Goal: Task Accomplishment & Management: Use online tool/utility

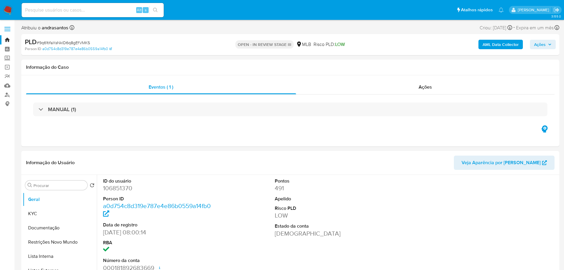
select select "10"
click at [11, 13] on img at bounding box center [8, 10] width 10 height 10
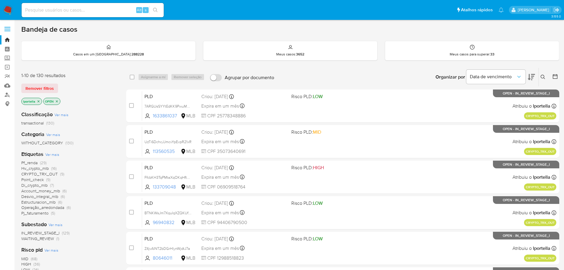
click at [79, 7] on input at bounding box center [93, 10] width 142 height 8
paste input "IJyjoK5kyf0DWcYKTFrh4t78"
type input "IJyjoK5kyf0DWcYKTFrh4t78"
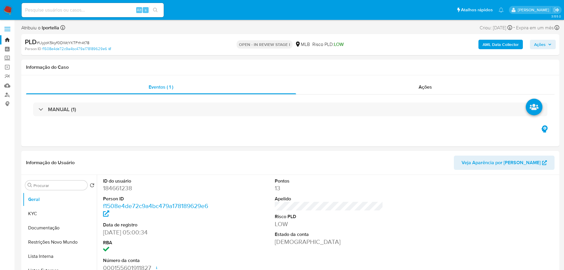
select select "10"
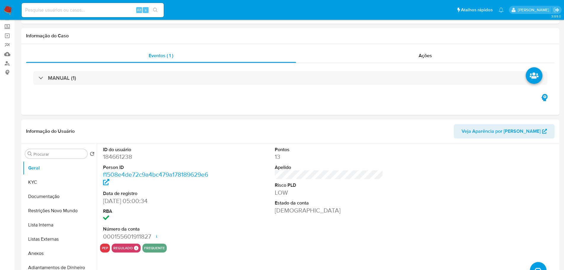
scroll to position [59, 0]
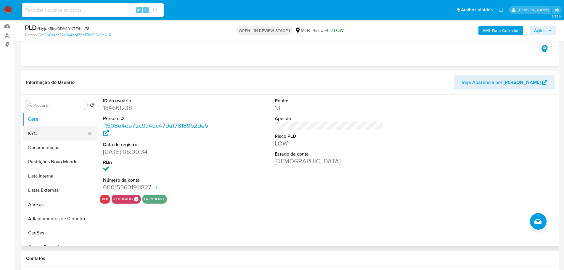
click at [54, 133] on button "KYC" at bounding box center [57, 133] width 69 height 14
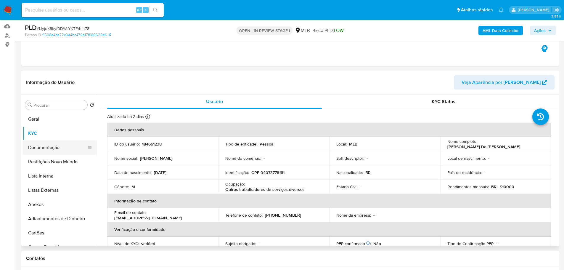
click at [54, 150] on button "Documentação" at bounding box center [57, 147] width 69 height 14
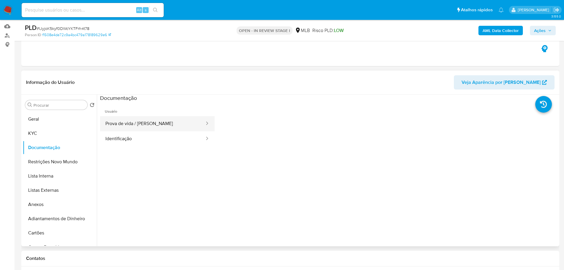
click at [170, 123] on button "Prova de vida / [PERSON_NAME]" at bounding box center [152, 123] width 105 height 15
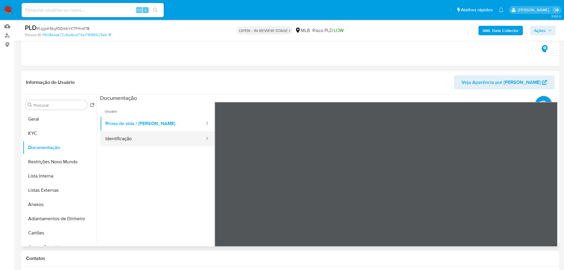
click at [142, 146] on button "Identificação" at bounding box center [152, 138] width 105 height 15
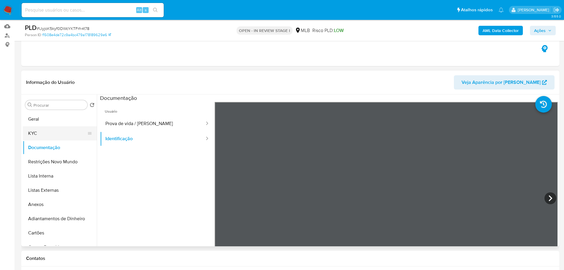
click at [36, 140] on button "KYC" at bounding box center [57, 133] width 69 height 14
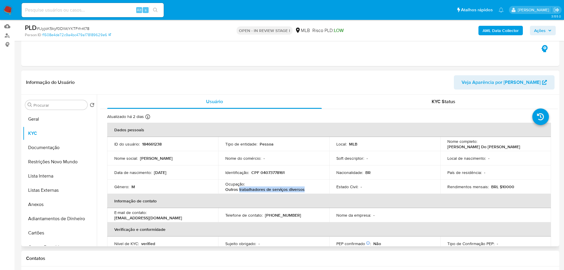
drag, startPoint x: 307, startPoint y: 190, endPoint x: 238, endPoint y: 188, distance: 68.4
click at [238, 188] on div "Ocupação : Outros trabalhadores de serviços diversos" at bounding box center [273, 186] width 97 height 11
copy p "trabalhadores de serviços diversos"
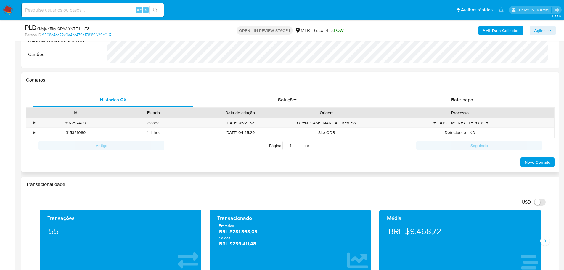
scroll to position [267, 0]
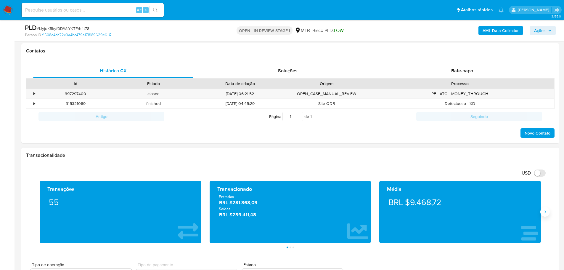
click at [544, 212] on icon "Siguiente" at bounding box center [545, 211] width 5 height 5
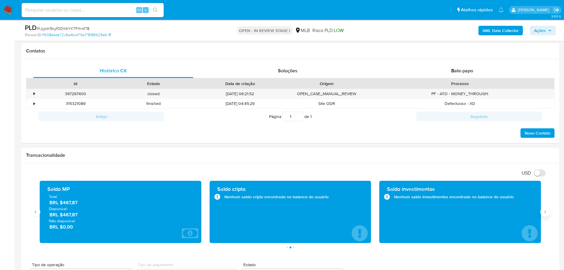
click at [544, 212] on icon "Siguiente" at bounding box center [545, 211] width 5 height 5
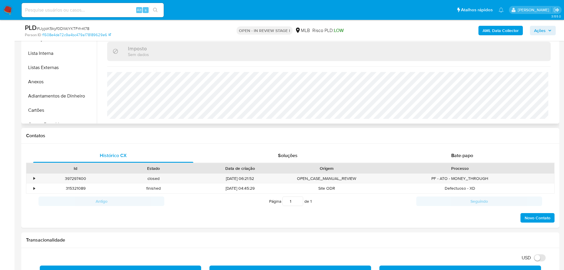
scroll to position [89, 0]
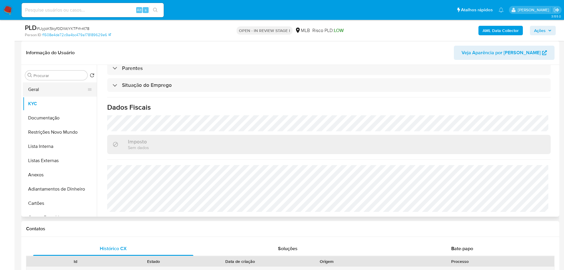
click at [51, 88] on button "Geral" at bounding box center [57, 89] width 69 height 14
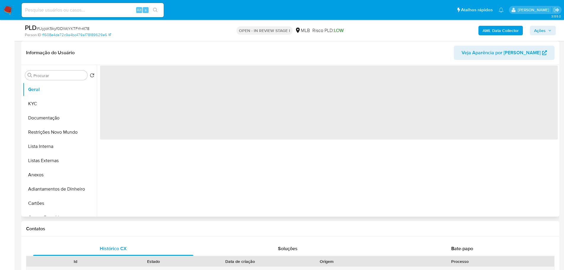
scroll to position [0, 0]
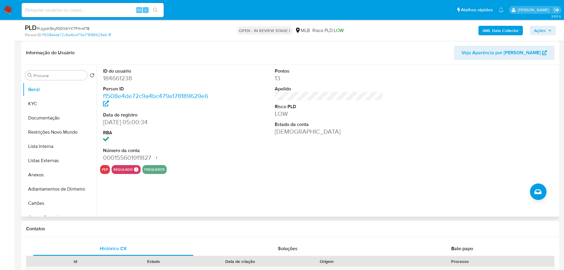
drag, startPoint x: 214, startPoint y: 0, endPoint x: 295, endPoint y: 193, distance: 209.7
click at [295, 193] on div "ID do usuário 184661238 Person ID f1508e4de72c9a4bc479a178189629e6 Data de regi…" at bounding box center [327, 141] width 461 height 152
click at [41, 107] on button "KYC" at bounding box center [57, 104] width 69 height 14
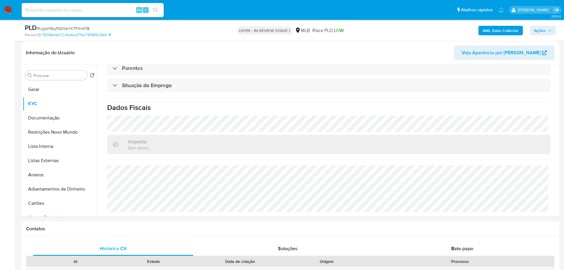
scroll to position [247, 0]
click at [38, 93] on button "Geral" at bounding box center [57, 89] width 69 height 14
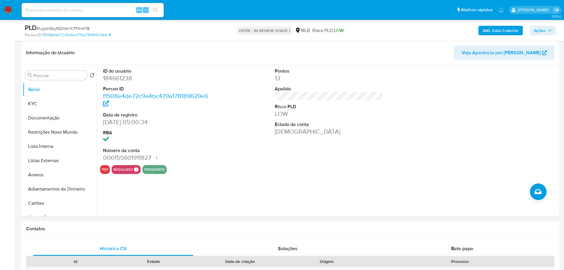
click at [44, 105] on button "KYC" at bounding box center [57, 104] width 69 height 14
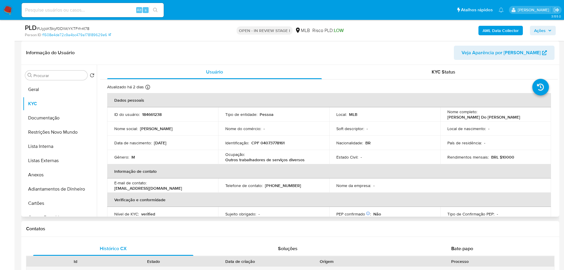
scroll to position [2, 0]
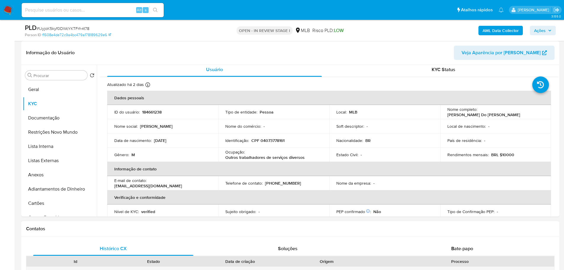
drag, startPoint x: 136, startPoint y: 228, endPoint x: 131, endPoint y: 225, distance: 5.7
click at [136, 228] on h1 "Contatos" at bounding box center [290, 229] width 529 height 6
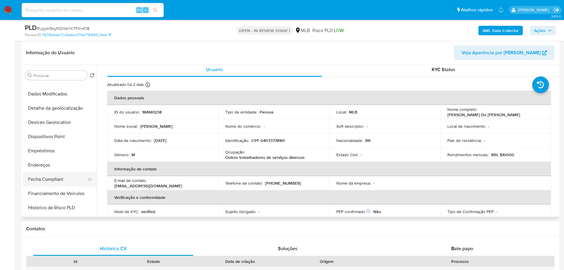
scroll to position [148, 0]
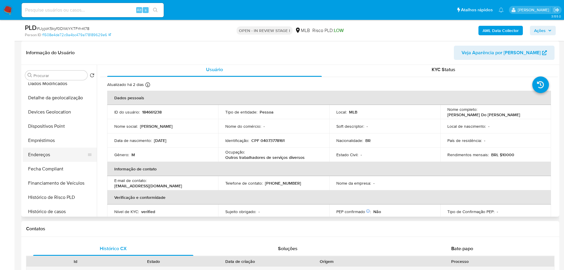
click at [52, 158] on button "Endereços" at bounding box center [57, 155] width 69 height 14
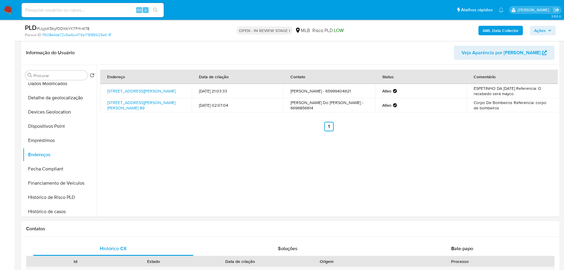
drag, startPoint x: 99, startPoint y: 230, endPoint x: 87, endPoint y: 220, distance: 15.5
click at [99, 230] on h1 "Contatos" at bounding box center [290, 229] width 529 height 6
click at [55, 100] on button "Detalhe da geolocalização" at bounding box center [57, 98] width 69 height 14
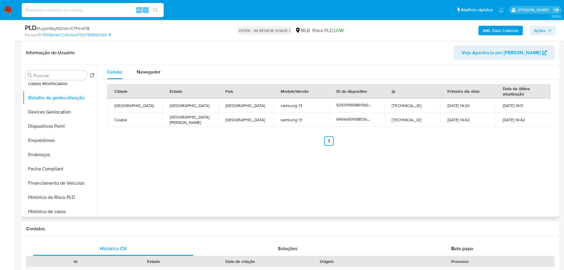
drag, startPoint x: 121, startPoint y: 232, endPoint x: 95, endPoint y: 201, distance: 40.4
click at [120, 231] on div "Contatos" at bounding box center [290, 229] width 538 height 16
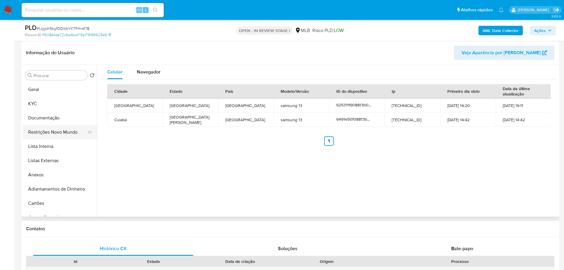
click at [62, 127] on button "Restrições Novo Mundo" at bounding box center [57, 132] width 69 height 14
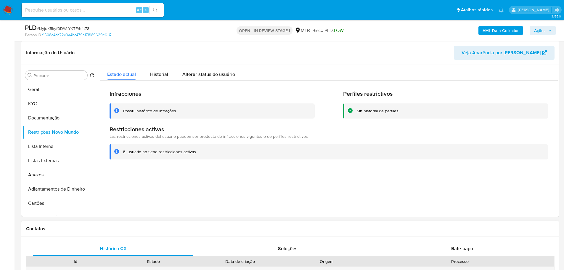
click at [106, 231] on h1 "Contatos" at bounding box center [290, 229] width 529 height 6
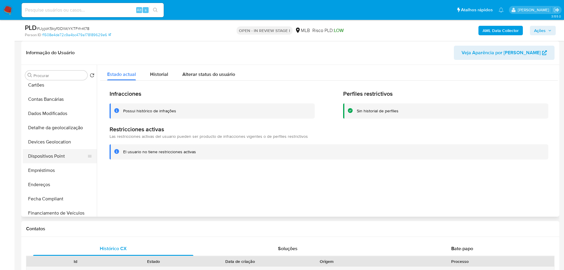
scroll to position [118, 0]
click at [55, 158] on button "Dispositivos Point" at bounding box center [57, 156] width 69 height 14
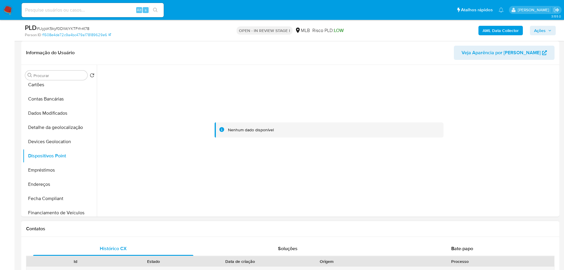
click at [233, 230] on h1 "Contatos" at bounding box center [290, 229] width 529 height 6
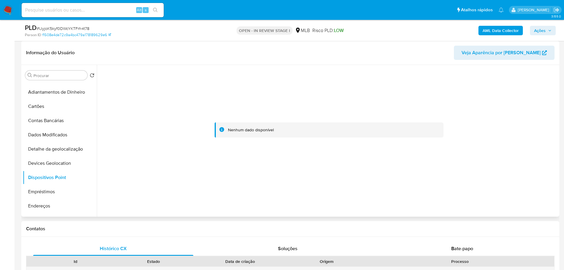
scroll to position [0, 0]
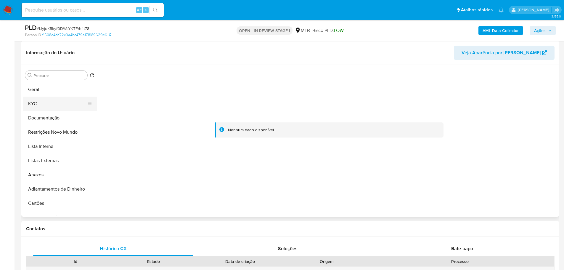
click at [46, 100] on button "KYC" at bounding box center [57, 104] width 69 height 14
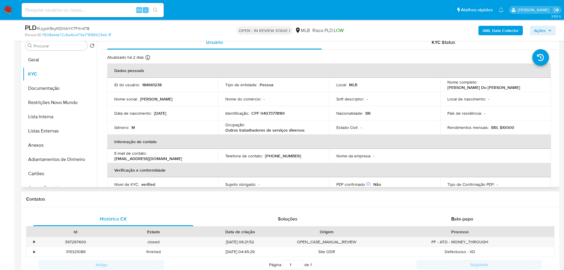
click at [273, 115] on p "CPF 04073778161" at bounding box center [268, 113] width 33 height 5
copy p "04073778161"
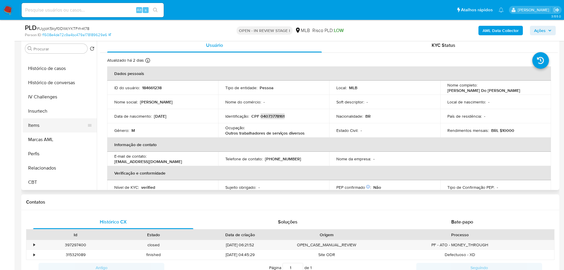
scroll to position [89, 0]
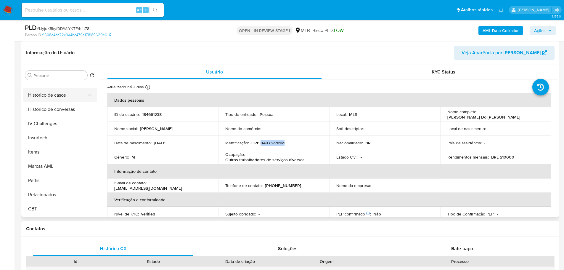
click at [49, 98] on button "Histórico de casos" at bounding box center [57, 95] width 69 height 14
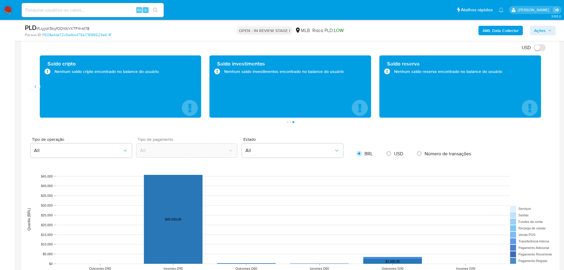
scroll to position [504, 0]
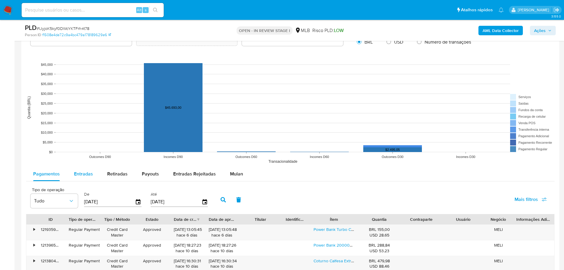
click at [87, 177] on span "Entradas" at bounding box center [83, 173] width 19 height 7
select select "10"
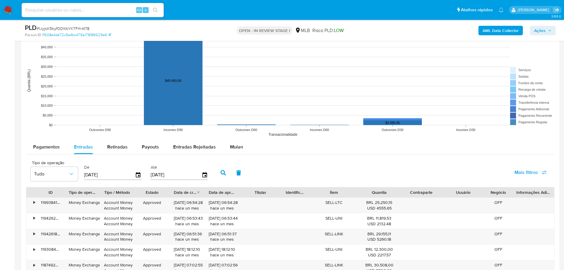
scroll to position [563, 0]
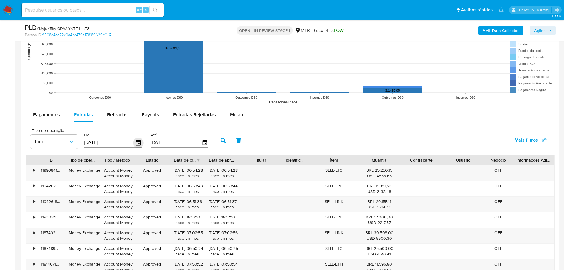
click at [139, 142] on icon "button" at bounding box center [138, 142] width 10 height 10
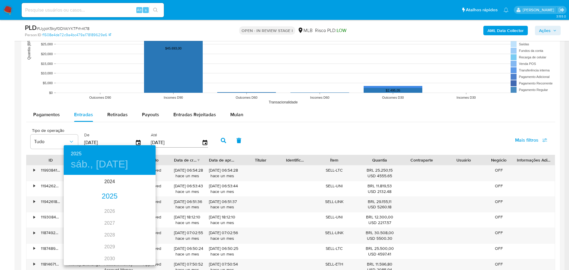
click at [108, 193] on div "2025" at bounding box center [110, 196] width 92 height 12
click at [105, 211] on div "may." at bounding box center [109, 209] width 31 height 22
click at [109, 205] on p "1" at bounding box center [109, 206] width 2 height 6
type input "01/05/2025"
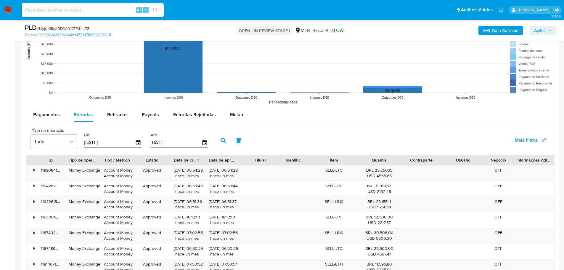
click at [202, 146] on div "[DATE]" at bounding box center [179, 142] width 57 height 9
click at [204, 143] on icon "button" at bounding box center [205, 142] width 10 height 10
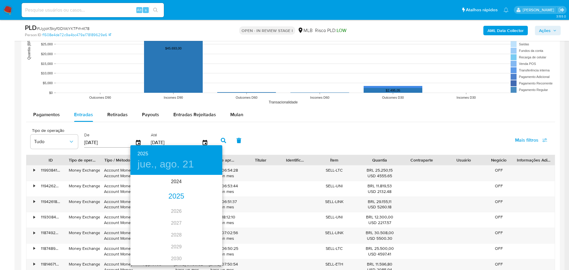
click at [178, 196] on div "2025" at bounding box center [176, 196] width 92 height 12
click at [209, 209] on div "jun." at bounding box center [207, 209] width 31 height 22
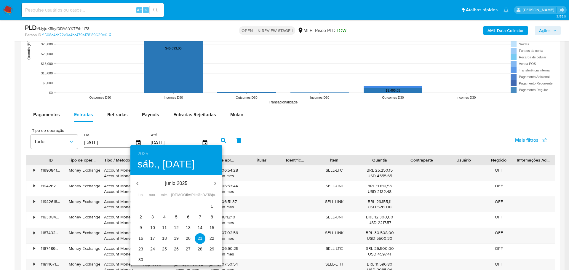
click at [141, 259] on p "30" at bounding box center [140, 260] width 5 height 6
type input "30/06/2025"
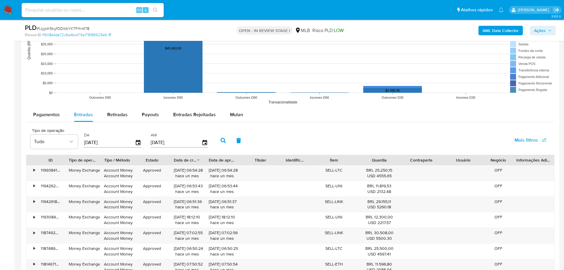
click at [222, 142] on icon "button" at bounding box center [223, 140] width 5 height 5
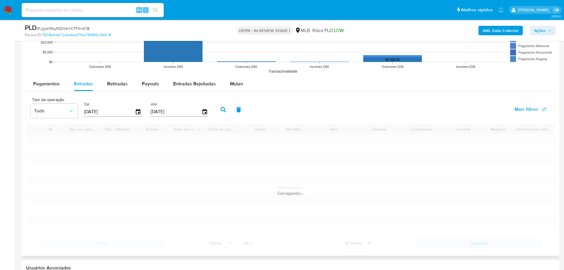
scroll to position [652, 0]
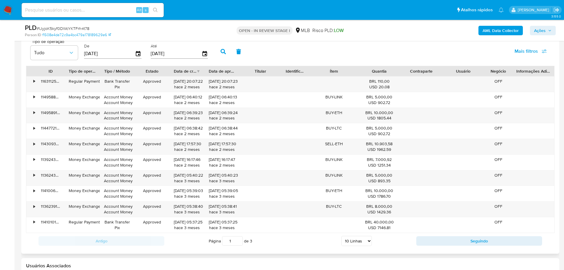
click at [367, 240] on select "5 Linhas 10 Linhas 20 Linhas 25 Linhas 50 Linhas 100 Linhas" at bounding box center [357, 241] width 31 height 10
select select "100"
click at [342, 236] on select "5 Linhas 10 Linhas 20 Linhas 25 Linhas 50 Linhas 100 Linhas" at bounding box center [357, 241] width 31 height 10
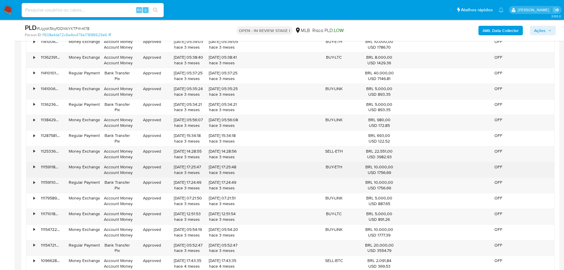
scroll to position [859, 0]
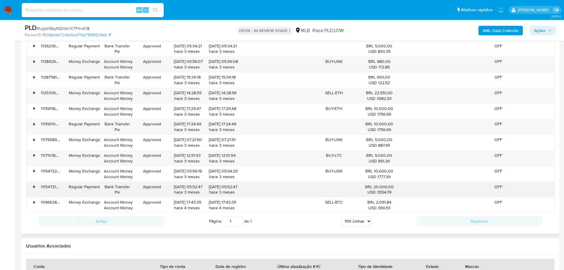
click at [35, 186] on div "•" at bounding box center [33, 187] width 1 height 6
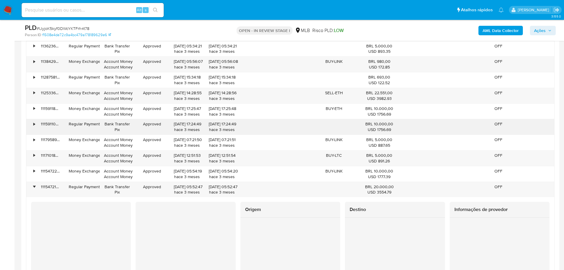
click at [38, 123] on div "111591105933" at bounding box center [51, 126] width 28 height 15
click at [36, 123] on div "•" at bounding box center [31, 126] width 10 height 15
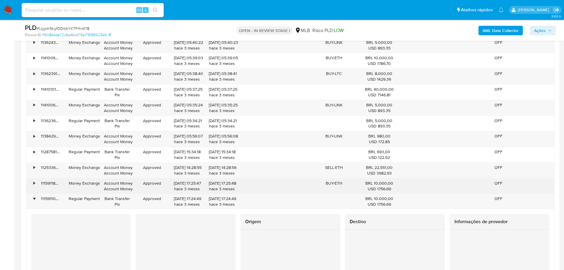
scroll to position [770, 0]
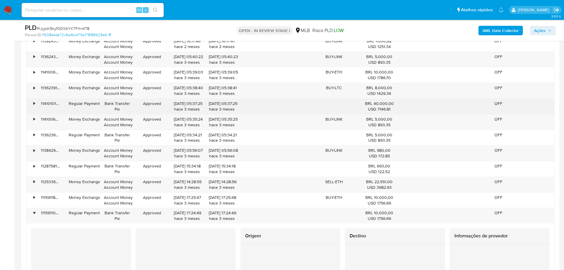
click at [32, 105] on div "•" at bounding box center [31, 106] width 10 height 15
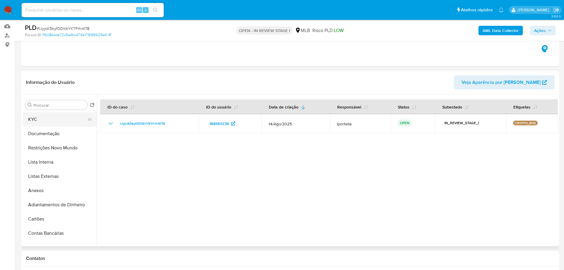
scroll to position [0, 0]
click at [44, 122] on button "Geral" at bounding box center [57, 119] width 69 height 14
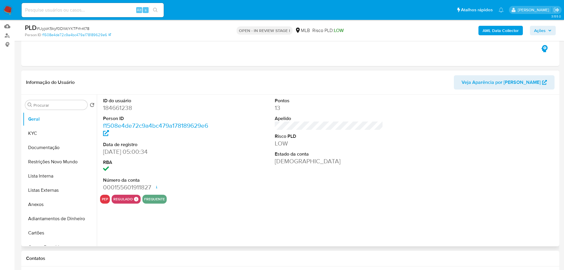
click at [129, 109] on dd "184661238" at bounding box center [157, 108] width 109 height 8
copy dd "184661238"
drag, startPoint x: 134, startPoint y: 153, endPoint x: 104, endPoint y: 152, distance: 29.6
click at [104, 152] on dd "02/06/2015 05:00:34" at bounding box center [157, 152] width 109 height 8
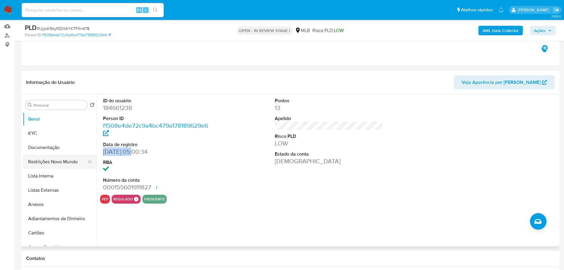
copy dd "02/06/2015"
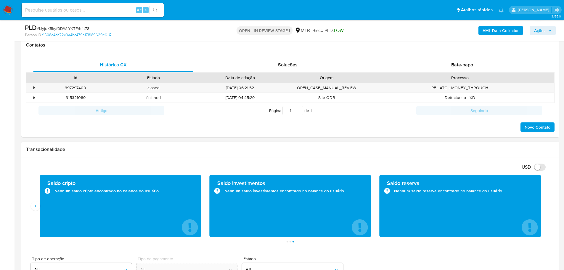
scroll to position [296, 0]
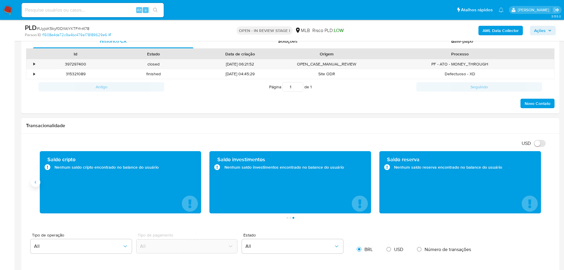
click at [39, 182] on button "Anterior" at bounding box center [35, 181] width 9 height 9
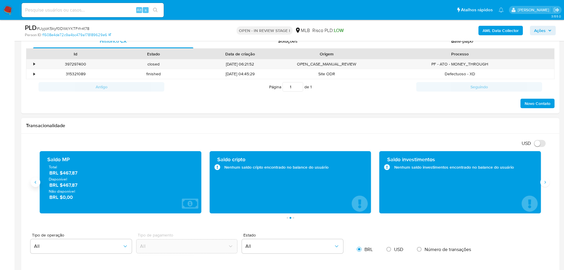
click at [39, 182] on button "Anterior" at bounding box center [35, 181] width 9 height 9
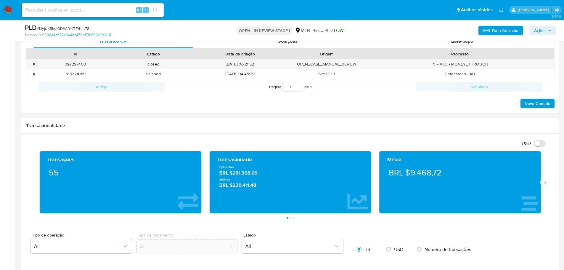
drag, startPoint x: 11, startPoint y: 9, endPoint x: 6, endPoint y: 11, distance: 4.9
click at [10, 10] on img at bounding box center [8, 10] width 10 height 10
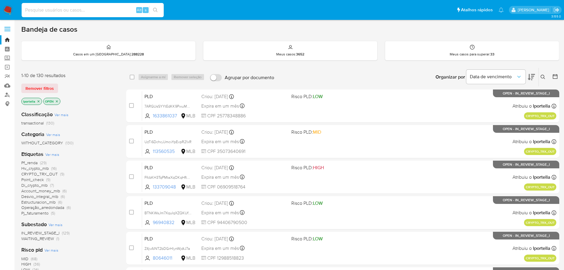
click at [90, 9] on input at bounding box center [93, 10] width 142 height 8
paste input "FU8zGexkTlx0qTnd5KIyIdZ6"
type input "FU8zGexkTlx0qTnd5KIyIdZ6"
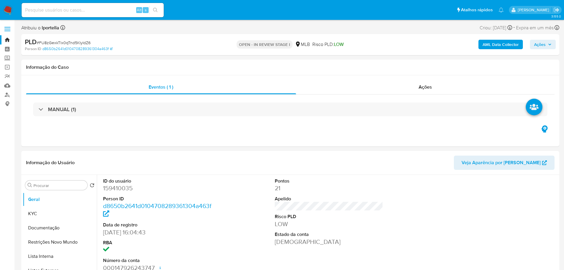
select select "10"
drag, startPoint x: 220, startPoint y: 0, endPoint x: 364, endPoint y: 124, distance: 190.5
click at [364, 124] on div "MANUAL (1)" at bounding box center [290, 110] width 529 height 30
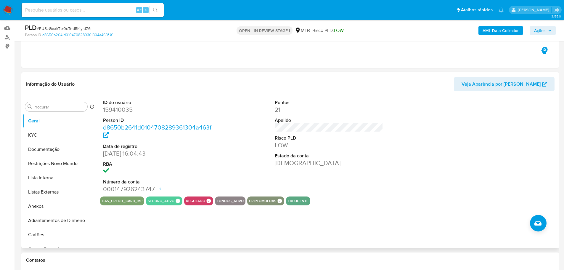
scroll to position [59, 0]
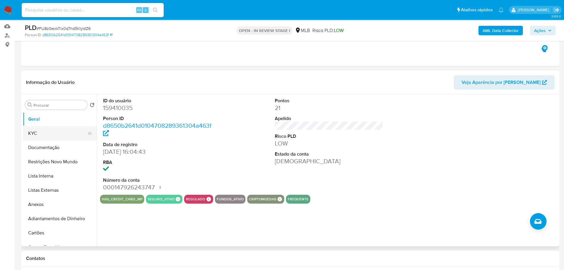
click at [42, 133] on button "KYC" at bounding box center [57, 133] width 69 height 14
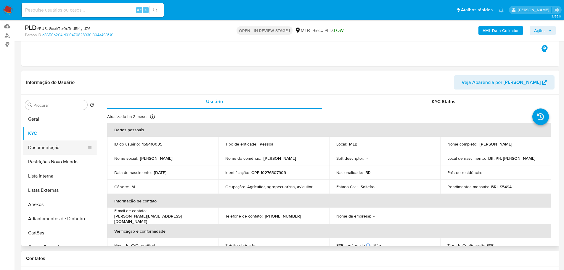
click at [47, 145] on button "Documentação" at bounding box center [57, 147] width 69 height 14
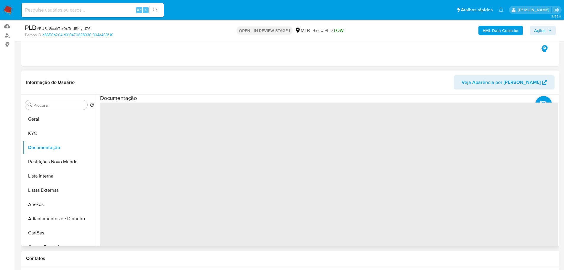
click at [146, 132] on span "‌" at bounding box center [329, 198] width 458 height 190
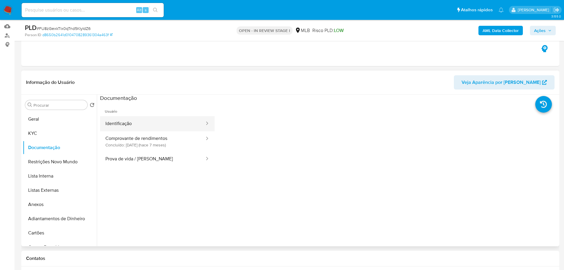
click at [142, 122] on button "Identificação" at bounding box center [152, 123] width 105 height 15
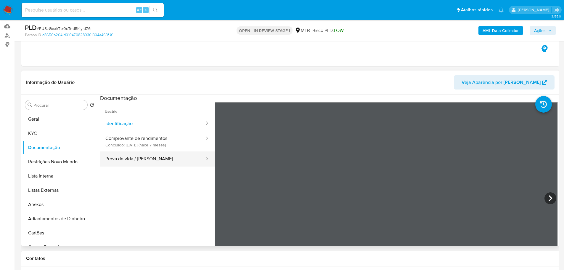
click at [163, 161] on button "Prova de vida / Selfie" at bounding box center [152, 158] width 105 height 15
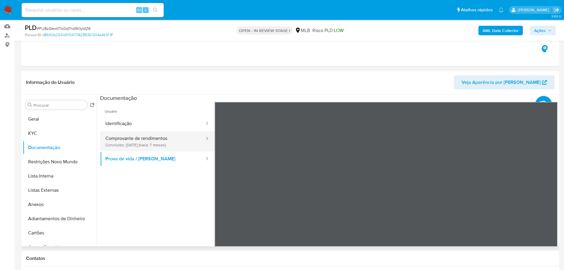
click at [156, 142] on button "Comprovante de rendimentos Concluído: 05/02/2025 (hace 7 meses)" at bounding box center [152, 141] width 105 height 20
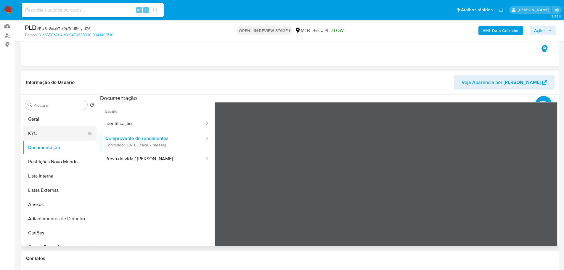
click at [56, 134] on button "KYC" at bounding box center [57, 133] width 69 height 14
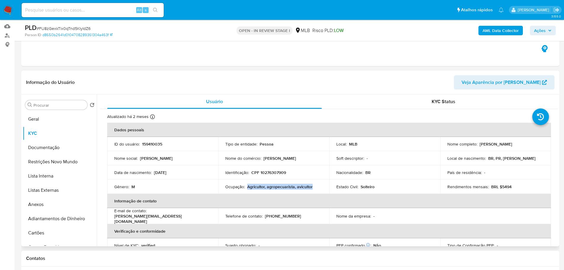
drag, startPoint x: 247, startPoint y: 185, endPoint x: 313, endPoint y: 188, distance: 66.4
click at [313, 188] on div "Ocupação : Agricultor, agropecuarista, avicultor" at bounding box center [273, 186] width 97 height 5
copy p "Agricultor, agropecuarista, avicultor"
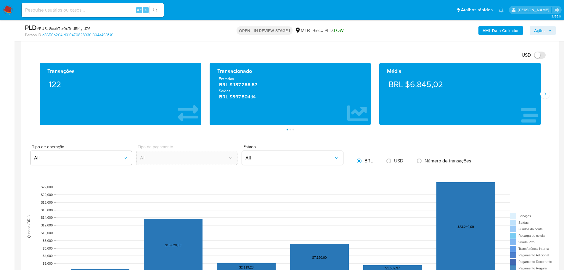
scroll to position [355, 0]
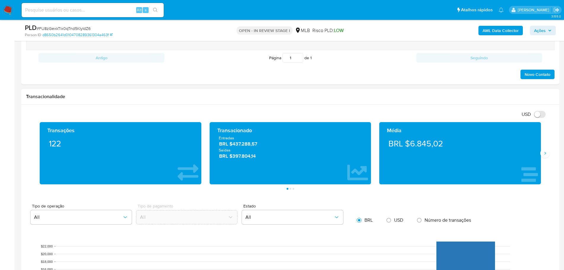
click at [543, 158] on div "Média BRL $6.845,02" at bounding box center [460, 153] width 170 height 62
click at [544, 156] on button "Siguiente" at bounding box center [545, 152] width 9 height 9
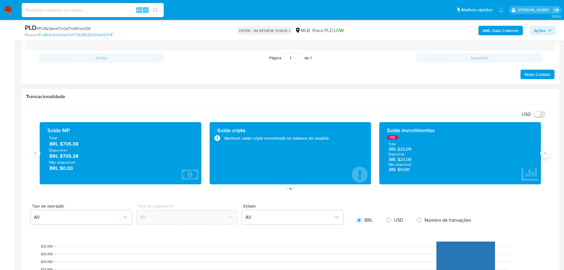
click at [544, 154] on icon "Siguiente" at bounding box center [545, 153] width 5 height 5
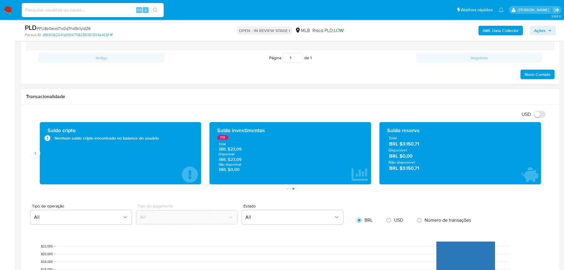
click at [39, 149] on div "Saldo cripto Nenhum saldo cripto encontrado no balance do usuário" at bounding box center [121, 153] width 170 height 62
click at [38, 152] on button "Anterior" at bounding box center [35, 152] width 9 height 9
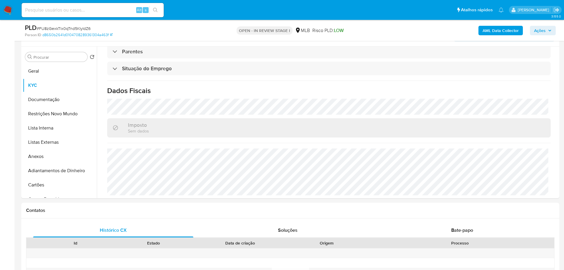
scroll to position [89, 0]
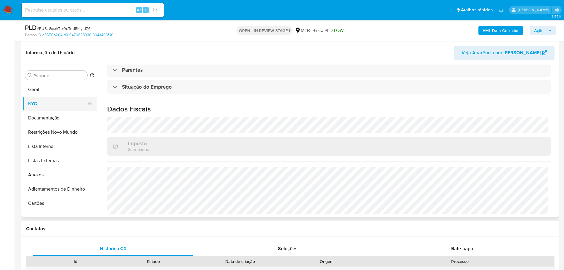
drag, startPoint x: 39, startPoint y: 86, endPoint x: 92, endPoint y: 104, distance: 56.6
click at [39, 86] on button "Geral" at bounding box center [60, 89] width 74 height 14
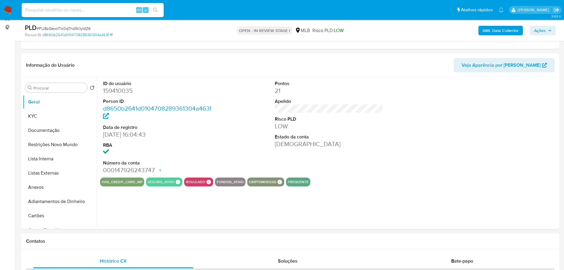
scroll to position [73, 0]
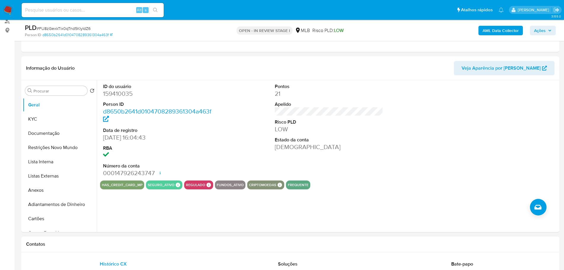
click at [104, 248] on div "Contatos" at bounding box center [290, 244] width 538 height 16
click at [45, 118] on button "KYC" at bounding box center [57, 119] width 69 height 14
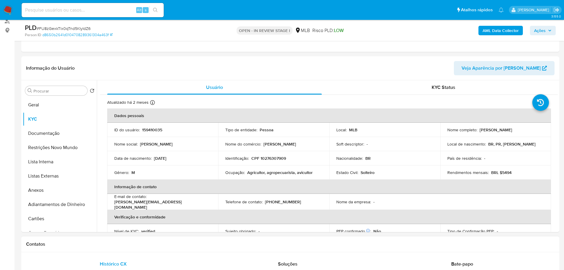
click at [141, 247] on div "Contatos" at bounding box center [290, 244] width 538 height 16
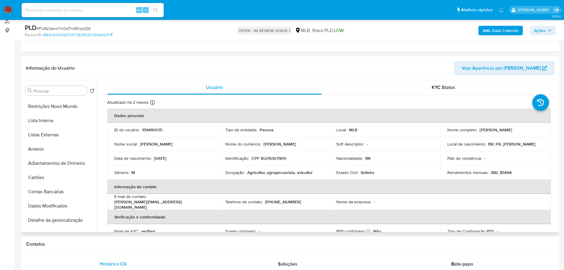
scroll to position [118, 0]
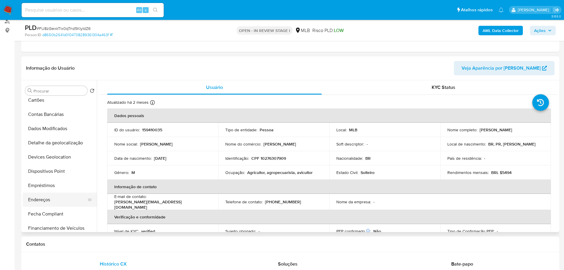
click at [47, 196] on button "Endereços" at bounding box center [57, 200] width 69 height 14
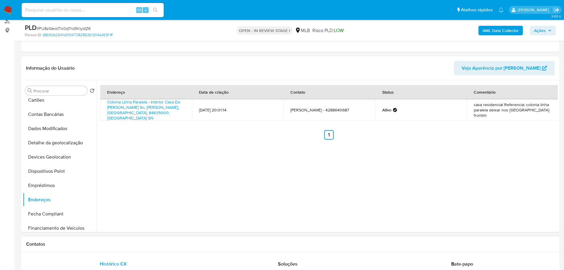
click at [99, 246] on h1 "Contatos" at bounding box center [290, 244] width 529 height 6
click at [51, 141] on button "Detalhe da geolocalização" at bounding box center [57, 143] width 69 height 14
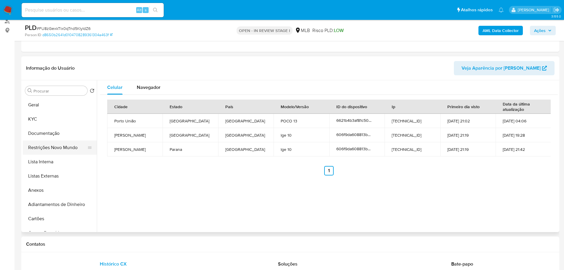
click at [44, 151] on button "Restrições Novo Mundo" at bounding box center [57, 147] width 69 height 14
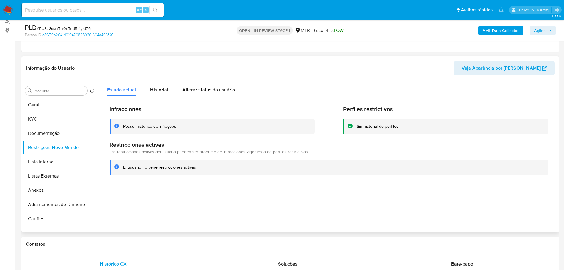
drag, startPoint x: 140, startPoint y: 247, endPoint x: 105, endPoint y: 208, distance: 52.5
click at [139, 247] on div "Contatos" at bounding box center [290, 244] width 538 height 16
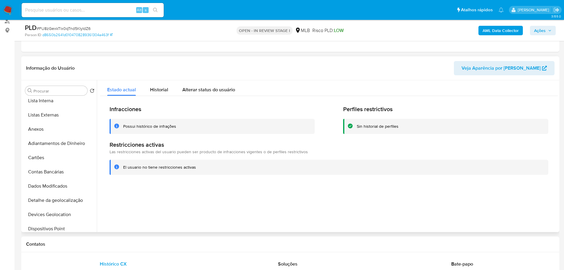
scroll to position [148, 0]
click at [65, 145] on button "Dispositivos Point" at bounding box center [57, 141] width 69 height 14
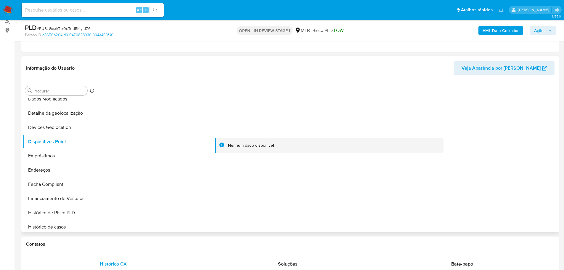
drag, startPoint x: 297, startPoint y: 242, endPoint x: 297, endPoint y: 228, distance: 14.8
click at [297, 242] on h1 "Contatos" at bounding box center [290, 244] width 529 height 6
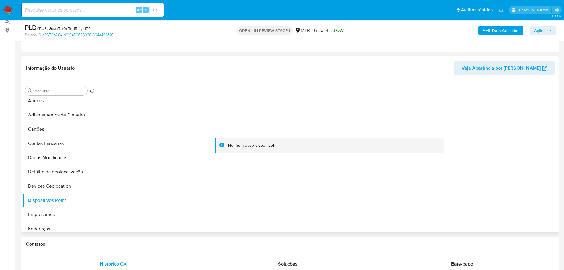
scroll to position [0, 0]
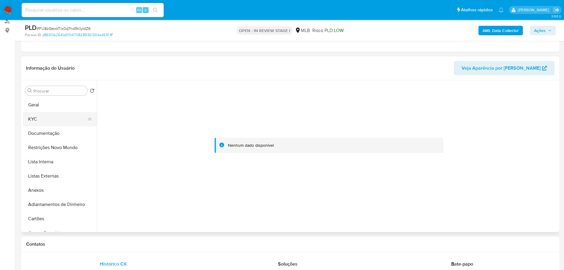
click at [40, 117] on button "KYC" at bounding box center [57, 119] width 69 height 14
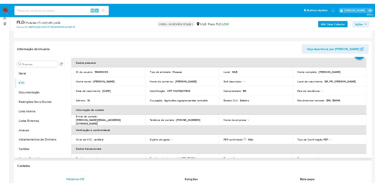
scroll to position [39, 0]
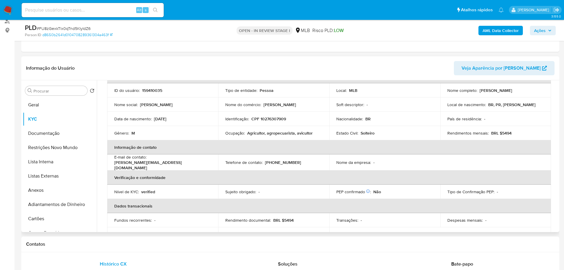
click at [268, 120] on p "CPF 10276307909" at bounding box center [269, 118] width 35 height 5
copy p "10276307909"
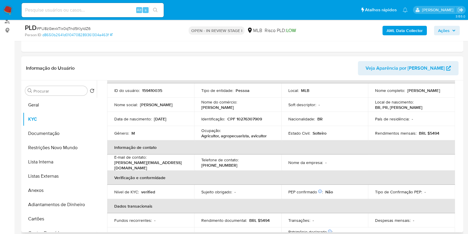
drag, startPoint x: 379, startPoint y: 0, endPoint x: 290, endPoint y: 68, distance: 111.6
click at [290, 68] on header "Informação do Usuário Veja Aparência por Pessoa" at bounding box center [242, 68] width 433 height 14
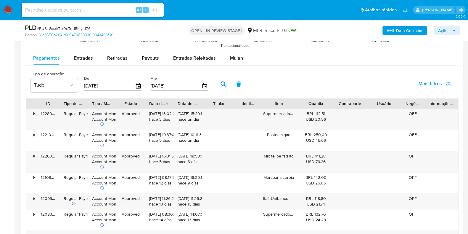
scroll to position [659, 0]
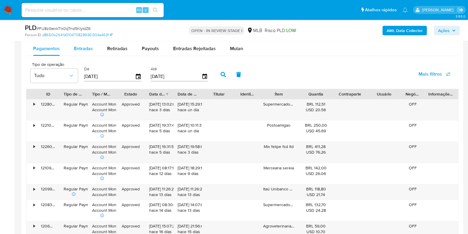
click at [90, 47] on span "Entradas" at bounding box center [83, 48] width 19 height 7
select select "10"
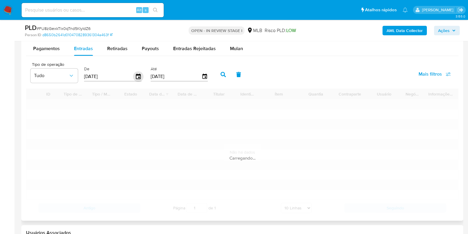
click at [138, 78] on icon "button" at bounding box center [138, 75] width 5 height 5
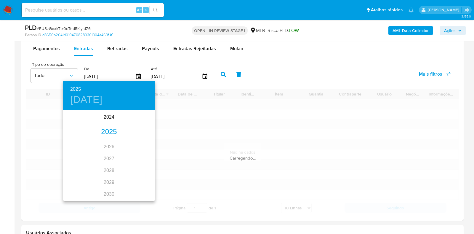
click at [111, 132] on div "2025" at bounding box center [109, 132] width 92 height 12
click at [108, 143] on div "may." at bounding box center [109, 144] width 31 height 22
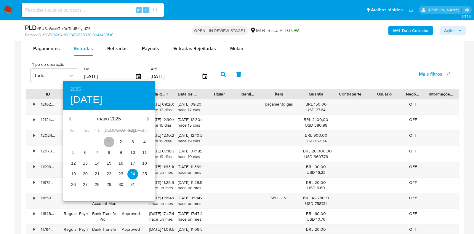
click at [109, 142] on p "1" at bounding box center [109, 142] width 2 height 6
type input "01/05/2025"
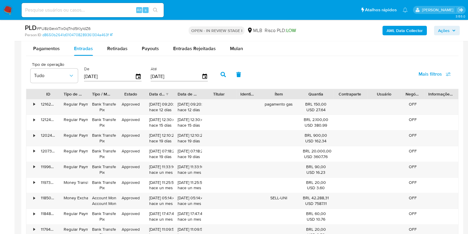
click at [208, 72] on div "Até 21/08/2025" at bounding box center [180, 74] width 62 height 24
click at [204, 75] on icon "button" at bounding box center [205, 76] width 10 height 10
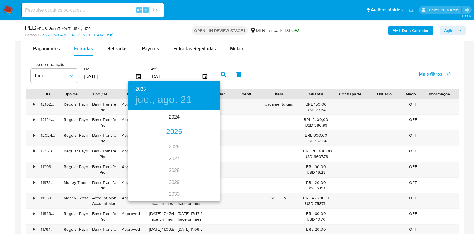
click at [174, 130] on div "2025" at bounding box center [174, 132] width 92 height 12
click at [203, 145] on div "jun." at bounding box center [205, 144] width 31 height 22
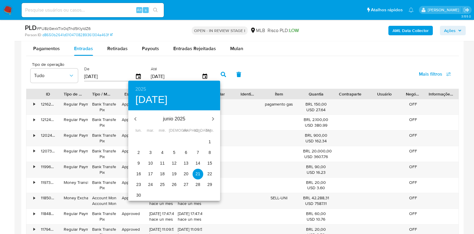
click at [139, 194] on p "30" at bounding box center [138, 195] width 5 height 6
type input "30/06/2025"
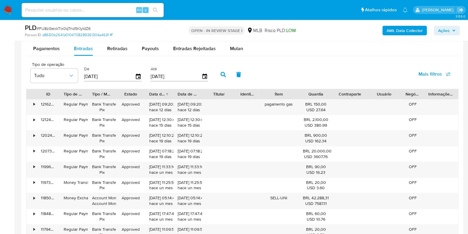
click at [220, 77] on button "button" at bounding box center [223, 74] width 15 height 14
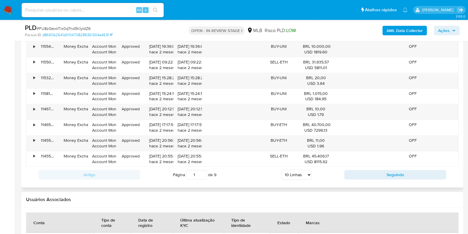
scroll to position [751, 0]
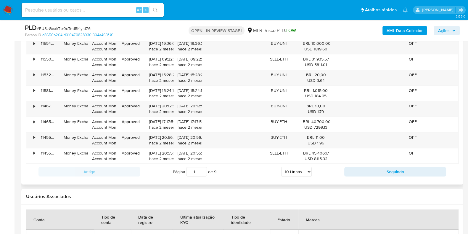
click at [307, 168] on select "5 Linhas 10 Linhas 20 Linhas 25 Linhas 50 Linhas 100 Linhas" at bounding box center [296, 171] width 31 height 10
select select "100"
click at [281, 166] on select "5 Linhas 10 Linhas 20 Linhas 25 Linhas 50 Linhas 100 Linhas" at bounding box center [296, 171] width 31 height 10
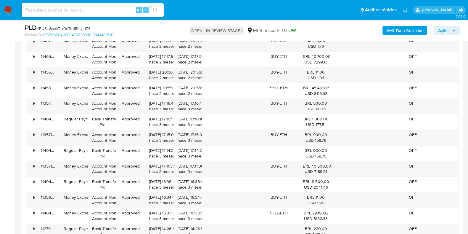
scroll to position [830, 0]
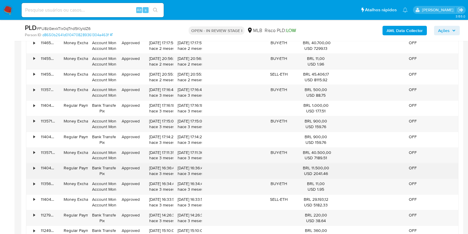
click at [34, 166] on div "•" at bounding box center [33, 168] width 1 height 6
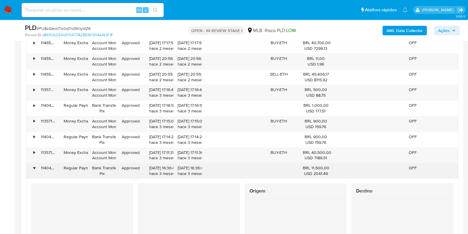
click at [35, 167] on div "•" at bounding box center [33, 168] width 1 height 6
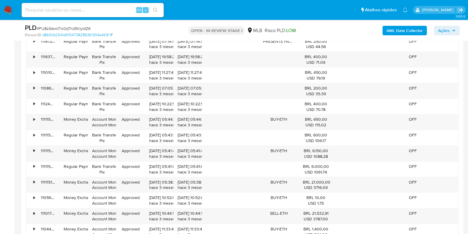
scroll to position [1804, 0]
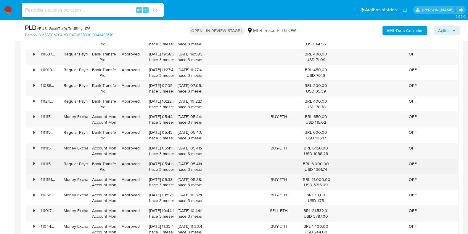
click at [31, 159] on div "•" at bounding box center [31, 166] width 10 height 15
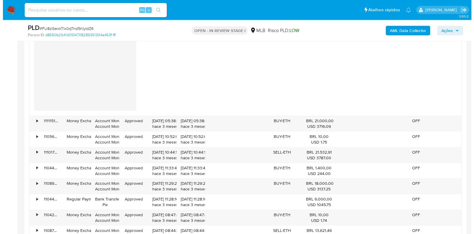
scroll to position [2167, 0]
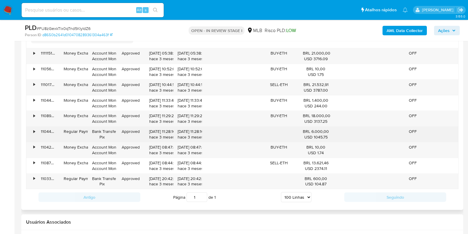
click at [33, 129] on div "•" at bounding box center [33, 132] width 1 height 6
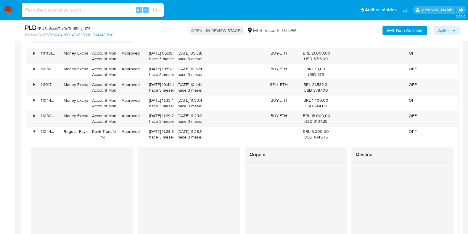
click at [406, 35] on b "AML Data Collector" at bounding box center [405, 30] width 36 height 9
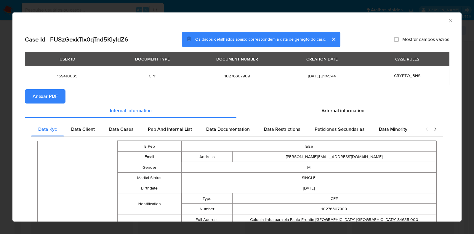
click at [324, 99] on section "Anexar PDF" at bounding box center [237, 96] width 424 height 14
click at [324, 108] on span "External information" at bounding box center [342, 110] width 43 height 7
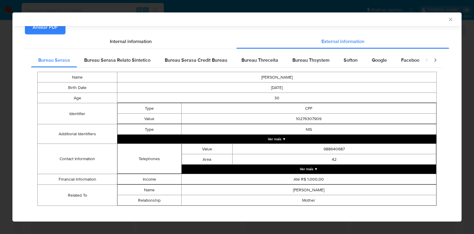
scroll to position [74, 0]
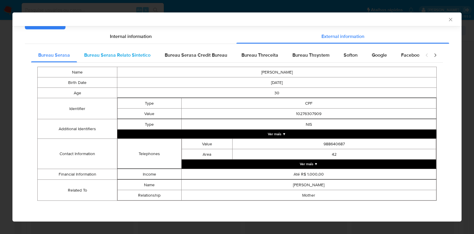
click at [104, 57] on span "Bureau Serasa Relato Sintetico" at bounding box center [117, 55] width 66 height 7
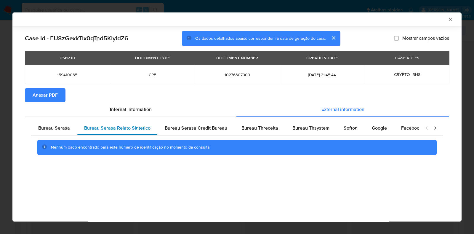
scroll to position [0, 0]
click at [185, 124] on span "Bureau Serasa Credit Bureau" at bounding box center [196, 127] width 63 height 7
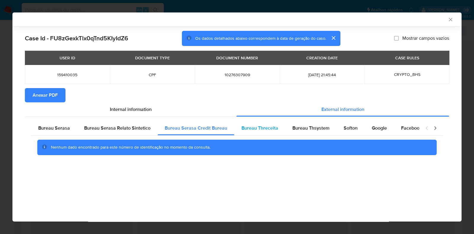
click at [257, 133] on div "Bureau Threceita" at bounding box center [259, 128] width 51 height 14
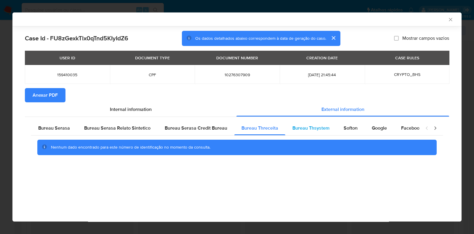
click at [308, 133] on div "Bureau Thsystem" at bounding box center [310, 128] width 51 height 14
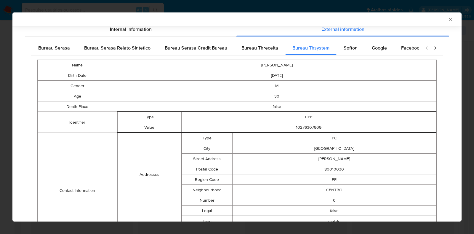
scroll to position [70, 0]
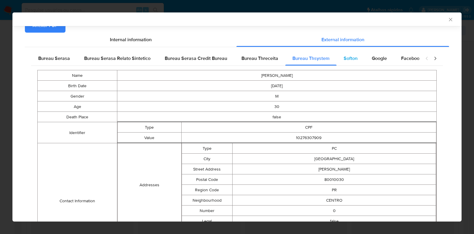
click at [344, 55] on span "Softon" at bounding box center [351, 58] width 14 height 7
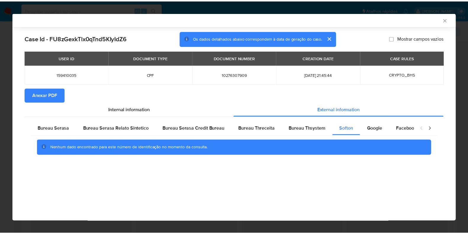
scroll to position [0, 0]
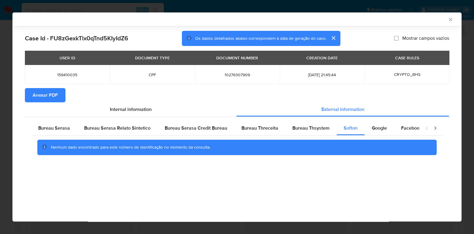
click at [450, 20] on icon "Fechar a janela" at bounding box center [451, 20] width 6 height 6
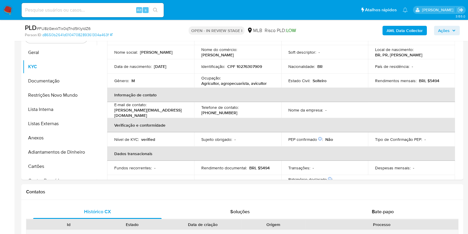
scroll to position [120, 0]
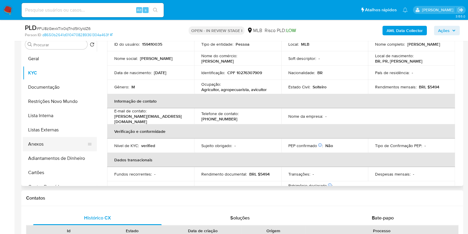
click at [65, 148] on button "Anexos" at bounding box center [57, 144] width 69 height 14
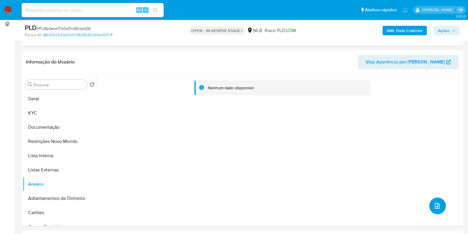
scroll to position [76, 0]
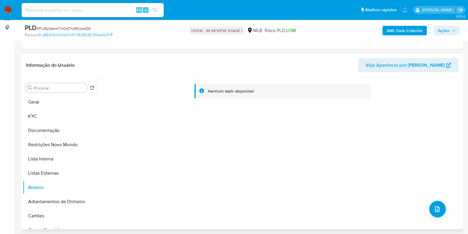
drag, startPoint x: 97, startPoint y: 103, endPoint x: 97, endPoint y: 117, distance: 14.5
click at [97, 117] on div "Nenhum dado disponível" at bounding box center [279, 153] width 365 height 152
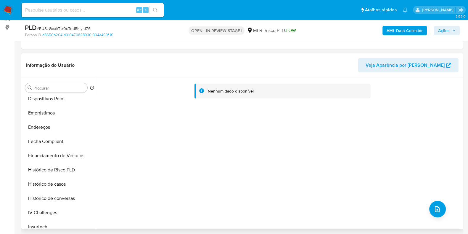
scroll to position [191, 0]
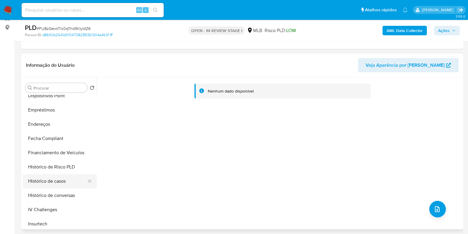
click at [59, 181] on button "Histórico de casos" at bounding box center [57, 181] width 69 height 14
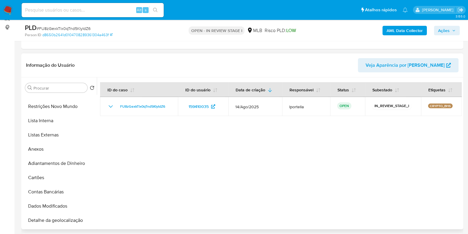
scroll to position [0, 0]
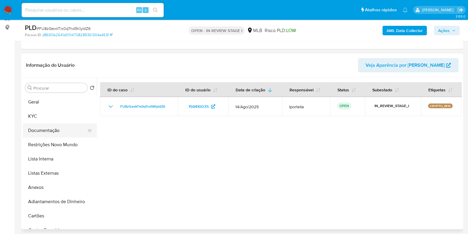
click at [56, 130] on button "Documentação" at bounding box center [57, 130] width 69 height 14
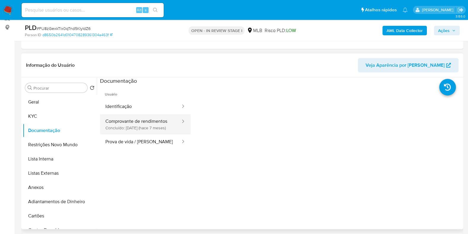
click at [148, 123] on button "Comprovante de rendimentos Concluído: 05/02/2025 (hace 7 meses)" at bounding box center [140, 124] width 81 height 20
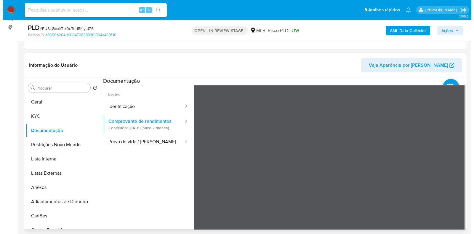
scroll to position [63, 0]
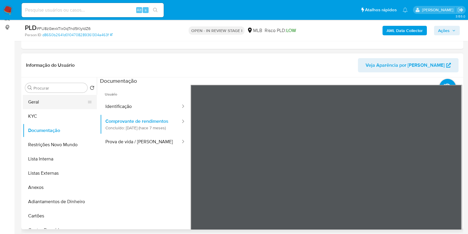
click at [47, 97] on button "Geral" at bounding box center [57, 102] width 69 height 14
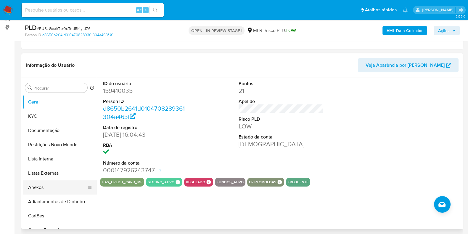
click at [51, 190] on button "Anexos" at bounding box center [57, 187] width 69 height 14
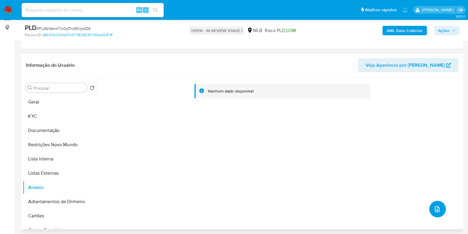
click at [434, 204] on button "upload-file" at bounding box center [438, 209] width 17 height 17
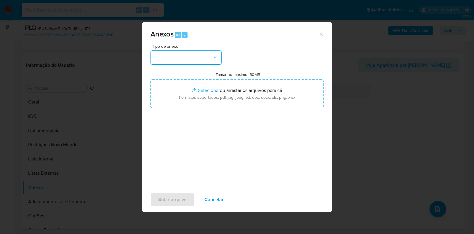
click at [212, 55] on icon "button" at bounding box center [215, 58] width 6 height 6
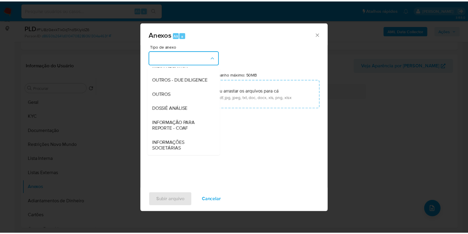
scroll to position [91, 0]
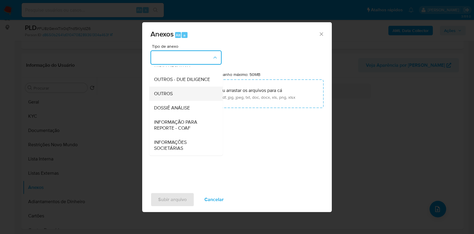
click at [173, 92] on div "OUTROS" at bounding box center [184, 94] width 60 height 14
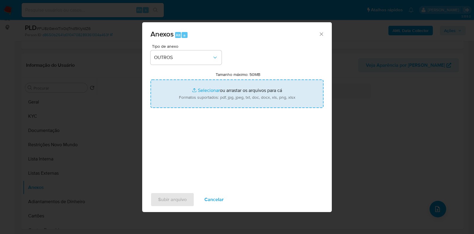
type input "C:\fakepath\SAR - XXX - CPF 10276307909 - GABRIEL LISOVSKI.pdf"
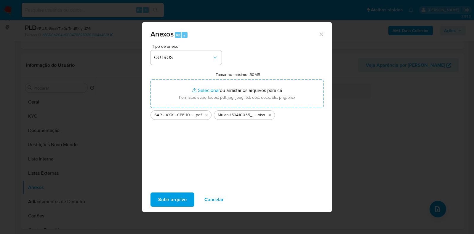
click at [188, 198] on button "Subir arquivo" at bounding box center [172, 199] width 44 height 14
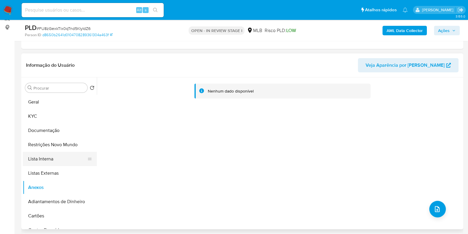
click at [61, 154] on button "Lista Interna" at bounding box center [57, 159] width 69 height 14
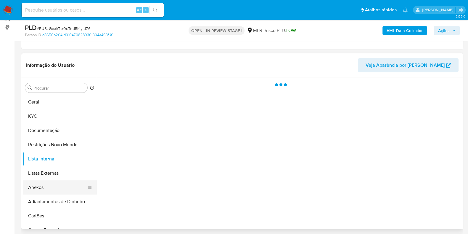
click at [48, 186] on button "Anexos" at bounding box center [57, 187] width 69 height 14
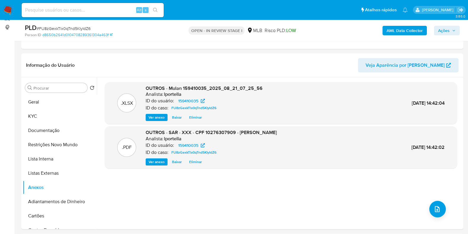
click at [455, 34] on span "Ações" at bounding box center [446, 30] width 17 height 8
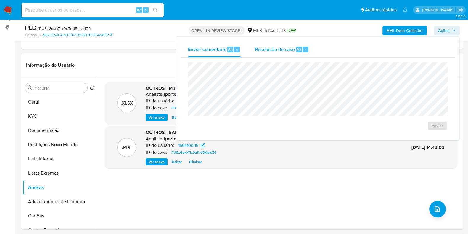
click at [281, 52] on span "Resolução do caso" at bounding box center [275, 49] width 40 height 7
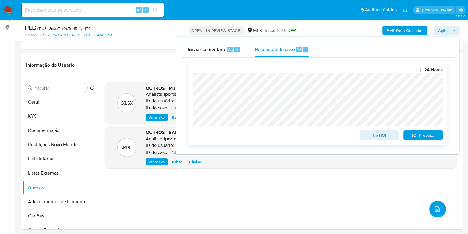
click at [417, 135] on span "ROI Proposal" at bounding box center [423, 135] width 31 height 8
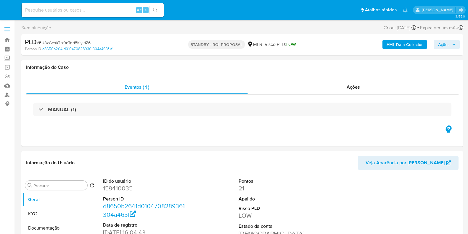
select select "10"
click at [3, 11] on img at bounding box center [8, 10] width 10 height 10
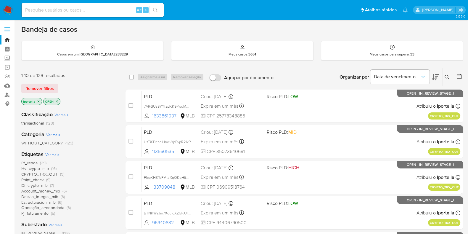
click at [107, 14] on div "Alt s" at bounding box center [93, 10] width 142 height 14
click at [104, 12] on input at bounding box center [93, 10] width 142 height 8
paste input "IJyjoK5kyf0DWcYKTFrh4t78"
type input "IJyjoK5kyf0DWcYKTFrh4t78"
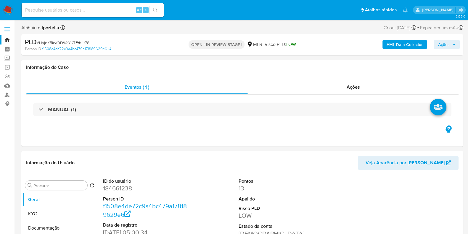
select select "10"
click at [447, 46] on span "Ações" at bounding box center [444, 44] width 12 height 9
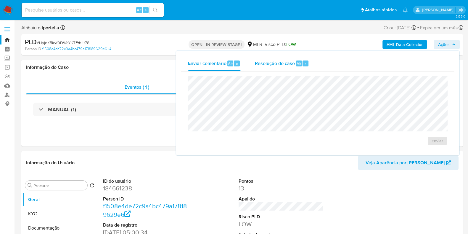
click at [281, 66] on span "Resolução do caso" at bounding box center [275, 63] width 40 height 7
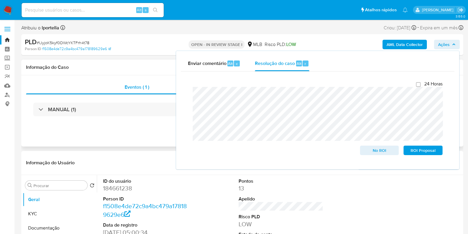
click at [163, 116] on div "MANUAL (1)" at bounding box center [242, 110] width 433 height 30
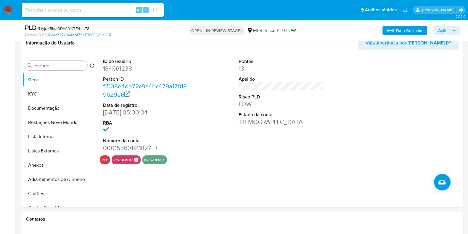
scroll to position [108, 0]
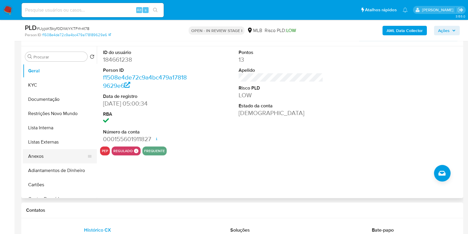
click at [35, 160] on button "Anexos" at bounding box center [57, 156] width 69 height 14
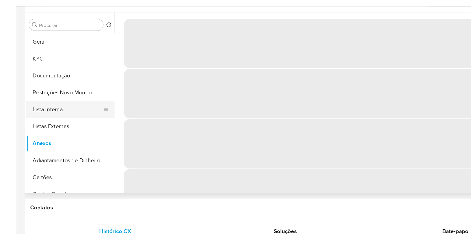
scroll to position [107, 0]
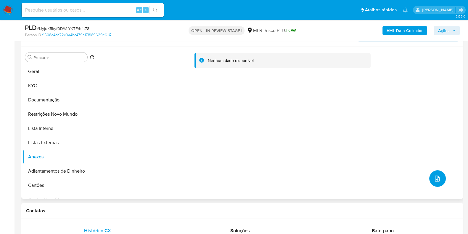
click at [436, 178] on icon "upload-file" at bounding box center [437, 178] width 7 height 7
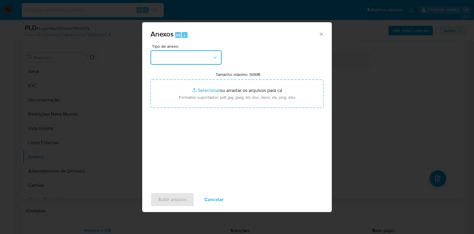
click at [207, 57] on button "button" at bounding box center [185, 57] width 71 height 14
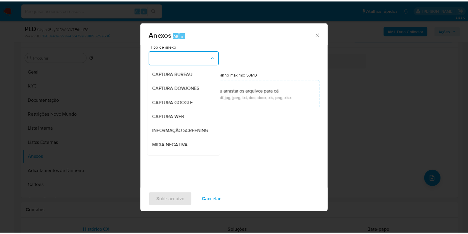
scroll to position [91, 0]
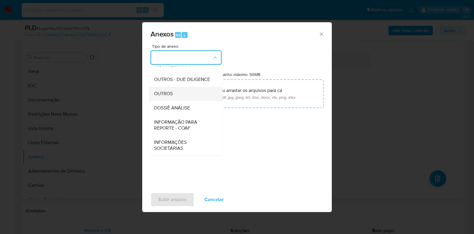
click at [174, 94] on div "OUTROS" at bounding box center [184, 94] width 60 height 14
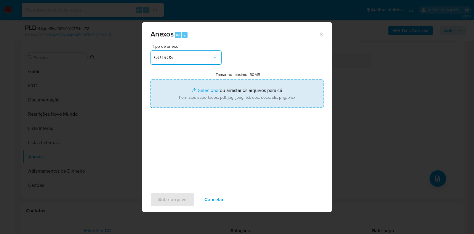
type input "C:\fakepath\ID_ 184661238 - CPF 04073778161 - DOUGLAS DO NASCIMENTO.pdf"
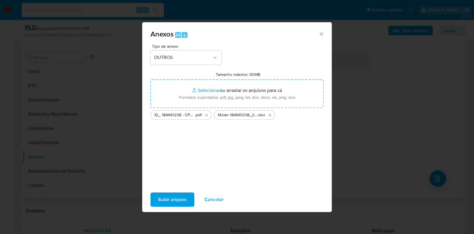
click at [182, 195] on span "Subir arquivo" at bounding box center [172, 199] width 28 height 13
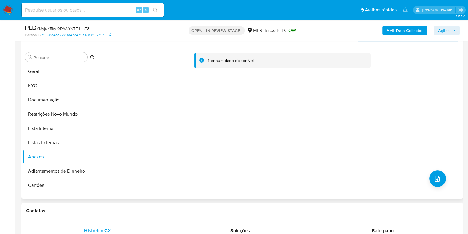
click at [260, 98] on div "Nenhum dado disponível" at bounding box center [279, 123] width 365 height 152
click at [52, 124] on button "Lista Interna" at bounding box center [57, 128] width 69 height 14
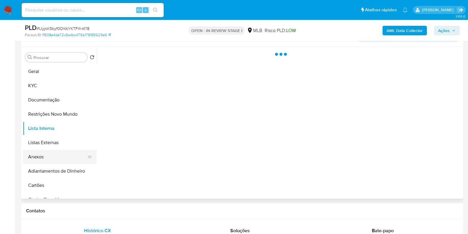
click at [47, 162] on button "Anexos" at bounding box center [57, 157] width 69 height 14
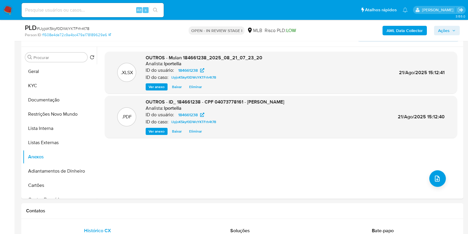
click at [446, 30] on span "Ações" at bounding box center [444, 30] width 12 height 9
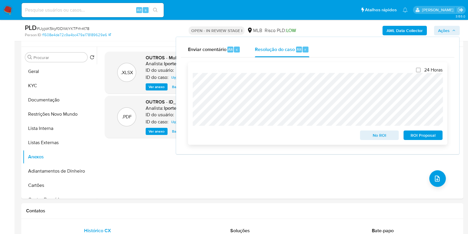
click at [368, 139] on span "No ROI" at bounding box center [379, 135] width 31 height 8
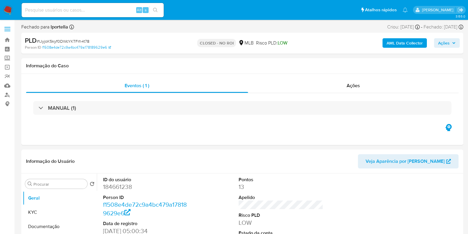
select select "10"
click at [7, 11] on img at bounding box center [8, 10] width 10 height 10
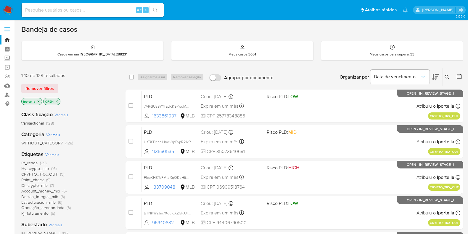
click at [97, 14] on div "Alt s" at bounding box center [93, 10] width 142 height 14
click at [94, 10] on input at bounding box center [93, 10] width 142 height 8
paste input "JEX44p8renCfZ9t37zATqnKo"
type input "JEX44p8renCfZ9t37zATqnKo"
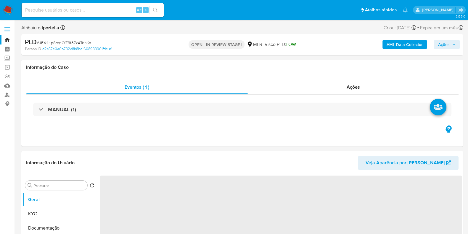
select select "10"
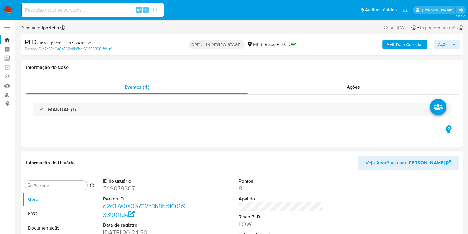
click at [164, 160] on header "Informação do Usuário Veja Aparência por [PERSON_NAME]" at bounding box center [242, 163] width 433 height 14
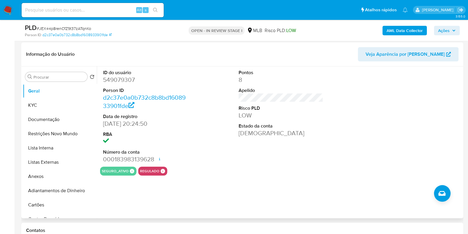
scroll to position [89, 0]
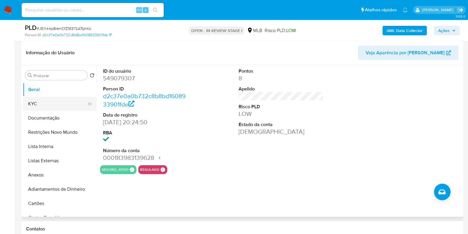
click at [49, 102] on button "KYC" at bounding box center [57, 104] width 69 height 14
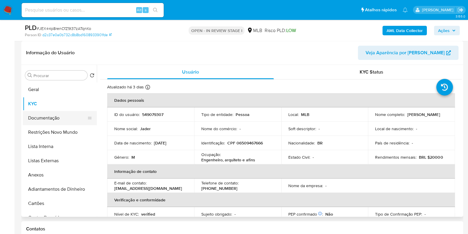
click at [40, 114] on button "Documentação" at bounding box center [57, 118] width 69 height 14
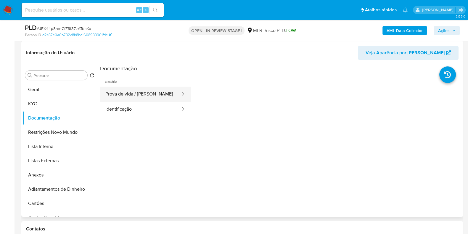
click at [120, 97] on button "Prova de vida / [PERSON_NAME]" at bounding box center [140, 94] width 81 height 15
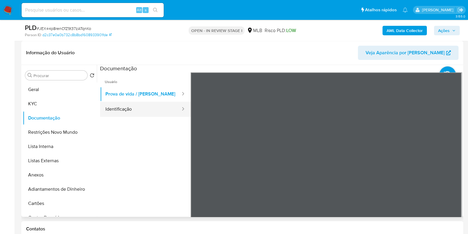
click at [154, 111] on button "Identificação" at bounding box center [140, 109] width 81 height 15
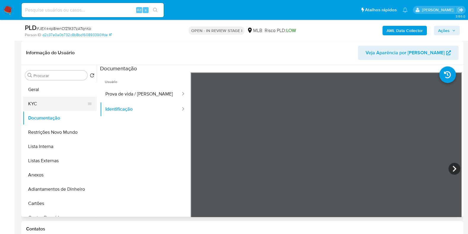
drag, startPoint x: 69, startPoint y: 105, endPoint x: 65, endPoint y: 105, distance: 3.6
click at [65, 105] on button "KYC" at bounding box center [57, 104] width 69 height 14
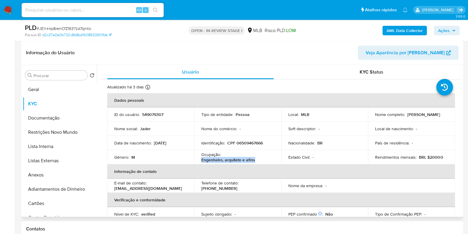
drag, startPoint x: 256, startPoint y: 161, endPoint x: 201, endPoint y: 160, distance: 54.5
click at [201, 160] on div "Ocupação : [PERSON_NAME], arquiteto e afins" at bounding box center [237, 157] width 73 height 11
copy p "Engenheiro, arquiteto e afins"
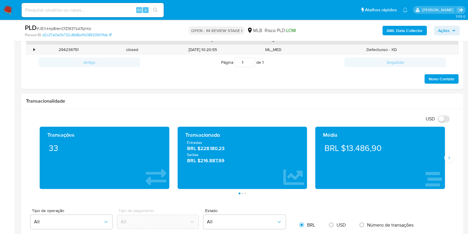
scroll to position [315, 0]
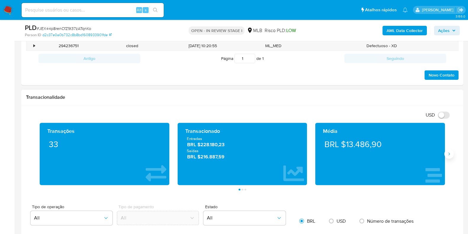
click at [451, 155] on icon "Siguiente" at bounding box center [449, 153] width 5 height 5
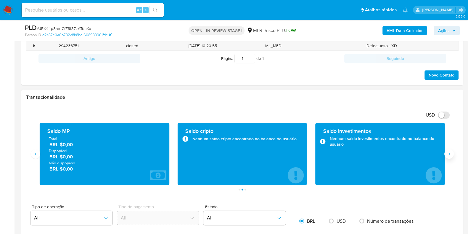
click at [452, 155] on button "Siguiente" at bounding box center [449, 153] width 9 height 9
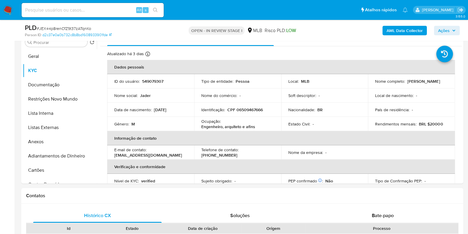
scroll to position [137, 0]
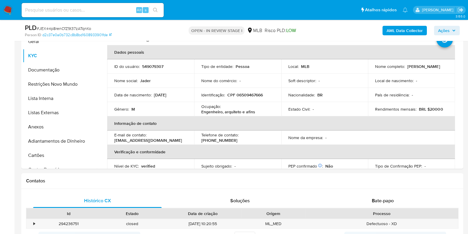
click at [154, 107] on div "Gênero : M" at bounding box center [150, 108] width 73 height 5
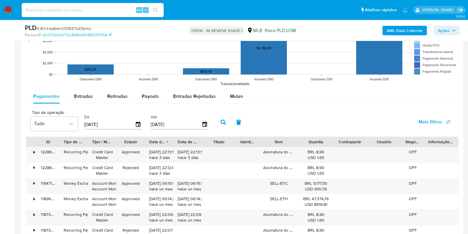
scroll to position [576, 0]
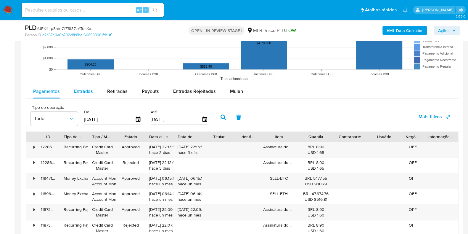
click at [83, 91] on span "Entradas" at bounding box center [83, 91] width 19 height 7
select select "10"
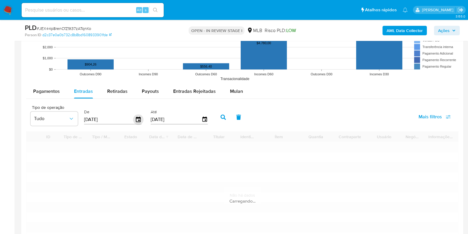
click at [136, 120] on icon "button" at bounding box center [138, 118] width 5 height 5
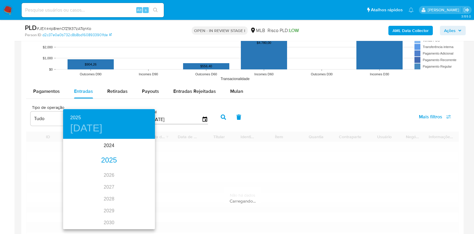
click at [117, 160] on div "2025" at bounding box center [109, 160] width 92 height 12
click at [107, 173] on div "may." at bounding box center [109, 173] width 31 height 22
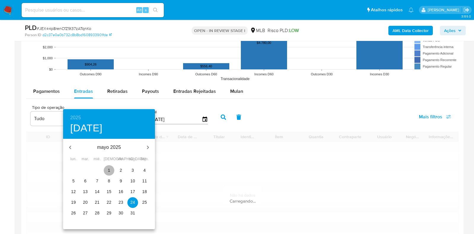
click at [109, 169] on p "1" at bounding box center [109, 170] width 2 height 6
type input "01/05/2025"
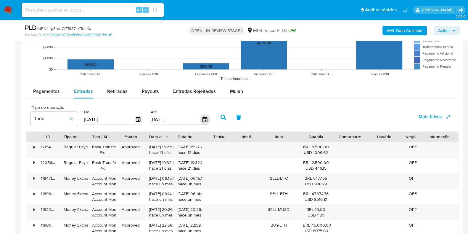
click at [204, 121] on icon "button" at bounding box center [205, 119] width 10 height 10
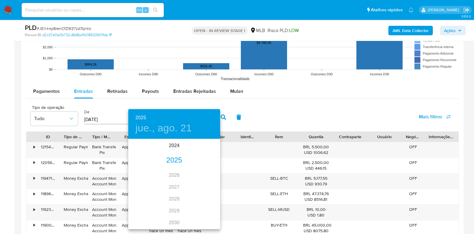
click at [171, 161] on div "2025" at bounding box center [174, 160] width 92 height 12
click at [206, 174] on div "jun." at bounding box center [205, 173] width 31 height 22
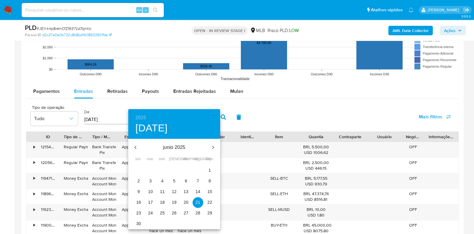
click at [139, 222] on p "30" at bounding box center [138, 223] width 5 height 6
type input "30/06/2025"
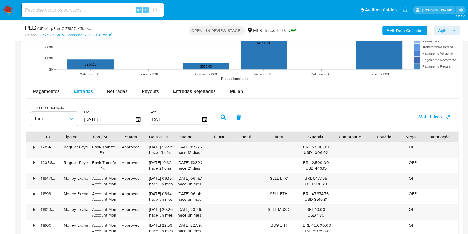
click at [221, 116] on icon "button" at bounding box center [223, 116] width 5 height 5
click at [305, 108] on div "Tipo de operação Tudo De 01/05/2025 Até 30/06/2025 Mais filtros" at bounding box center [242, 117] width 433 height 30
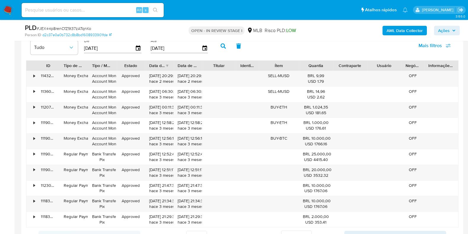
scroll to position [665, 0]
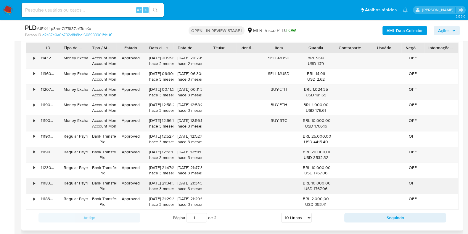
click at [35, 183] on div "•" at bounding box center [31, 185] width 10 height 15
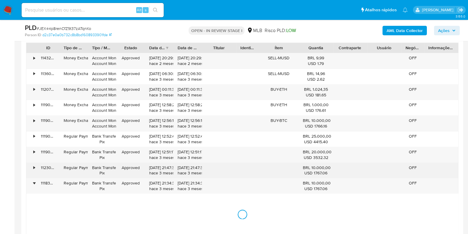
click at [35, 169] on div "•" at bounding box center [31, 170] width 10 height 15
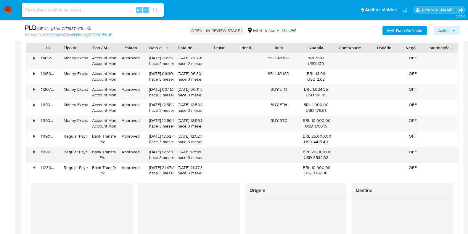
click at [34, 152] on div "•" at bounding box center [33, 152] width 1 height 6
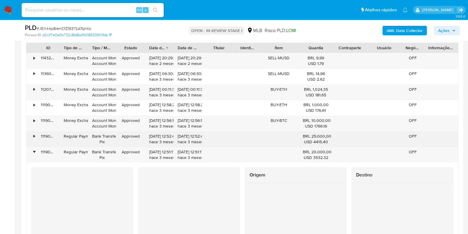
click at [34, 138] on div "•" at bounding box center [31, 138] width 10 height 15
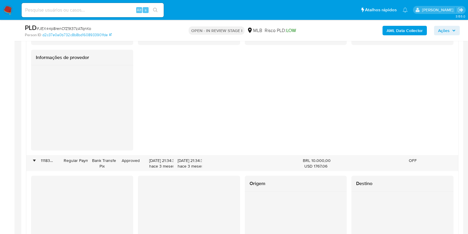
scroll to position [1402, 0]
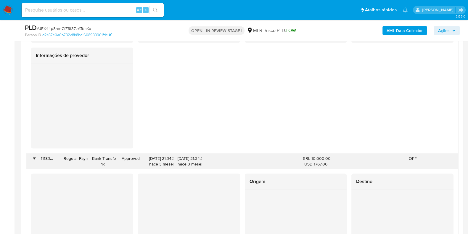
click at [281, 158] on div at bounding box center [279, 160] width 40 height 15
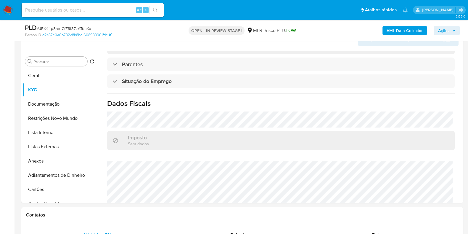
scroll to position [104, 0]
click at [29, 75] on button "Geral" at bounding box center [57, 75] width 69 height 14
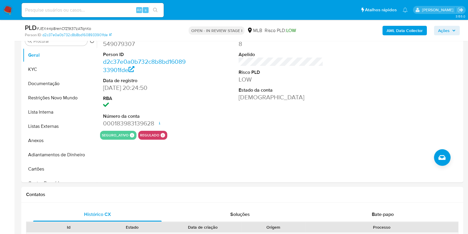
scroll to position [112, 0]
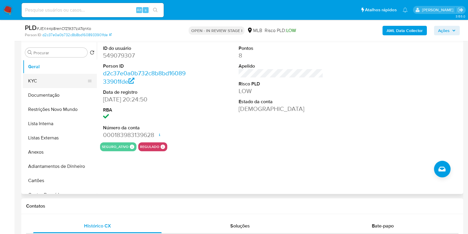
click at [38, 82] on button "KYC" at bounding box center [57, 81] width 69 height 14
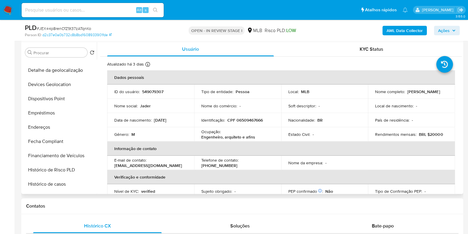
scroll to position [153, 0]
click at [55, 126] on button "Endereços" at bounding box center [57, 126] width 69 height 14
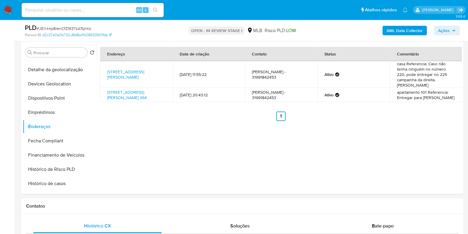
drag, startPoint x: 166, startPoint y: 54, endPoint x: 132, endPoint y: 40, distance: 36.6
click at [166, 54] on th "Endereço" at bounding box center [136, 54] width 73 height 14
click at [120, 142] on div "Endereço Data de criação Contato Status Comentário Rua João Gomes Cardoso 220, …" at bounding box center [279, 118] width 365 height 152
click at [55, 69] on button "Detalhe da geolocalização" at bounding box center [57, 70] width 69 height 14
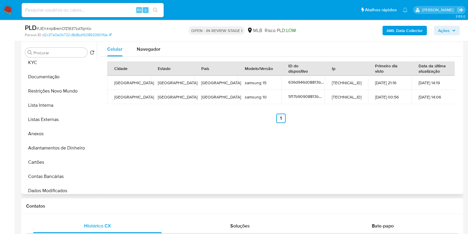
scroll to position [17, 0]
click at [56, 92] on button "Restrições Novo Mundo" at bounding box center [57, 92] width 69 height 14
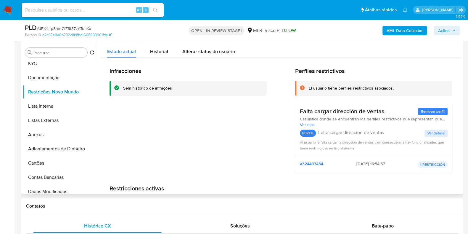
click at [118, 133] on div "Infracciones Sem histórico de infrações" at bounding box center [188, 122] width 157 height 110
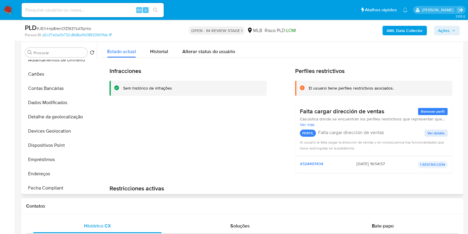
scroll to position [107, 0]
click at [55, 142] on button "Dispositivos Point" at bounding box center [57, 144] width 69 height 14
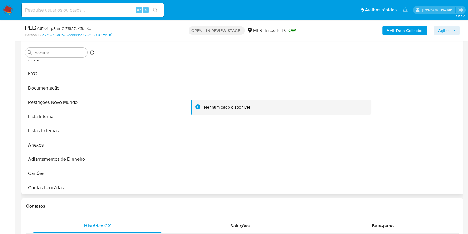
scroll to position [0, 0]
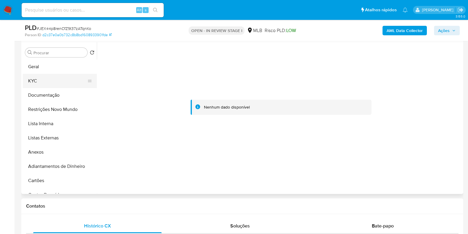
click at [42, 82] on button "KYC" at bounding box center [57, 81] width 69 height 14
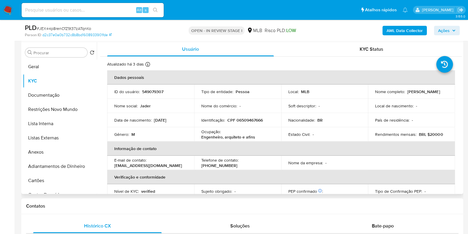
click at [462, 73] on div "Procurar Retornar ao pedido padrão Geral KYC Documentação Restrições Novo Mundo…" at bounding box center [242, 118] width 442 height 152
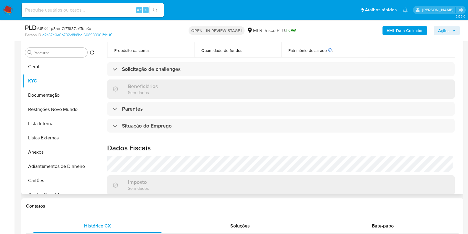
scroll to position [257, 0]
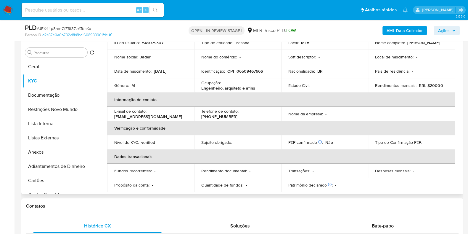
scroll to position [6, 0]
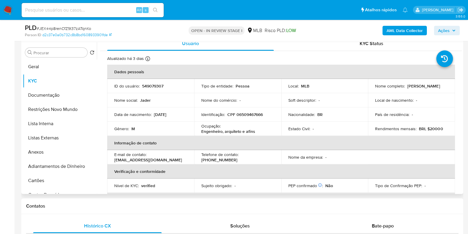
click at [255, 113] on p "CPF 06509467666" at bounding box center [246, 114] width 36 height 5
copy p "06509467666"
drag, startPoint x: 420, startPoint y: 88, endPoint x: 375, endPoint y: 89, distance: 44.8
click at [375, 89] on div "Nome completo : Jader Ferreira de Souza" at bounding box center [411, 85] width 73 height 5
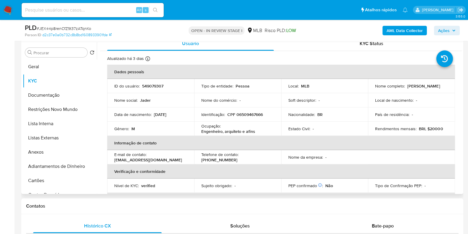
click at [373, 89] on td "Nome completo : Jader Ferreira de Souza" at bounding box center [411, 86] width 87 height 14
drag, startPoint x: 374, startPoint y: 89, endPoint x: 418, endPoint y: 89, distance: 43.5
click at [418, 89] on p "Jader Ferreira de Souza" at bounding box center [424, 85] width 33 height 5
copy p "Jader Ferreira de Souza"
click at [148, 86] on p "549079307" at bounding box center [152, 85] width 21 height 5
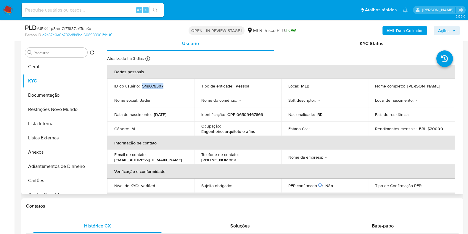
click at [148, 86] on p "549079307" at bounding box center [152, 85] width 21 height 5
copy p "549079307"
click at [43, 69] on button "Geral" at bounding box center [57, 67] width 69 height 14
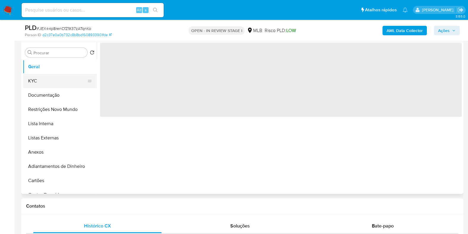
scroll to position [0, 0]
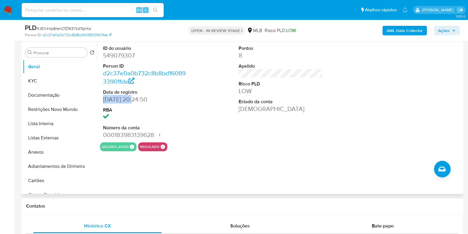
drag, startPoint x: 134, startPoint y: 100, endPoint x: 103, endPoint y: 99, distance: 31.7
click at [103, 99] on div "ID do usuário 549079307 Person ID d2c37e0a0b732c8b8bd1608933901fde Data de regi…" at bounding box center [145, 92] width 91 height 100
copy dd "18/04/2020"
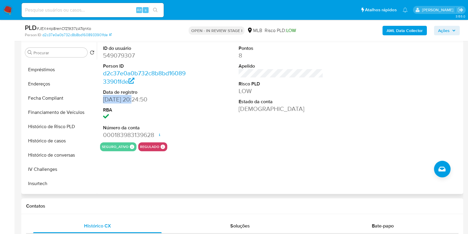
scroll to position [199, 0]
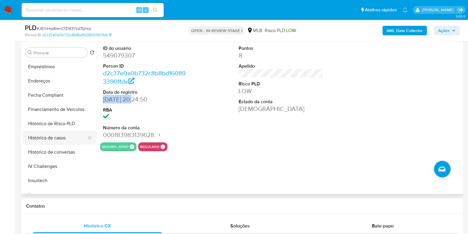
click at [58, 141] on button "Histórico de casos" at bounding box center [57, 138] width 69 height 14
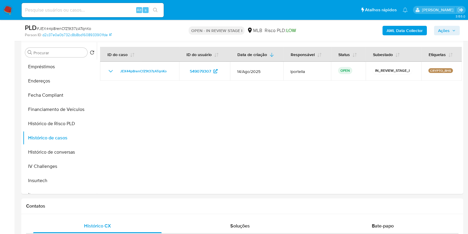
click at [441, 30] on span "Ações" at bounding box center [444, 30] width 12 height 9
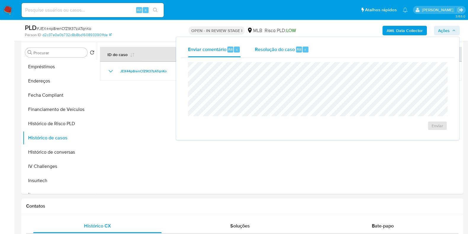
click at [281, 54] on div "Resolução do caso Alt r" at bounding box center [282, 49] width 54 height 15
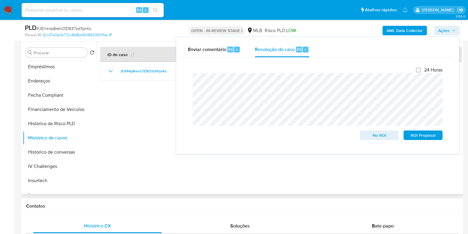
click at [142, 101] on div at bounding box center [279, 118] width 365 height 152
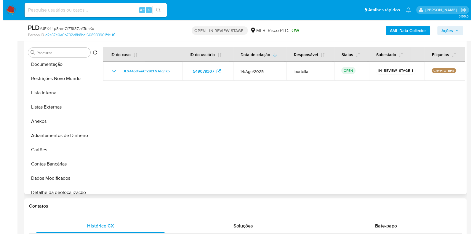
scroll to position [0, 0]
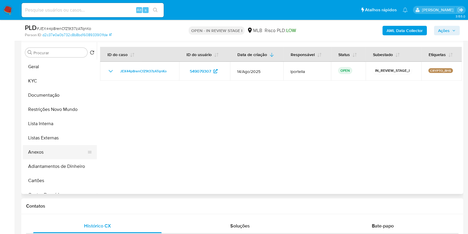
click at [53, 150] on button "Anexos" at bounding box center [57, 152] width 69 height 14
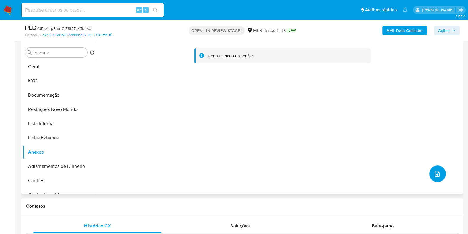
click at [434, 171] on icon "upload-file" at bounding box center [437, 173] width 7 height 7
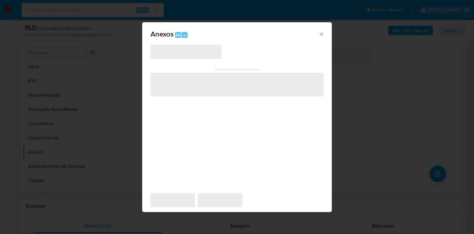
click at [321, 35] on icon "Fechar" at bounding box center [321, 34] width 6 height 6
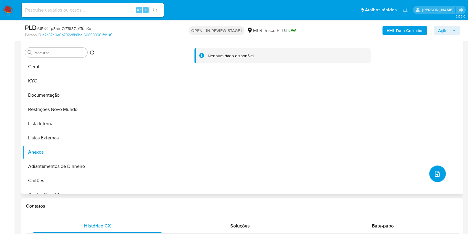
click at [437, 177] on button "upload-file" at bounding box center [438, 173] width 17 height 17
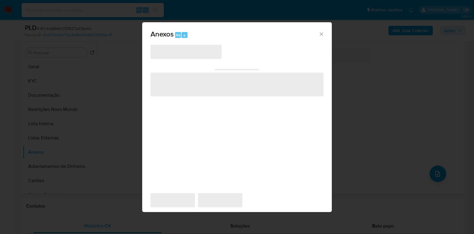
click at [323, 35] on icon "Fechar" at bounding box center [321, 33] width 3 height 3
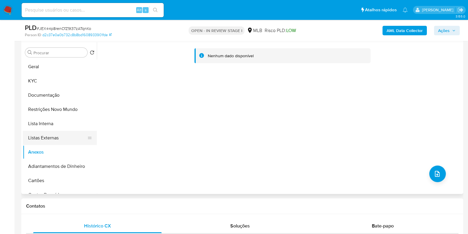
click at [44, 137] on button "Listas Externas" at bounding box center [57, 138] width 69 height 14
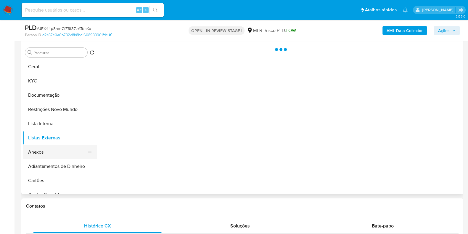
click at [41, 151] on button "Anexos" at bounding box center [57, 152] width 69 height 14
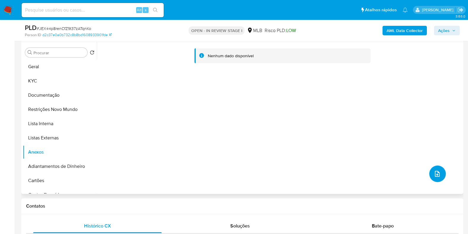
click at [431, 171] on button "upload-file" at bounding box center [438, 173] width 17 height 17
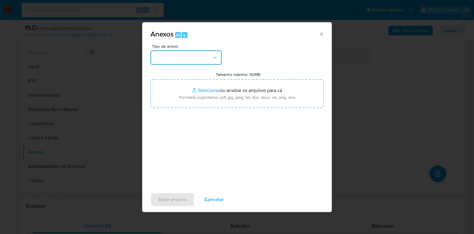
click at [207, 57] on button "button" at bounding box center [185, 57] width 71 height 14
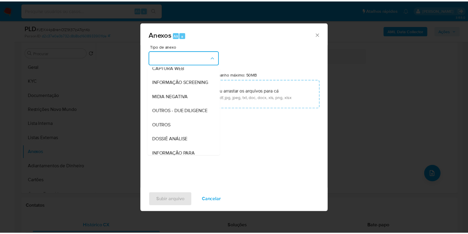
scroll to position [91, 0]
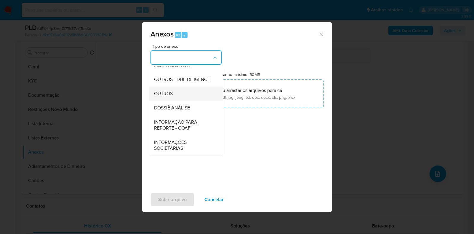
click at [174, 96] on div "OUTROS" at bounding box center [184, 94] width 60 height 14
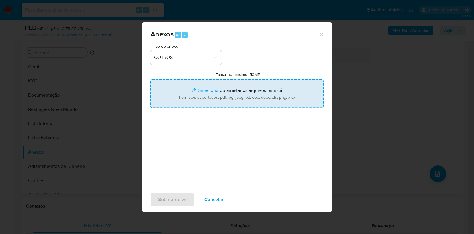
type input "C:\fakepath\ID_ 549079307 - CPF 06509467666 - JADER FERREIRA DE SOUZA (1).pdf"
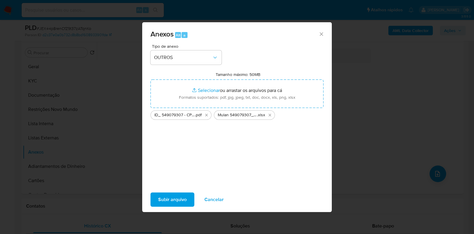
click at [171, 199] on span "Subir arquivo" at bounding box center [172, 199] width 28 height 13
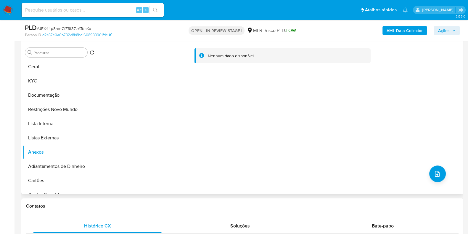
drag, startPoint x: 269, startPoint y: 135, endPoint x: 240, endPoint y: 133, distance: 28.8
click at [240, 133] on div "Nenhum dado disponível" at bounding box center [279, 118] width 365 height 152
click at [66, 139] on button "Listas Externas" at bounding box center [57, 138] width 69 height 14
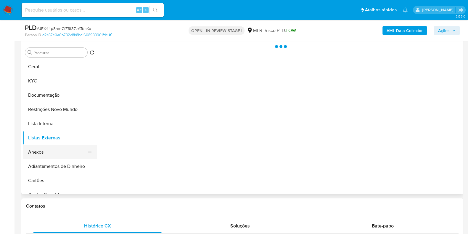
click at [57, 151] on button "Anexos" at bounding box center [57, 152] width 69 height 14
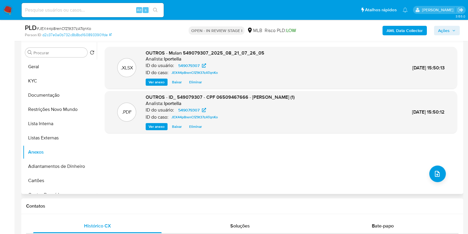
click at [221, 150] on div ".XLSX OUTROS - Mulan 549079307_2025_08_21_07_26_05 Analista: lportella ID do us…" at bounding box center [281, 118] width 353 height 142
click at [452, 31] on span "Ações" at bounding box center [446, 30] width 17 height 8
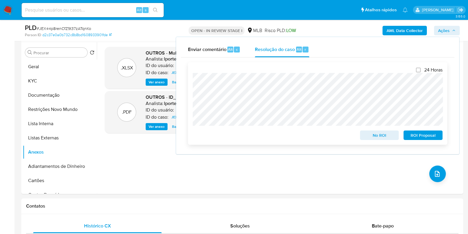
click at [384, 139] on span "No ROI" at bounding box center [379, 135] width 31 height 8
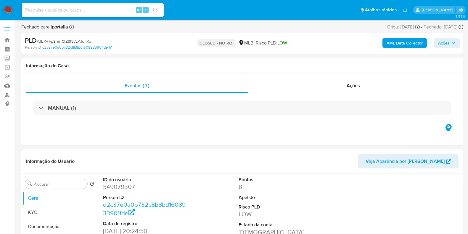
select select "10"
click at [8, 10] on img at bounding box center [8, 10] width 10 height 10
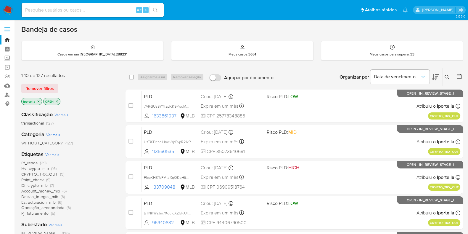
click at [64, 11] on input at bounding box center [93, 10] width 142 height 8
paste input "JEX44p8renCfZ9t37zATqnKo"
type input "JEX44p8renCfZ9t37zATqnKo"
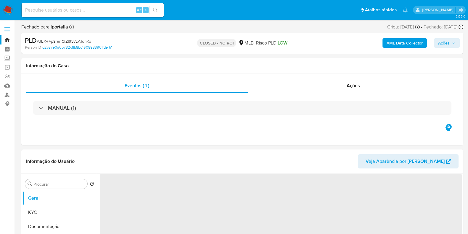
select select "10"
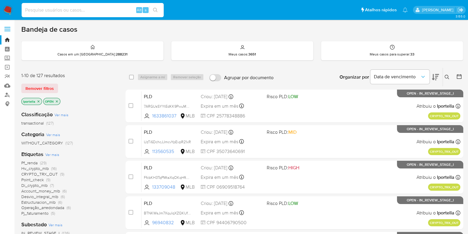
click at [121, 8] on input at bounding box center [93, 10] width 142 height 8
paste input "rilksAqivmgudUh6Ic3RkN0k"
type input "rilksAqivmgudUh6Ic3RkN0k"
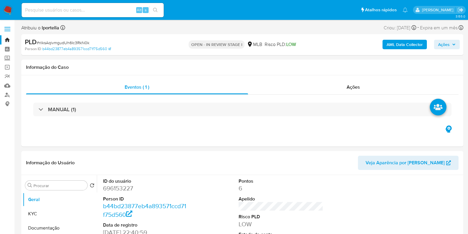
select select "10"
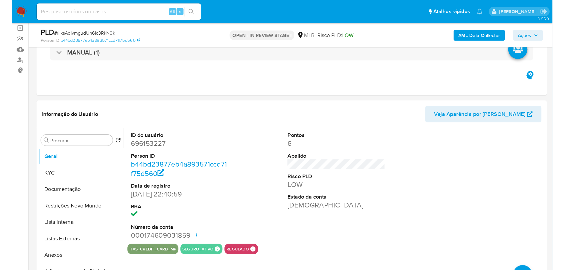
scroll to position [44, 0]
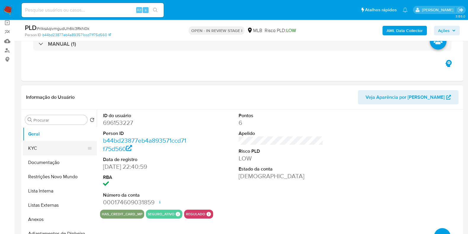
click at [59, 146] on button "KYC" at bounding box center [57, 148] width 69 height 14
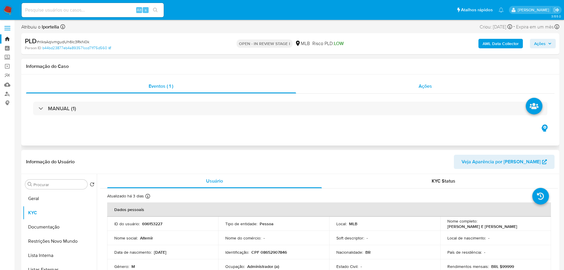
scroll to position [0, 0]
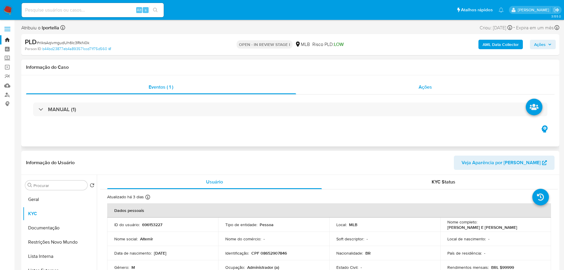
click at [419, 86] on span "Ações" at bounding box center [425, 87] width 13 height 7
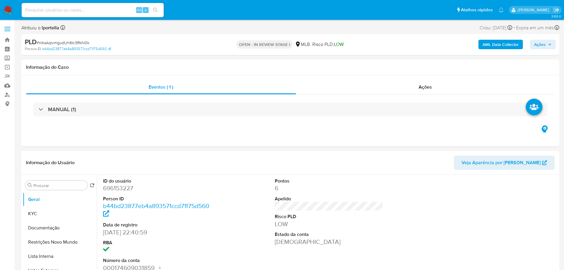
select select "10"
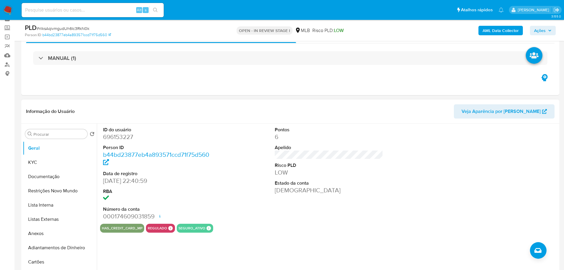
scroll to position [59, 0]
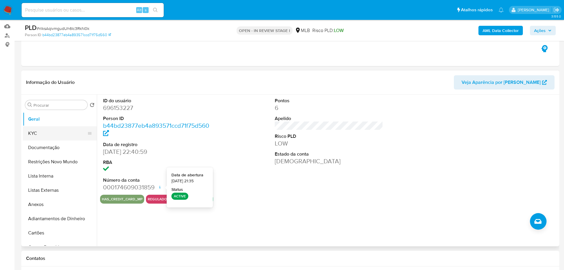
click at [51, 132] on button "KYC" at bounding box center [57, 133] width 69 height 14
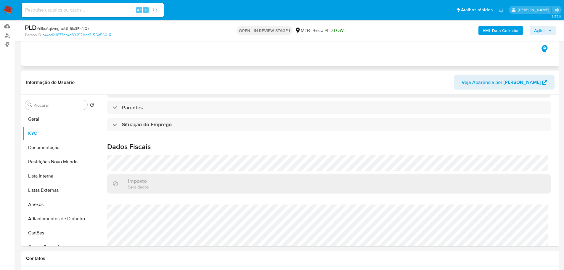
scroll to position [89, 0]
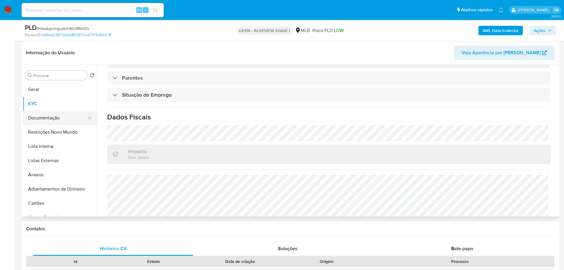
click at [61, 121] on button "Documentação" at bounding box center [57, 118] width 69 height 14
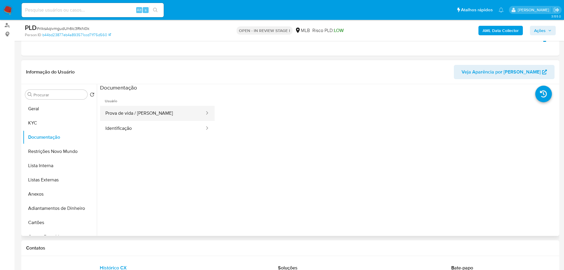
scroll to position [59, 0]
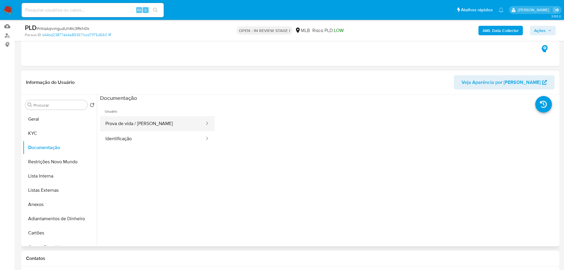
click at [139, 125] on button "Prova de vida / Selfie" at bounding box center [152, 123] width 105 height 15
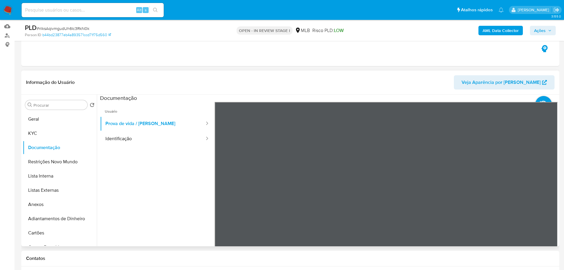
scroll to position [89, 0]
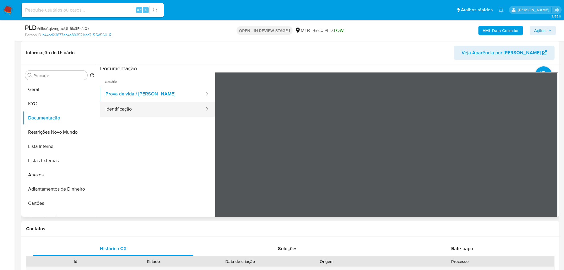
click at [179, 107] on button "Identificação" at bounding box center [152, 109] width 105 height 15
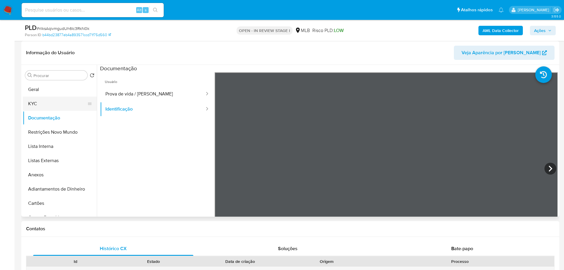
click at [47, 104] on button "KYC" at bounding box center [57, 104] width 69 height 14
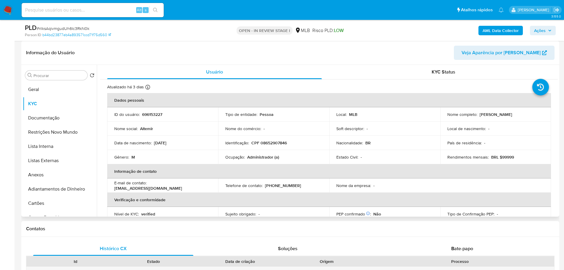
click at [259, 158] on p "Administrador (a)" at bounding box center [263, 156] width 32 height 5
copy p "Administrador"
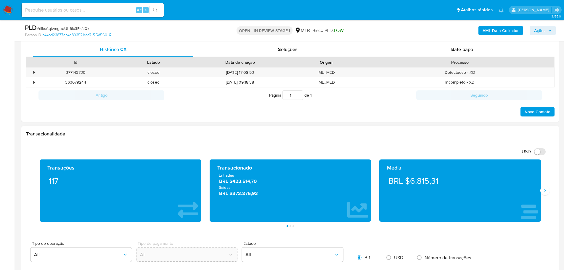
scroll to position [326, 0]
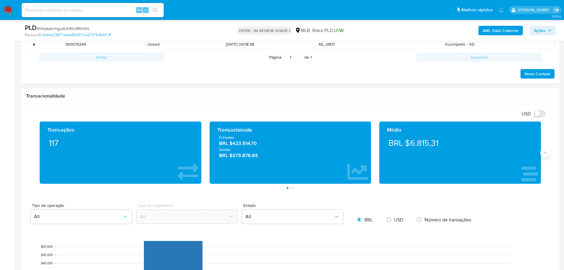
click at [546, 151] on icon "Siguiente" at bounding box center [545, 152] width 5 height 5
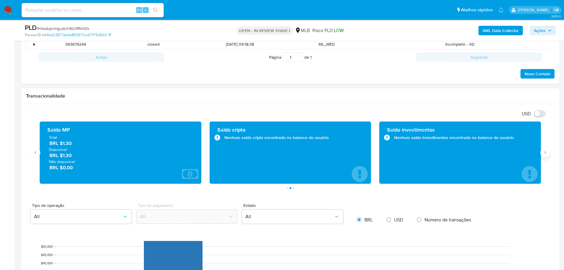
click at [546, 151] on icon "Siguiente" at bounding box center [545, 152] width 5 height 5
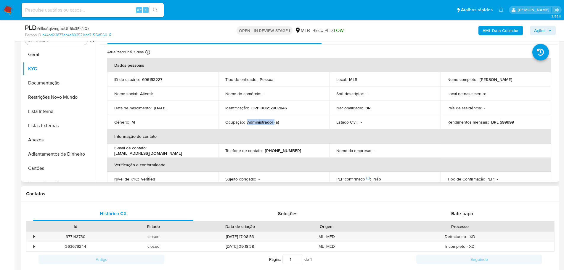
scroll to position [0, 0]
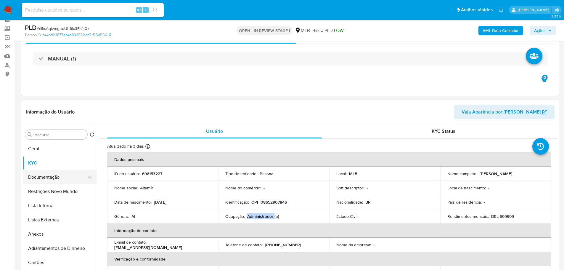
click at [53, 181] on button "Documentação" at bounding box center [57, 177] width 69 height 14
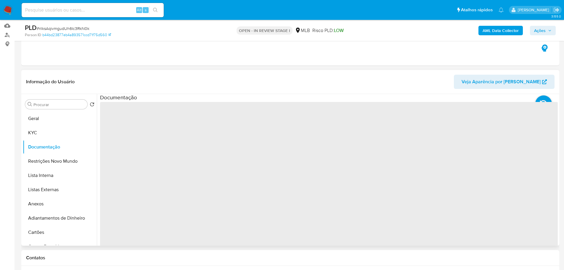
scroll to position [89, 0]
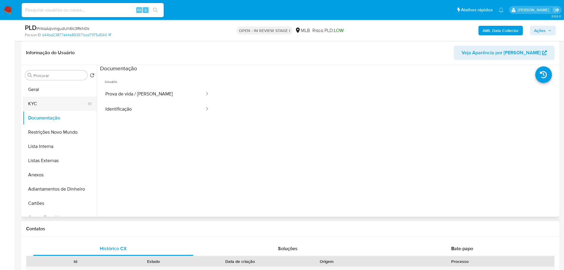
click at [44, 107] on button "KYC" at bounding box center [57, 104] width 69 height 14
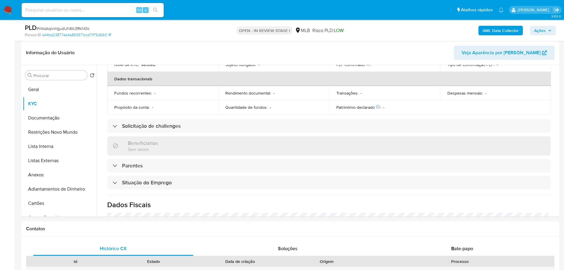
scroll to position [247, 0]
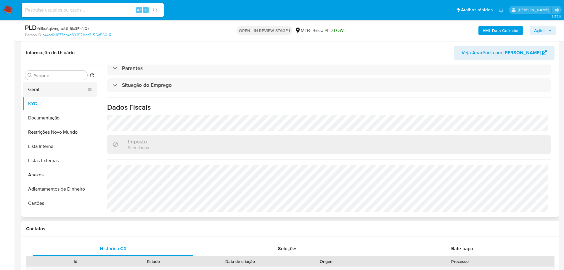
click at [42, 89] on button "Geral" at bounding box center [57, 89] width 69 height 14
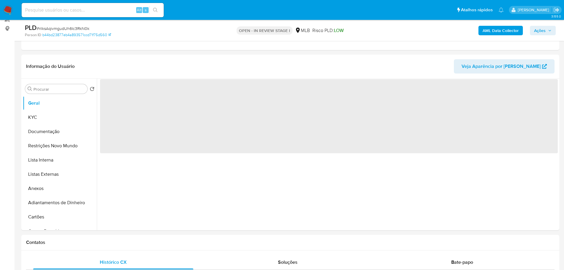
scroll to position [72, 0]
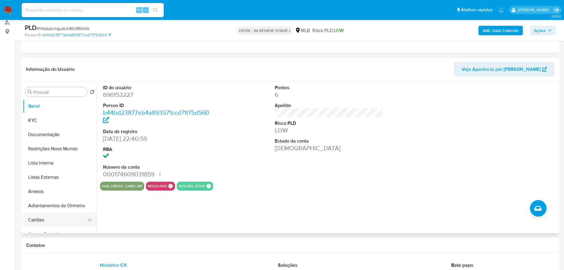
drag, startPoint x: 100, startPoint y: 246, endPoint x: 87, endPoint y: 226, distance: 23.7
click at [100, 246] on h1 "Contatos" at bounding box center [290, 245] width 529 height 6
click at [42, 119] on button "KYC" at bounding box center [57, 120] width 69 height 14
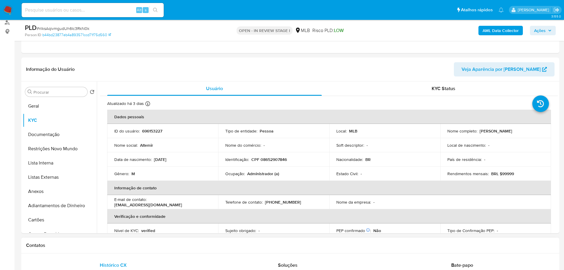
click at [127, 250] on div "Contatos" at bounding box center [290, 246] width 538 height 16
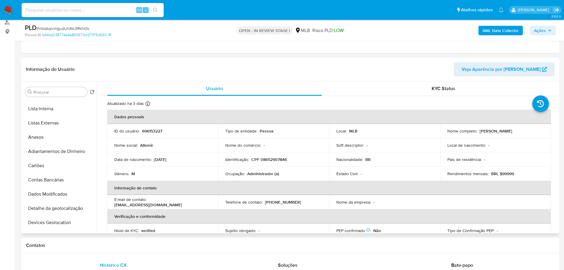
scroll to position [118, 0]
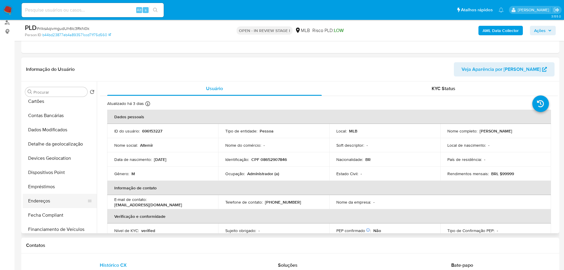
click at [48, 202] on button "Endereços" at bounding box center [57, 201] width 69 height 14
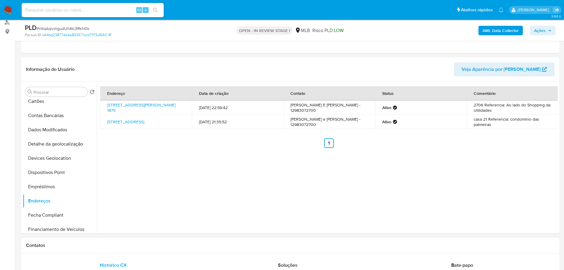
click at [150, 250] on div "Contatos" at bounding box center [290, 246] width 538 height 16
click at [58, 142] on button "Detalhe da geolocalização" at bounding box center [57, 144] width 69 height 14
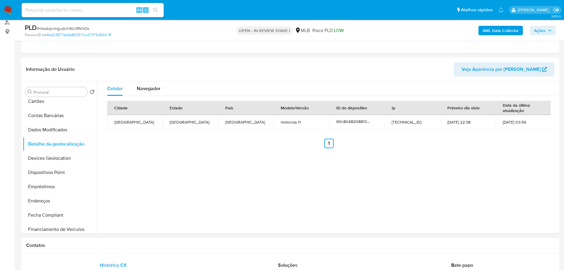
drag, startPoint x: 135, startPoint y: 250, endPoint x: 124, endPoint y: 239, distance: 15.7
click at [135, 250] on div "Contatos" at bounding box center [290, 246] width 538 height 16
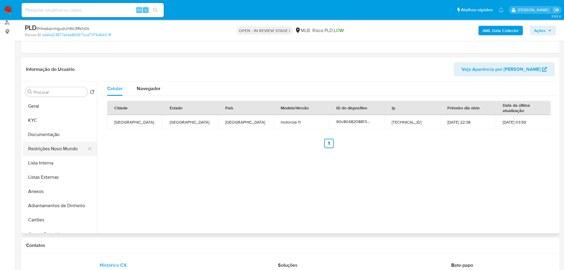
click at [57, 152] on button "Restrições Novo Mundo" at bounding box center [57, 149] width 69 height 14
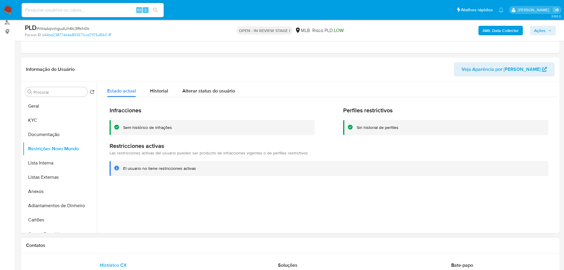
click at [172, 253] on div "Contatos" at bounding box center [290, 246] width 538 height 16
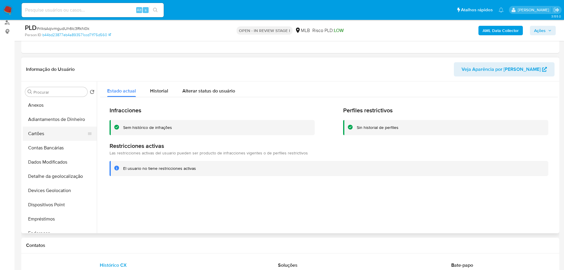
scroll to position [89, 0]
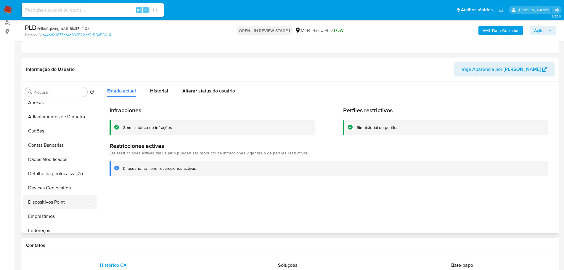
click at [66, 201] on button "Dispositivos Point" at bounding box center [57, 202] width 69 height 14
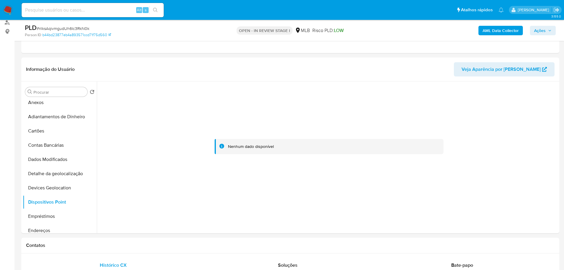
drag, startPoint x: 261, startPoint y: 232, endPoint x: 260, endPoint y: 237, distance: 4.7
click at [261, 232] on div at bounding box center [327, 157] width 461 height 152
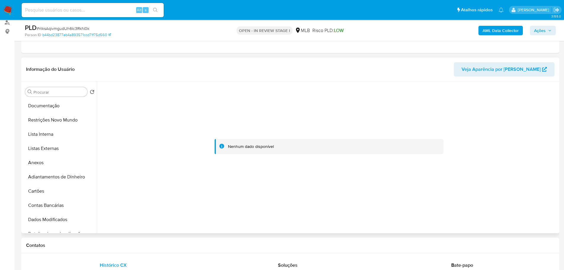
scroll to position [0, 0]
click at [51, 120] on button "KYC" at bounding box center [57, 120] width 69 height 14
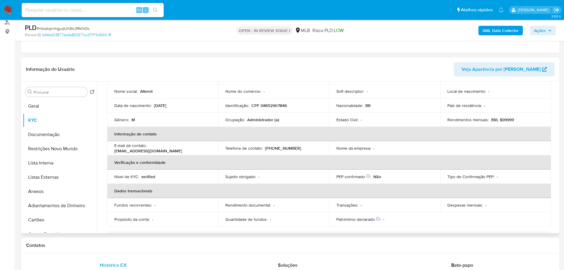
scroll to position [39, 0]
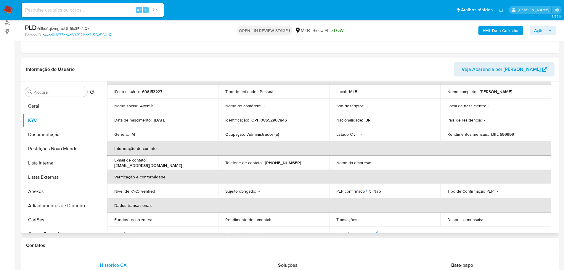
click at [271, 124] on td "Identificação : CPF 08652907846" at bounding box center [273, 120] width 111 height 14
click at [271, 120] on p "CPF 08652907846" at bounding box center [270, 119] width 36 height 5
copy p "08652907846"
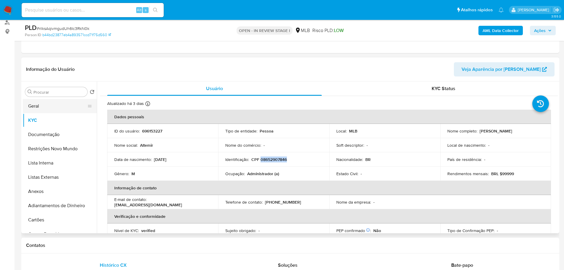
click at [49, 109] on button "Geral" at bounding box center [57, 106] width 69 height 14
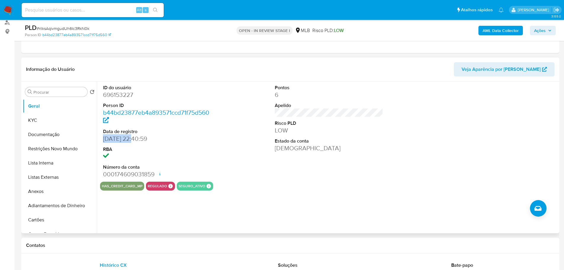
drag, startPoint x: 133, startPoint y: 141, endPoint x: 103, endPoint y: 140, distance: 29.4
click at [103, 140] on dd "03/01/2021 22:40:59" at bounding box center [157, 138] width 109 height 8
copy dd "03/01/2021"
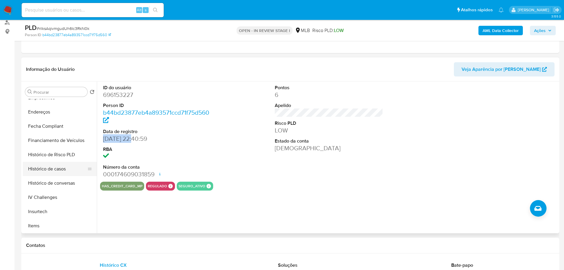
click at [63, 167] on button "Histórico de casos" at bounding box center [57, 169] width 69 height 14
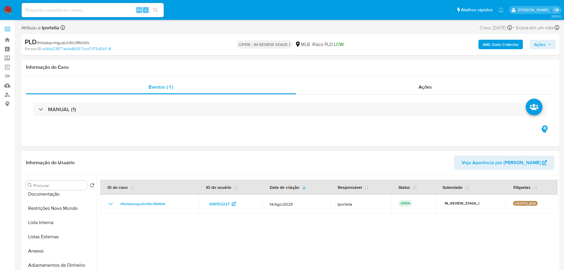
scroll to position [0, 0]
click at [58, 202] on button "Geral" at bounding box center [57, 199] width 69 height 14
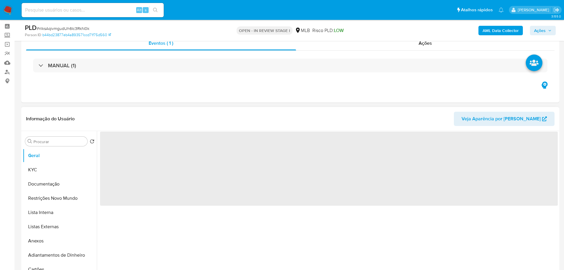
scroll to position [30, 0]
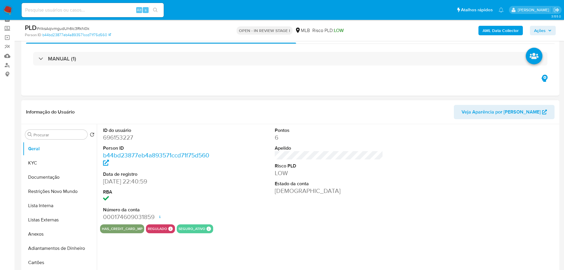
click at [125, 139] on dd "696153227" at bounding box center [157, 137] width 109 height 8
copy dd "696153227"
click at [544, 25] on div "AML Data Collector Ações" at bounding box center [468, 30] width 175 height 14
click at [543, 30] on span "Ações" at bounding box center [540, 30] width 12 height 9
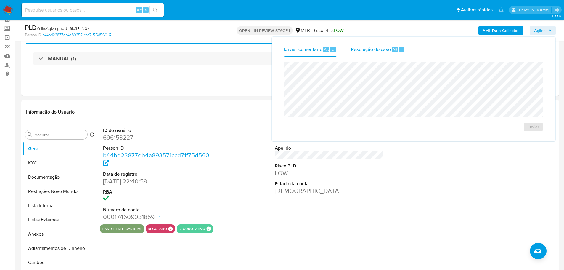
click at [363, 48] on span "Resolução do caso" at bounding box center [371, 49] width 40 height 7
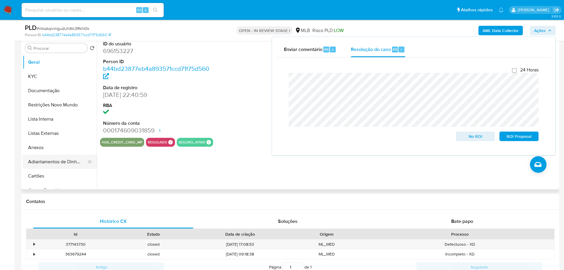
scroll to position [118, 0]
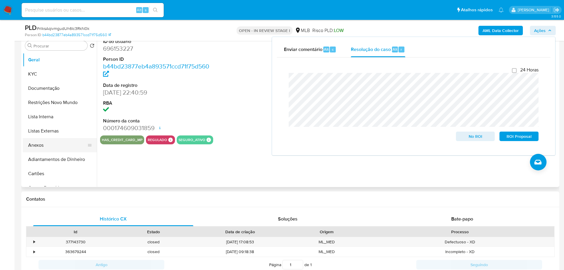
click at [49, 141] on button "Anexos" at bounding box center [57, 145] width 69 height 14
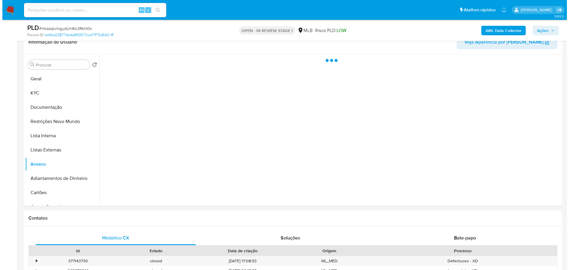
scroll to position [89, 0]
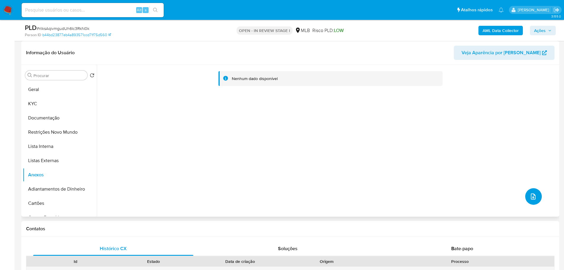
click at [535, 196] on button "upload-file" at bounding box center [534, 196] width 17 height 17
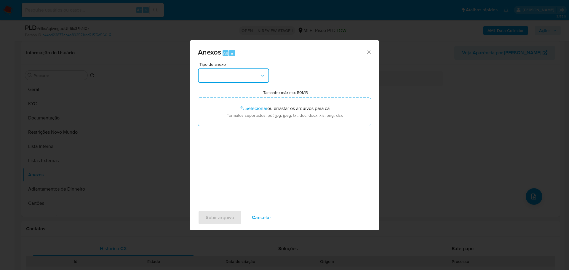
click at [240, 75] on button "button" at bounding box center [233, 75] width 71 height 14
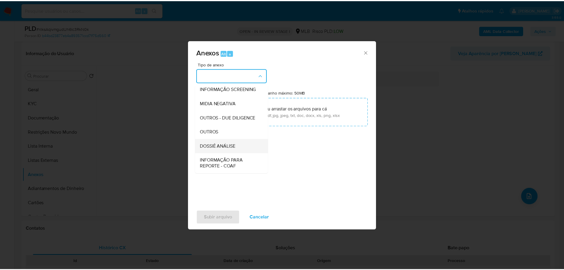
scroll to position [91, 0]
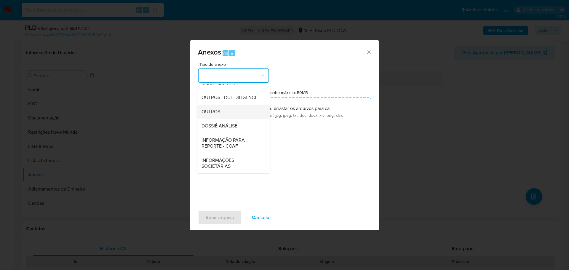
click at [219, 109] on span "OUTROS" at bounding box center [210, 112] width 19 height 6
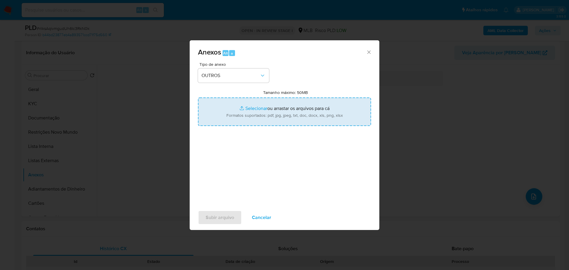
type input "C:\fakepath\ID_ 696153227 - CPF 08652907846 - ALTEMIR COSTA E SILVA.pdf"
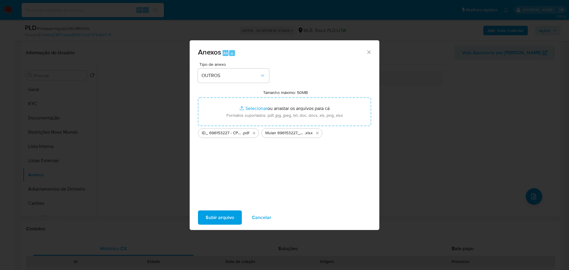
click at [228, 219] on span "Subir arquivo" at bounding box center [220, 217] width 28 height 13
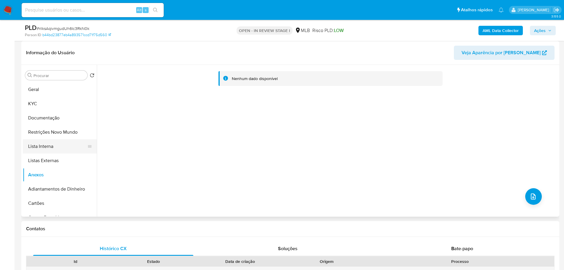
click at [58, 149] on button "Lista Interna" at bounding box center [57, 146] width 69 height 14
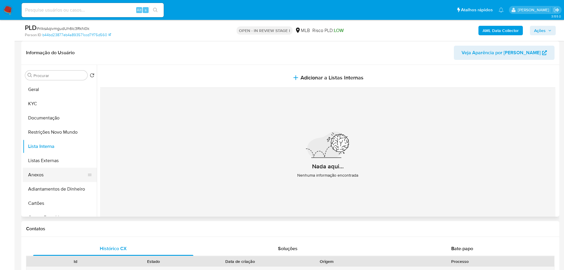
click at [64, 175] on button "Anexos" at bounding box center [57, 175] width 69 height 14
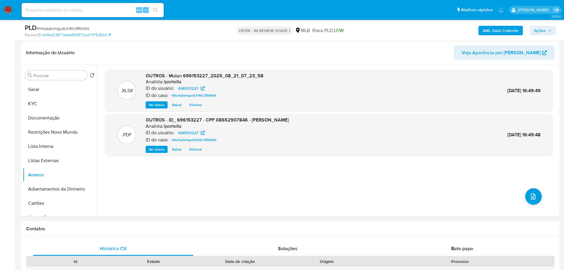
click at [544, 31] on span "Ações" at bounding box center [540, 30] width 12 height 9
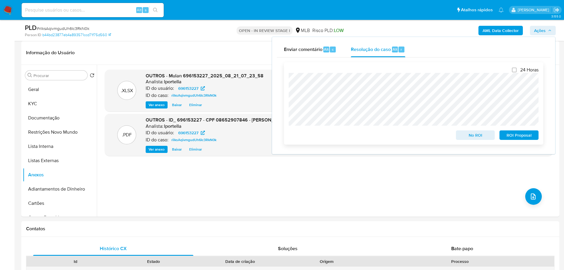
click at [472, 136] on span "No ROI" at bounding box center [475, 135] width 31 height 8
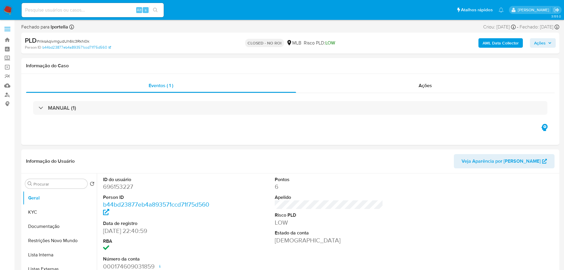
select select "10"
click at [10, 7] on img at bounding box center [8, 10] width 10 height 10
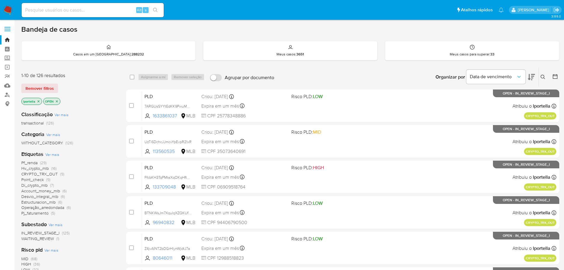
click at [11, 9] on img at bounding box center [8, 10] width 10 height 10
drag, startPoint x: 39, startPoint y: 169, endPoint x: 71, endPoint y: 166, distance: 32.1
click at [71, 166] on div "Pf_renda (29) Hv_crypto_mlb (16) CRYPTO_TRX_OUT (9) Point_check (9) Di_crypto_m…" at bounding box center [68, 188] width 95 height 56
drag, startPoint x: 169, startPoint y: 1, endPoint x: 96, endPoint y: 166, distance: 180.8
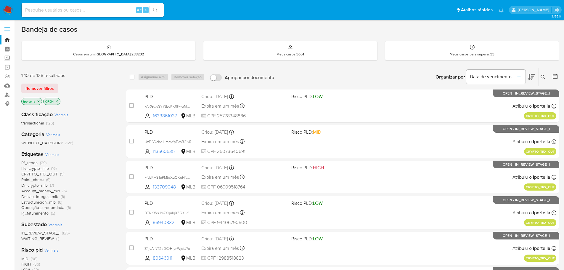
click at [96, 166] on div "Pf_renda (29) Hv_crypto_mlb (16) CRYPTO_TRX_OUT (9) Point_check (9) Di_crypto_m…" at bounding box center [68, 188] width 95 height 56
click at [34, 167] on span "Hv_crypto_mlb" at bounding box center [35, 168] width 28 height 6
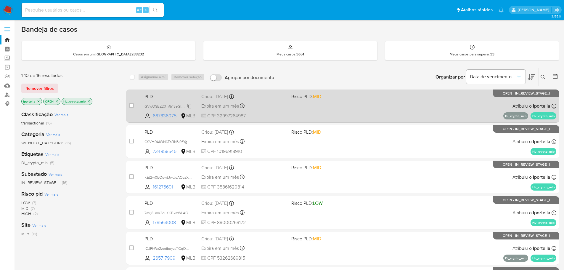
click at [161, 105] on span "GVwOSBZ20Tr9r13eGtG25rSh" at bounding box center [169, 106] width 49 height 7
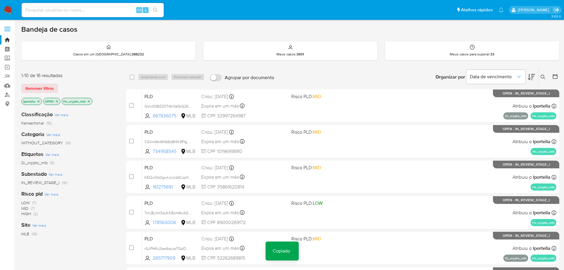
click at [107, 15] on div "Alt s" at bounding box center [93, 10] width 142 height 14
click at [105, 12] on input at bounding box center [93, 10] width 142 height 8
paste input "GVwOSBZ20Tr9r13eGtG25rSh"
type input "GVwOSBZ20Tr9r13eGtG25rSh"
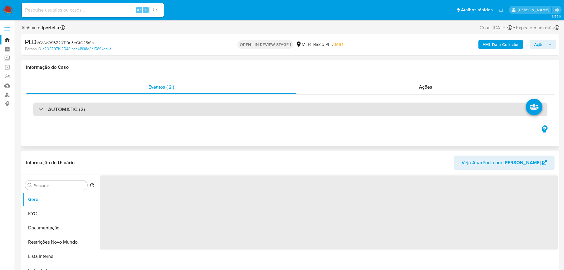
click at [138, 106] on div "AUTOMATIC (2)" at bounding box center [290, 110] width 515 height 14
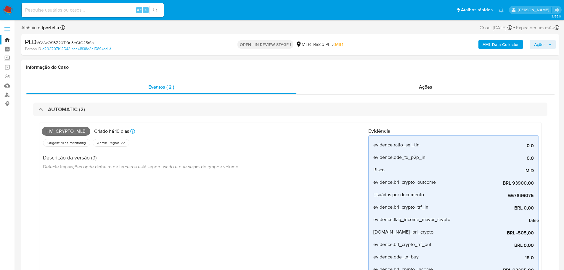
select select "10"
click at [8, 9] on img at bounding box center [8, 10] width 10 height 10
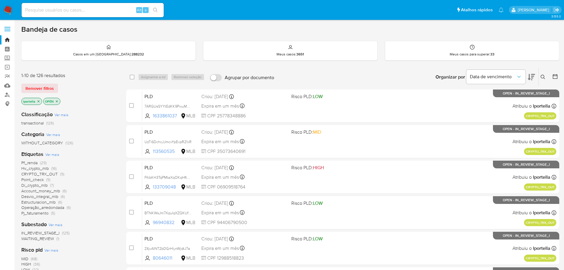
click at [36, 168] on span "Hv_crypto_mlb" at bounding box center [35, 168] width 28 height 6
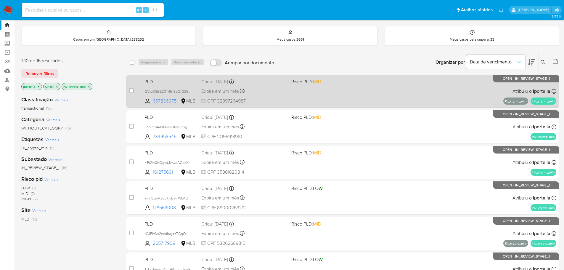
scroll to position [30, 0]
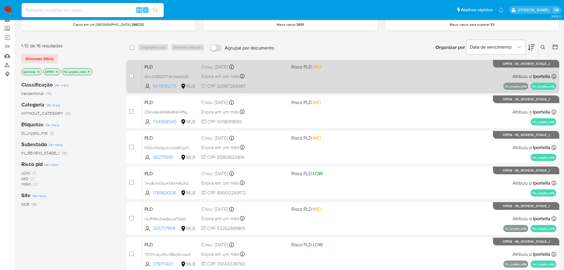
click at [162, 87] on span "667836075" at bounding box center [166, 86] width 27 height 7
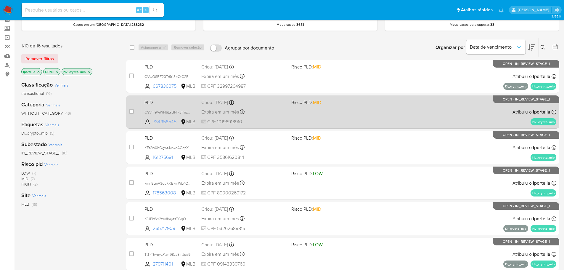
click at [165, 124] on span "734958545" at bounding box center [166, 121] width 27 height 7
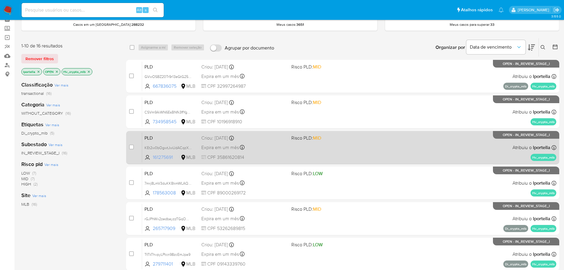
click at [169, 155] on span "161275691" at bounding box center [166, 157] width 27 height 7
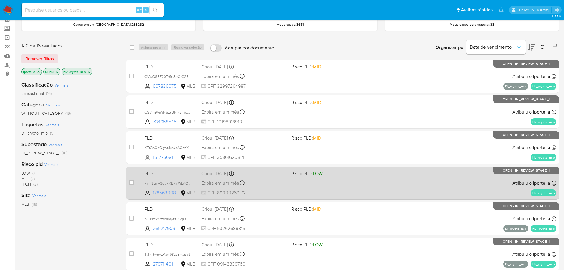
click at [169, 191] on span "178563008" at bounding box center [166, 193] width 27 height 7
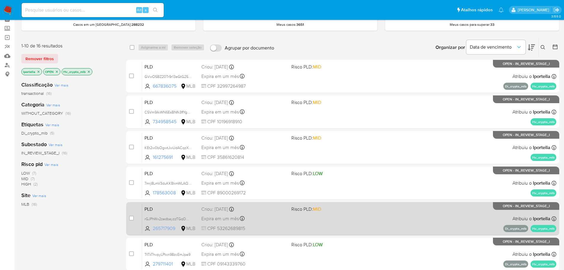
click at [168, 229] on span "265717909" at bounding box center [166, 228] width 27 height 7
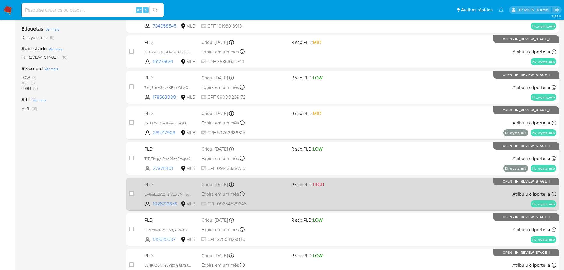
scroll to position [148, 0]
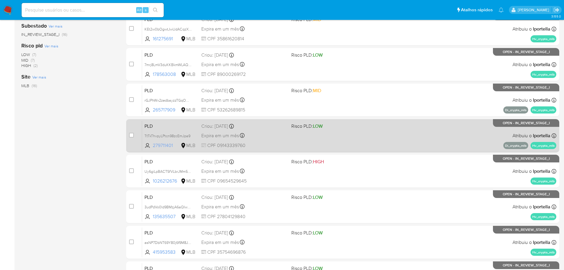
click at [167, 147] on span "279711401" at bounding box center [166, 145] width 27 height 7
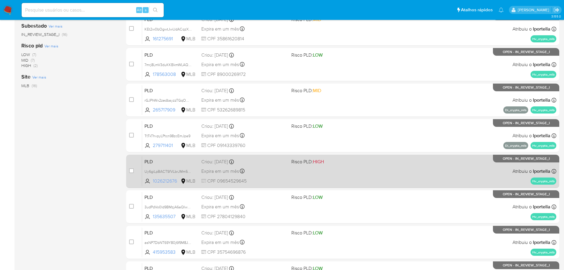
click at [166, 178] on span "1026212676" at bounding box center [166, 181] width 27 height 7
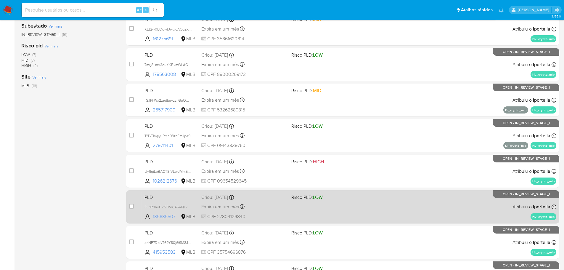
click at [166, 219] on span "135635507" at bounding box center [166, 216] width 27 height 7
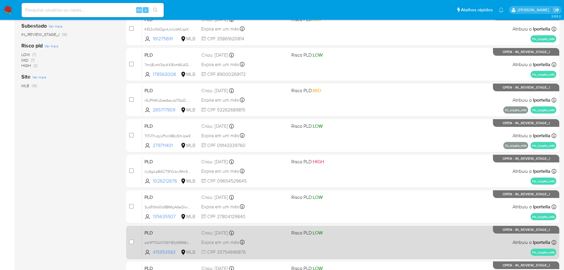
click at [169, 247] on div "PLD asNP7DbNT69Y80j6f9M8JnoT 415953583 MLB Risco PLD: LOW Criou: [DATE] Criou: …" at bounding box center [349, 242] width 414 height 30
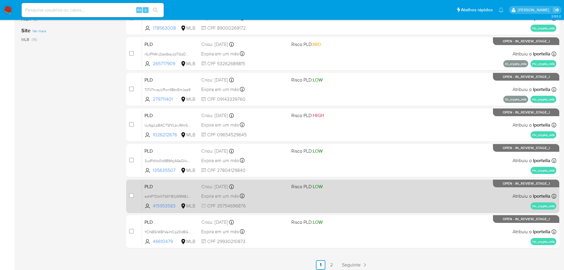
scroll to position [198, 0]
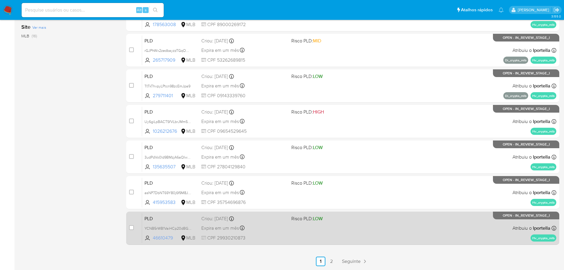
click at [165, 238] on span "46610479" at bounding box center [166, 238] width 27 height 7
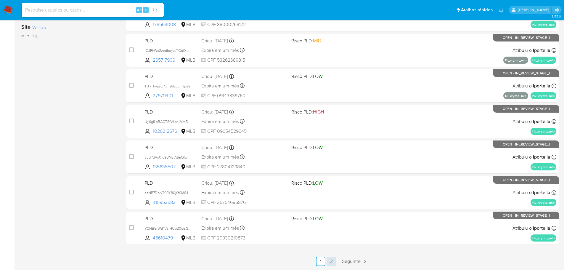
click at [332, 261] on link "2" at bounding box center [331, 261] width 9 height 9
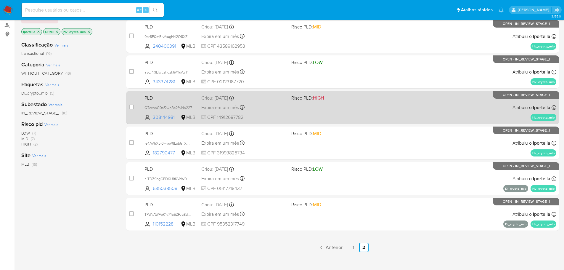
scroll to position [10, 0]
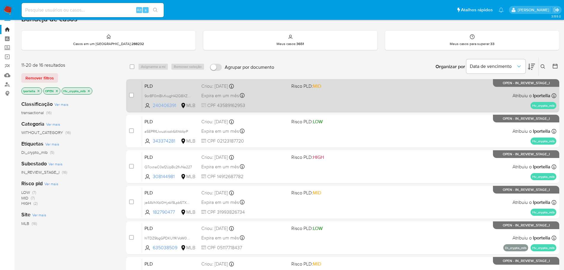
click at [166, 103] on span "240406391" at bounding box center [166, 105] width 27 height 7
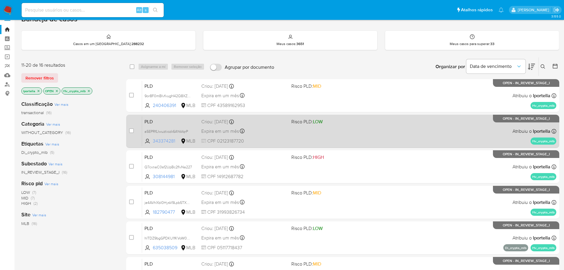
click at [164, 140] on span "343374281" at bounding box center [166, 141] width 27 height 7
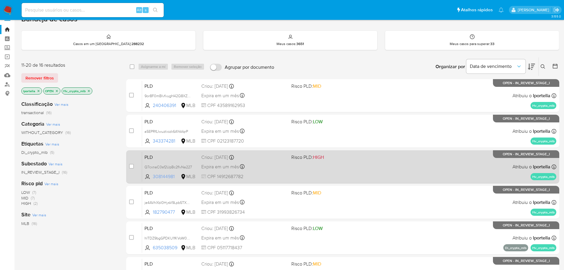
click at [169, 175] on span "308144981" at bounding box center [166, 176] width 27 height 7
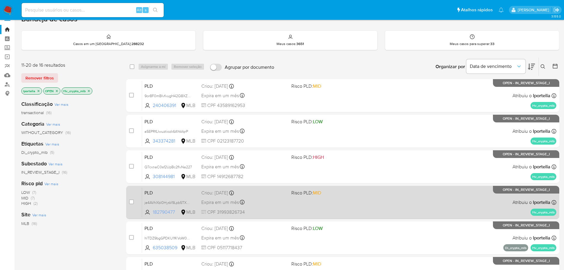
click at [170, 209] on span "182790477" at bounding box center [166, 212] width 27 height 7
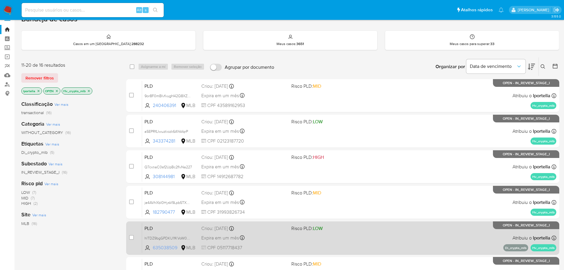
click at [169, 246] on span "635038509" at bounding box center [166, 247] width 27 height 7
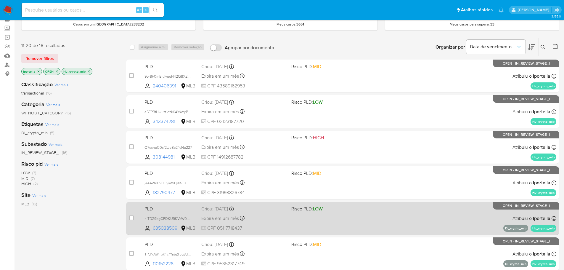
scroll to position [70, 0]
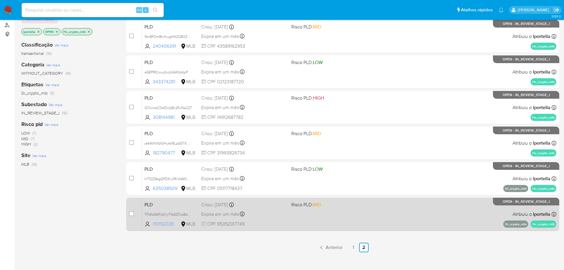
click at [167, 222] on span "110152228" at bounding box center [166, 224] width 27 height 7
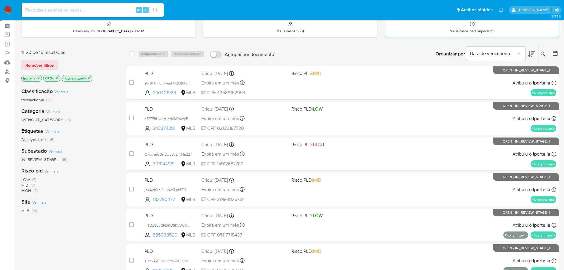
scroll to position [0, 0]
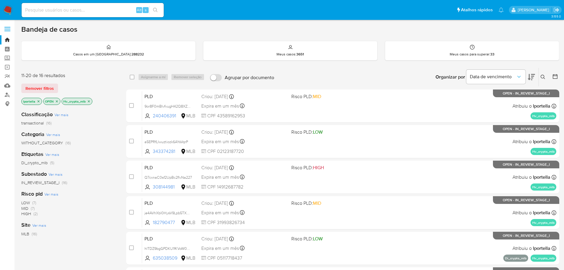
click at [7, 7] on img at bounding box center [8, 10] width 10 height 10
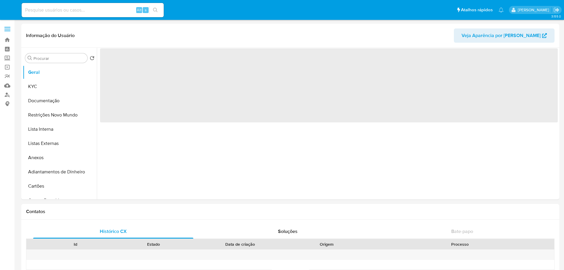
select select "10"
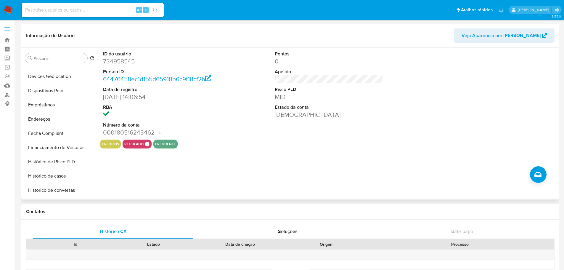
scroll to position [265, 0]
click at [46, 75] on button "Histórico de casos" at bounding box center [57, 78] width 69 height 14
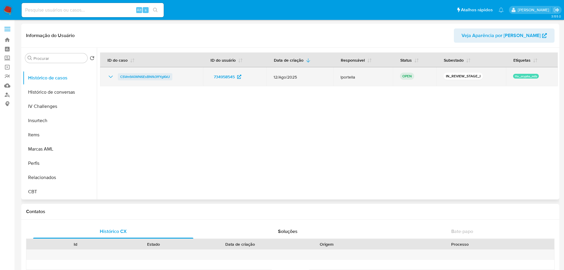
click at [143, 77] on span "CSVm9AiWN6EsBNfk3ffYgKkU" at bounding box center [145, 76] width 50 height 7
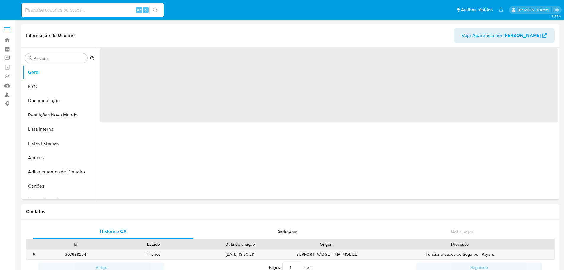
select select "10"
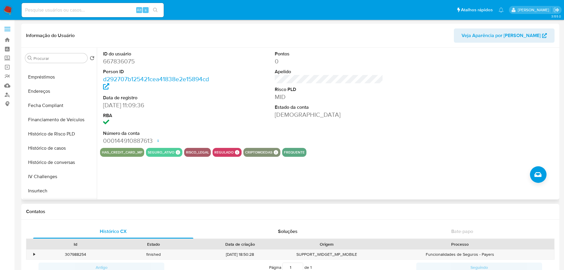
scroll to position [237, 0]
click at [40, 100] on button "Histórico de casos" at bounding box center [57, 105] width 69 height 14
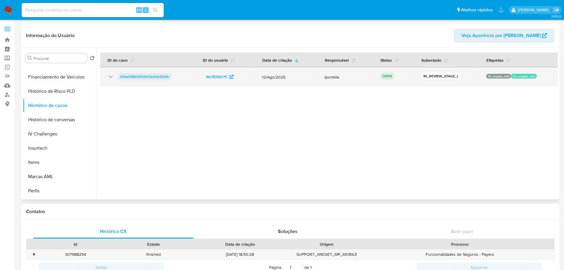
click at [139, 77] on span "GVwOSBZ20Tr9r13eGtG25rSh" at bounding box center [144, 76] width 49 height 7
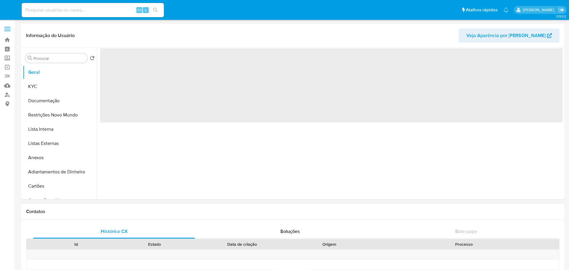
select select "10"
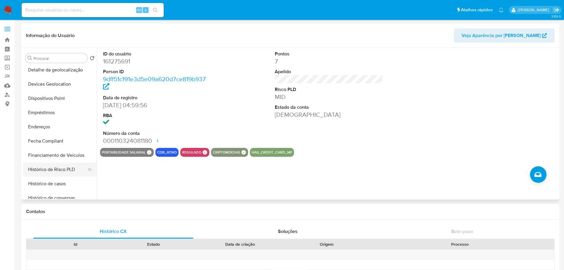
scroll to position [207, 0]
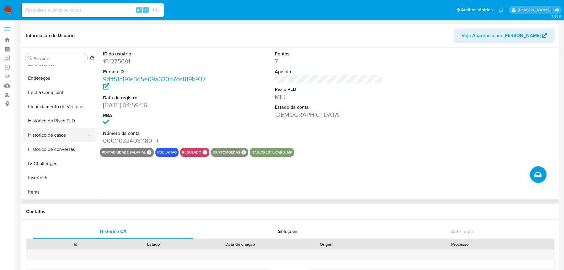
click at [59, 131] on button "Histórico de casos" at bounding box center [57, 135] width 69 height 14
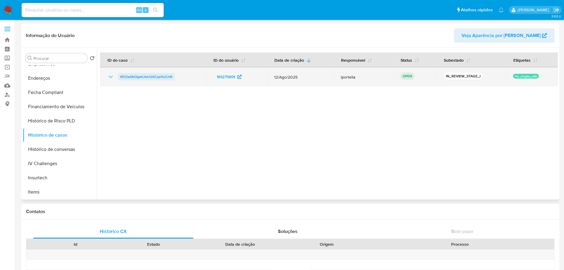
click at [142, 78] on span "KEt2w0bOgwtJwUdACqzXuCnN" at bounding box center [146, 76] width 52 height 7
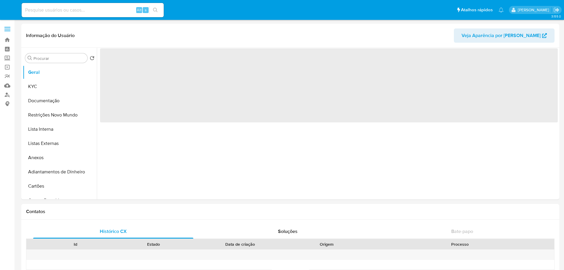
select select "10"
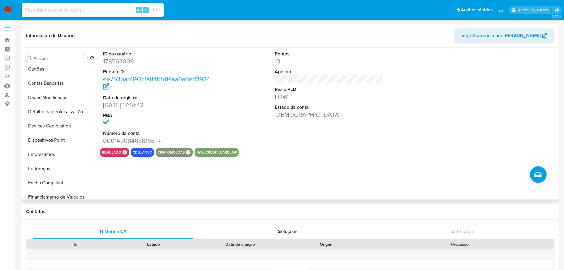
scroll to position [207, 0]
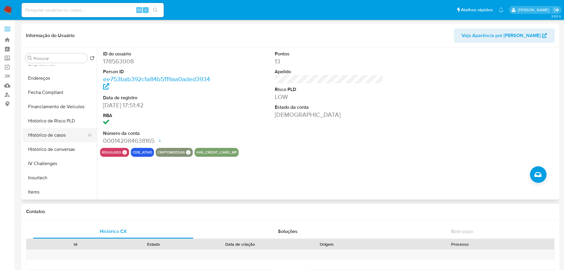
click at [58, 139] on button "Histórico de casos" at bounding box center [57, 135] width 69 height 14
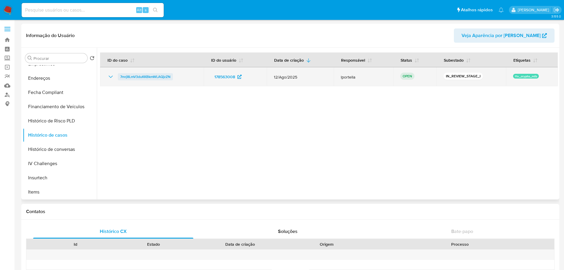
click at [140, 78] on span "7mrj8LmV3duKKBkmWLAQjzZN" at bounding box center [145, 76] width 50 height 7
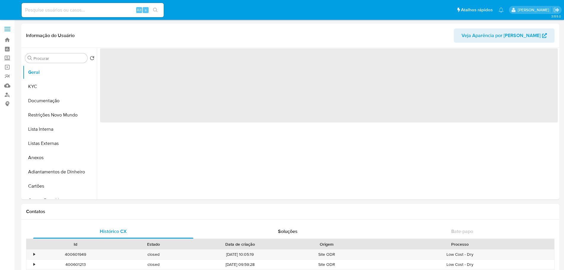
select select "10"
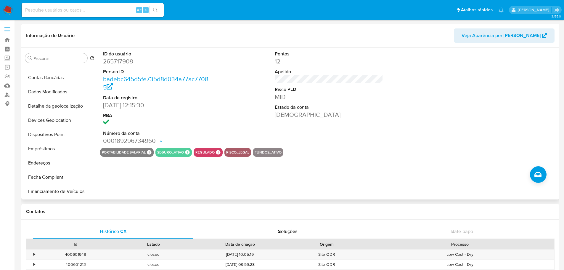
scroll to position [237, 0]
click at [57, 104] on button "Histórico de casos" at bounding box center [57, 105] width 69 height 14
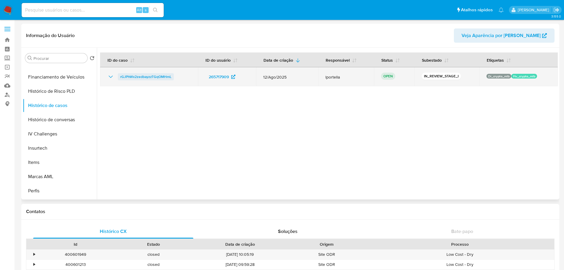
click at [135, 78] on span "rGJPhWx2zedbayzzTGqOMHmL" at bounding box center [145, 76] width 51 height 7
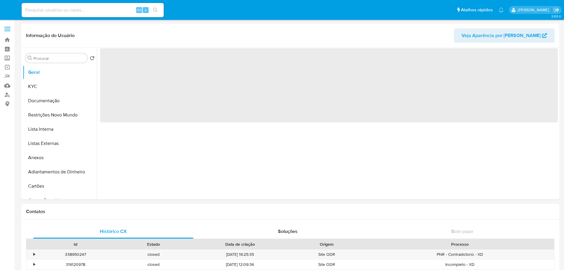
select select "10"
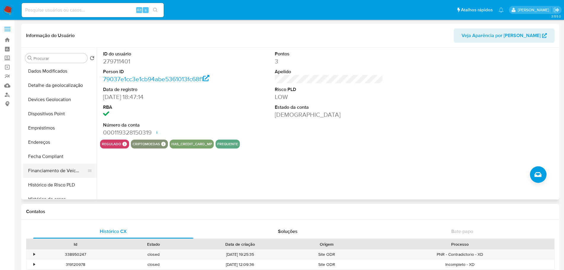
scroll to position [178, 0]
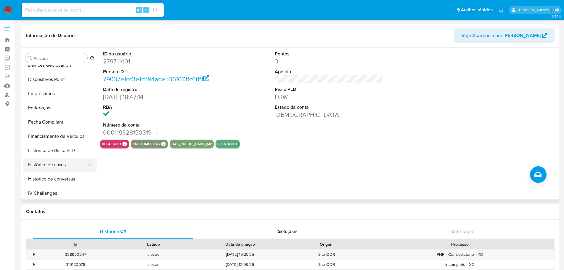
click at [60, 163] on button "Histórico de casos" at bounding box center [57, 165] width 69 height 14
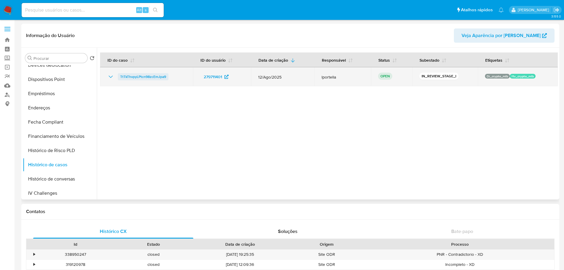
click at [150, 77] on span "TtTkThvpyLPtcn98zcEmJpa9" at bounding box center [143, 76] width 46 height 7
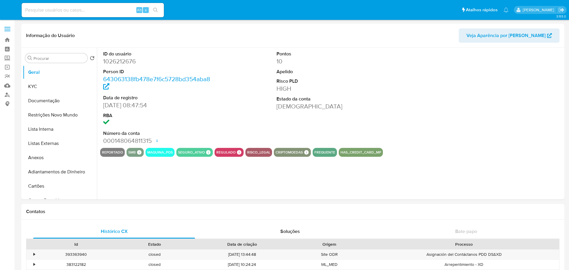
select select "10"
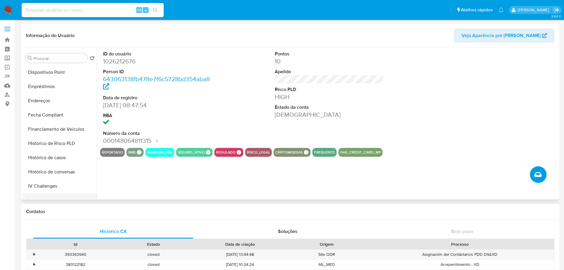
scroll to position [265, 0]
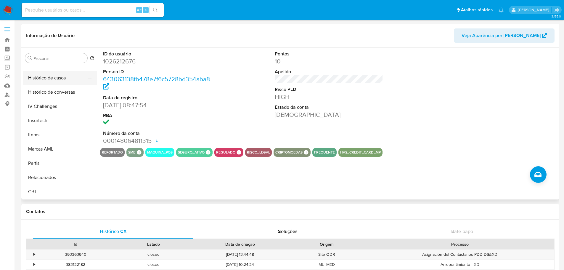
click at [43, 78] on button "Histórico de casos" at bounding box center [57, 78] width 69 height 14
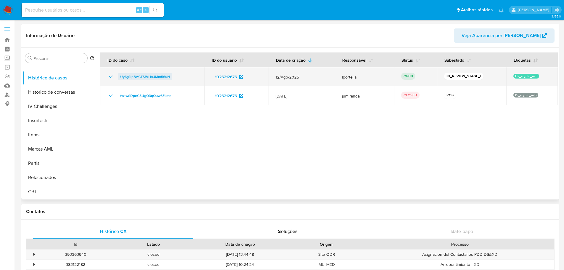
click at [167, 78] on span "Uy6giLpBACTSfVLbrJMm56uN" at bounding box center [145, 76] width 50 height 7
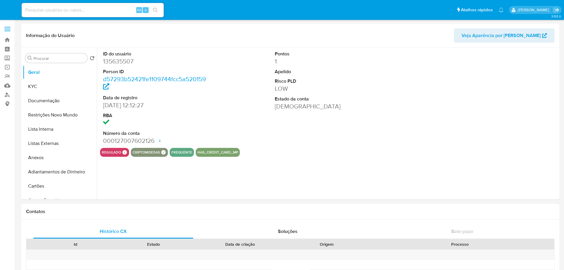
select select "10"
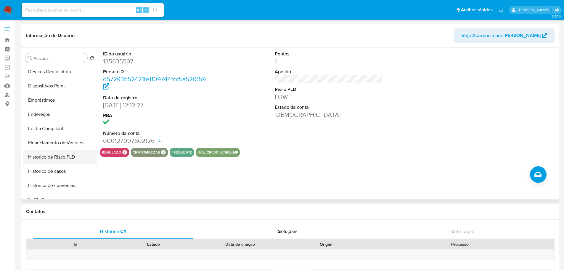
scroll to position [207, 0]
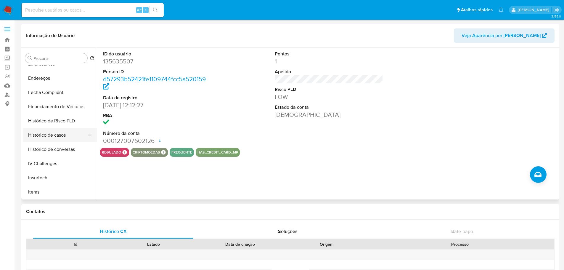
click at [55, 133] on button "Histórico de casos" at bounding box center [57, 135] width 69 height 14
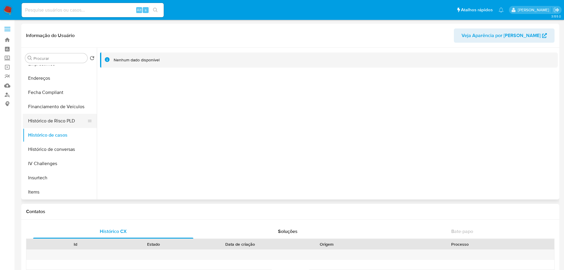
click at [54, 119] on button "Histórico de Risco PLD" at bounding box center [57, 121] width 69 height 14
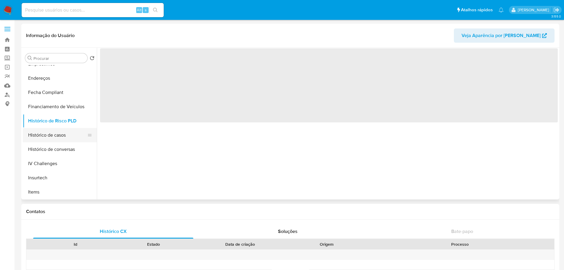
click at [51, 136] on button "Histórico de casos" at bounding box center [57, 135] width 69 height 14
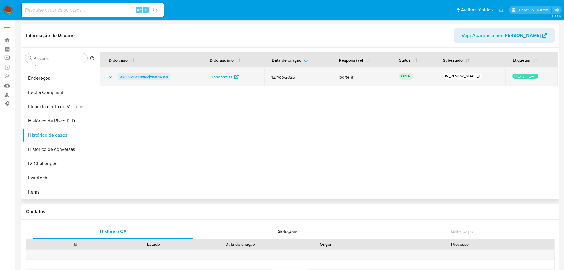
click at [155, 78] on span "3udPdVo0ld9BMzjA6aQIwxs5" at bounding box center [144, 76] width 48 height 7
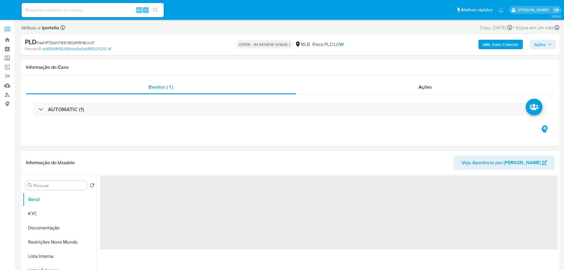
select select "10"
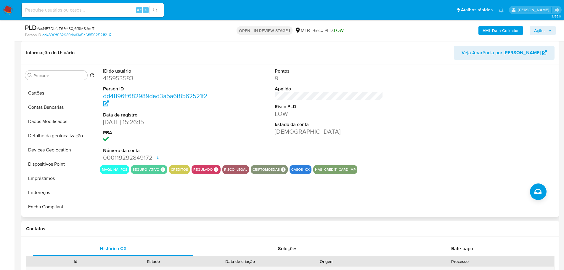
scroll to position [237, 0]
click at [55, 125] on button "Histórico de casos" at bounding box center [57, 123] width 69 height 14
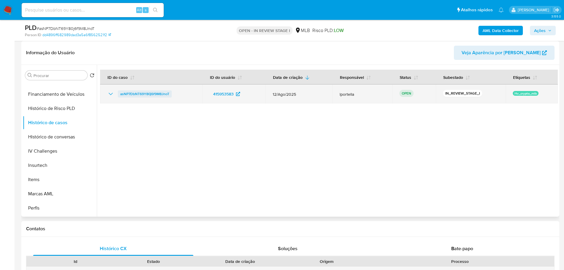
click at [164, 95] on span "asNP7DbNT69Y80j6f9M8JnoT" at bounding box center [144, 93] width 49 height 7
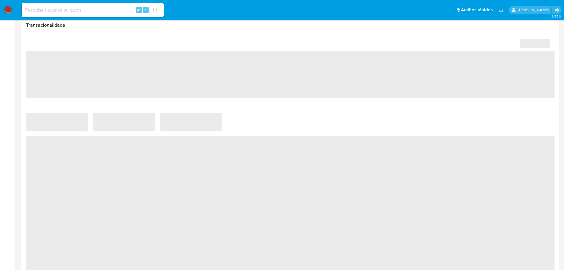
select select "10"
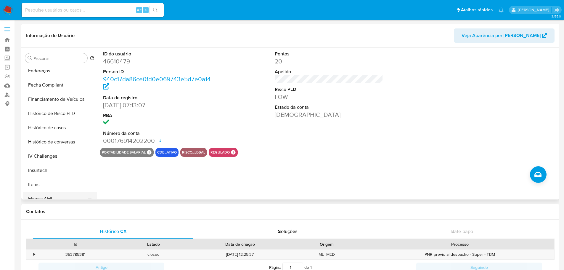
scroll to position [265, 0]
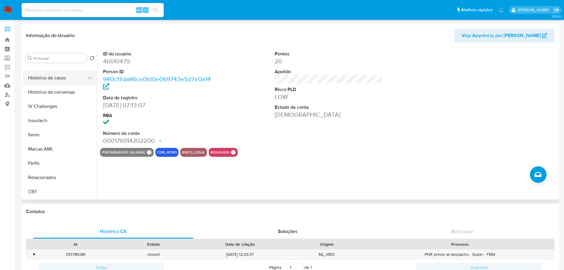
click at [45, 76] on button "Histórico de casos" at bounding box center [57, 78] width 69 height 14
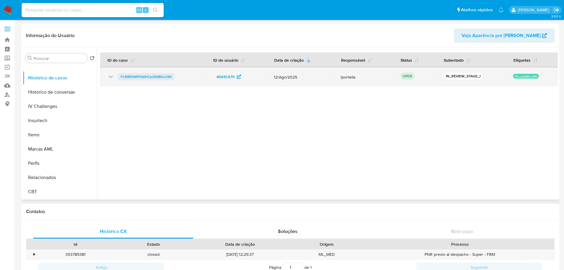
click at [150, 76] on span "YCNB5rWB1VaiHCp20dBGcUKh" at bounding box center [146, 76] width 52 height 7
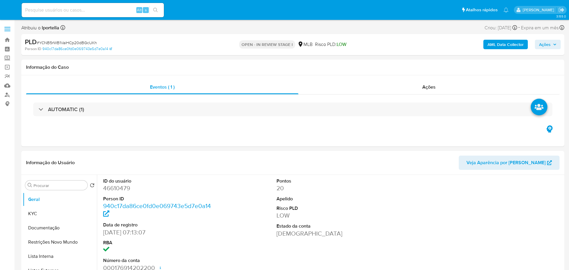
select select "10"
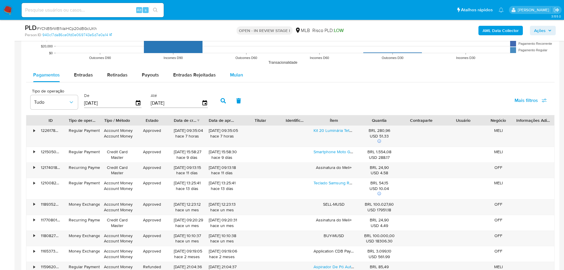
click at [233, 79] on div "Mulan" at bounding box center [236, 75] width 13 height 14
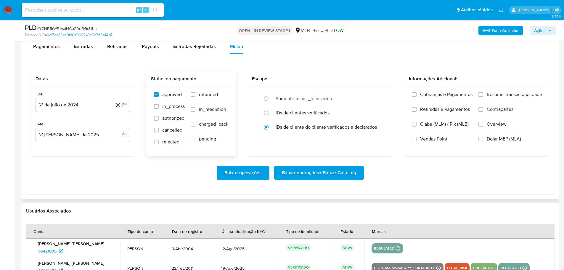
scroll to position [652, 0]
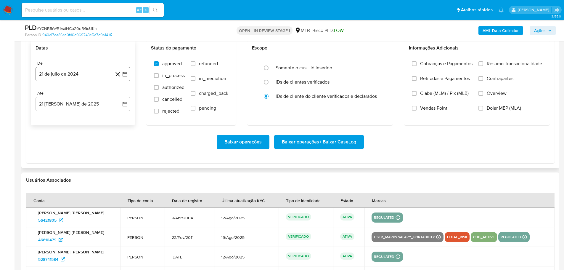
click at [63, 76] on button "21 de julio de 2024" at bounding box center [83, 74] width 95 height 14
click at [119, 95] on icon "Mes siguiente" at bounding box center [119, 95] width 7 height 7
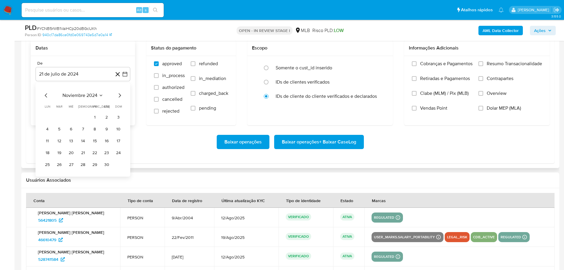
click at [119, 95] on icon "Mes siguiente" at bounding box center [119, 95] width 7 height 7
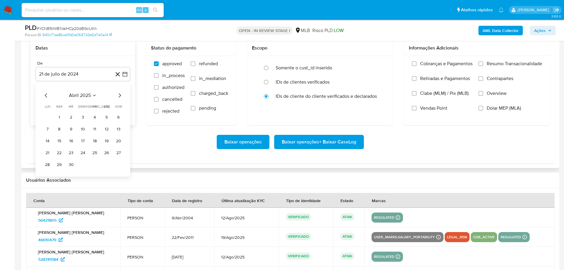
click at [119, 95] on icon "Mes siguiente" at bounding box center [119, 95] width 7 height 7
click at [59, 117] on button "1" at bounding box center [59, 117] width 9 height 9
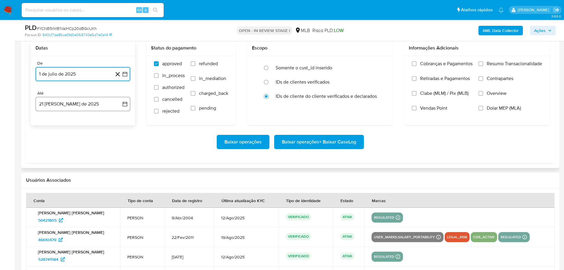
click at [66, 109] on button "21 [PERSON_NAME] de 2025" at bounding box center [83, 104] width 95 height 14
click at [61, 181] on button "19" at bounding box center [59, 182] width 9 height 9
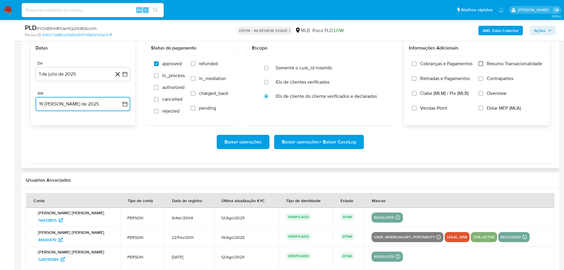
click at [480, 66] on input "Resumo Transacionalidade" at bounding box center [481, 63] width 5 height 5
click at [345, 138] on span "Baixar operações + Baixar CaseLog" at bounding box center [319, 141] width 74 height 13
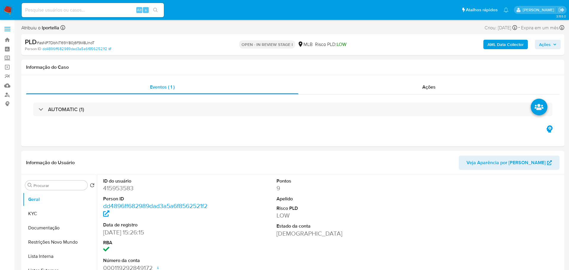
select select "10"
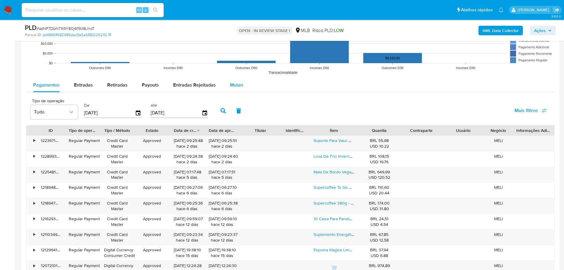
click at [237, 89] on div "Mulan" at bounding box center [236, 85] width 13 height 14
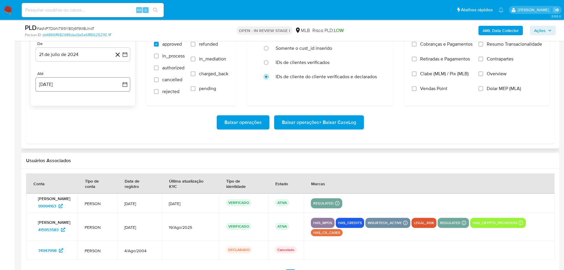
scroll to position [652, 0]
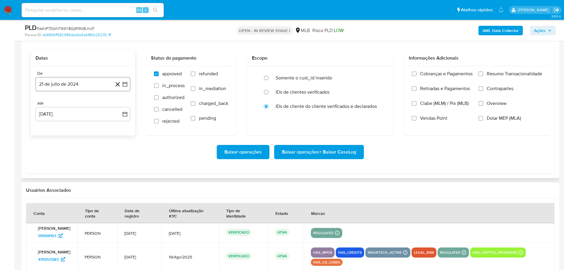
click at [50, 83] on button "21 de julio de 2024" at bounding box center [83, 84] width 95 height 14
click at [121, 108] on icon "Mes siguiente" at bounding box center [119, 105] width 7 height 7
click at [120, 105] on icon "Mes siguiente" at bounding box center [119, 105] width 7 height 7
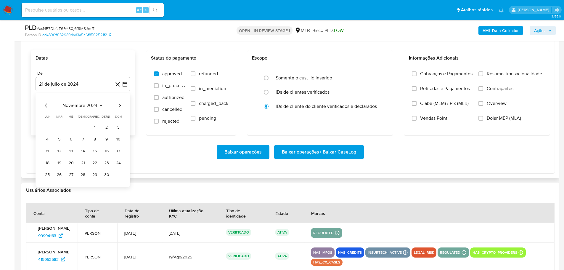
click at [120, 105] on icon "Mes siguiente" at bounding box center [119, 105] width 7 height 7
click at [124, 107] on div "febrero 2025 febrero 2025 lun lunes mar martes mié miércoles jue jueves vie vie…" at bounding box center [83, 140] width 95 height 94
click at [121, 105] on icon "Mes siguiente" at bounding box center [120, 105] width 2 height 4
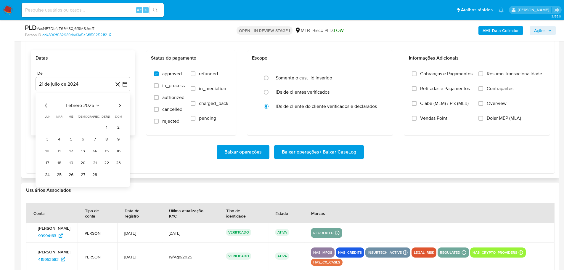
click at [121, 105] on icon "Mes siguiente" at bounding box center [120, 105] width 2 height 4
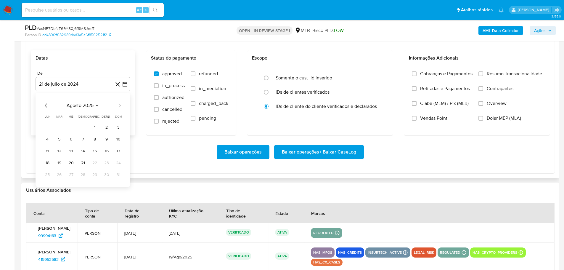
click at [44, 103] on icon "Mes anterior" at bounding box center [46, 105] width 7 height 7
click at [55, 127] on button "1" at bounding box center [59, 127] width 9 height 9
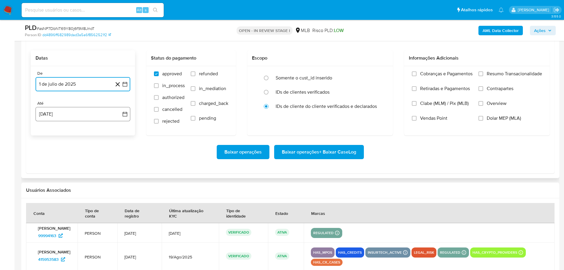
click at [68, 111] on button "21 [PERSON_NAME] de 2025" at bounding box center [83, 114] width 95 height 14
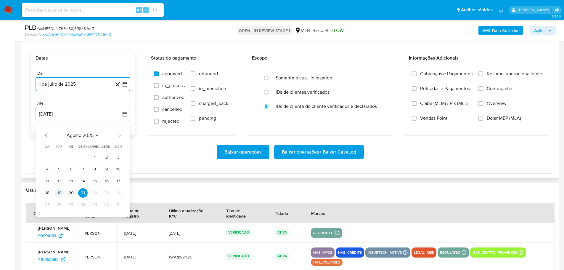
click at [60, 195] on button "19" at bounding box center [59, 192] width 9 height 9
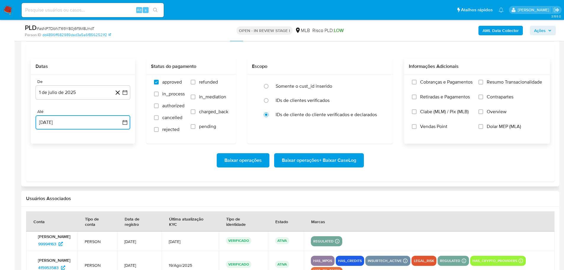
scroll to position [592, 0]
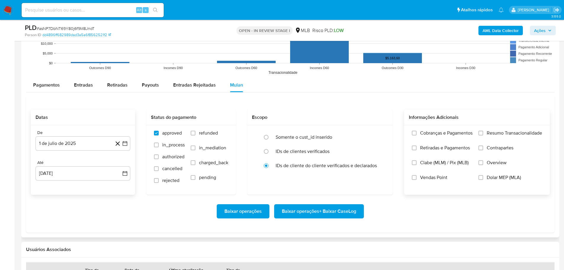
click at [486, 134] on label "Resumo Transacionalidade" at bounding box center [511, 137] width 64 height 15
click at [483, 134] on input "Resumo Transacionalidade" at bounding box center [481, 133] width 5 height 5
click at [308, 214] on span "Baixar operações + Baixar CaseLog" at bounding box center [319, 211] width 74 height 13
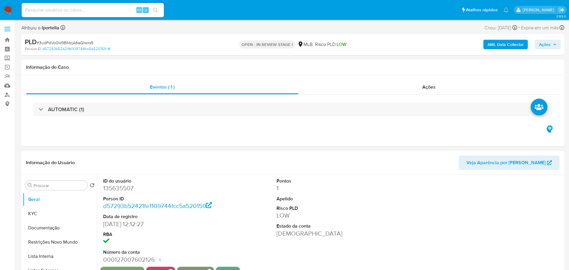
select select "10"
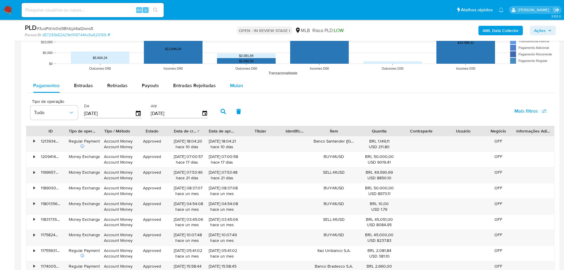
click at [235, 89] on span "Mulan" at bounding box center [236, 85] width 13 height 7
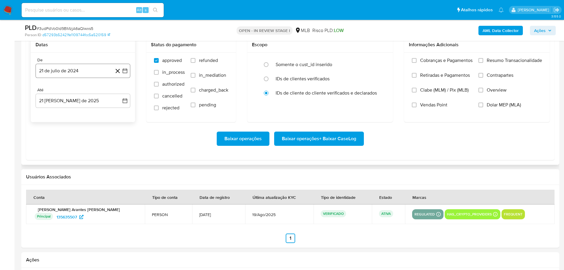
scroll to position [681, 0]
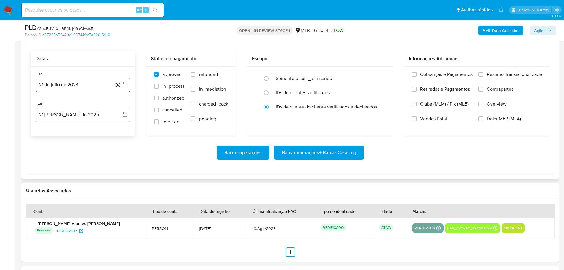
click at [65, 88] on button "21 de julio de 2024" at bounding box center [83, 85] width 95 height 14
click at [122, 107] on icon "Mes siguiente" at bounding box center [119, 106] width 7 height 7
click at [120, 106] on icon "Mes siguiente" at bounding box center [120, 106] width 2 height 4
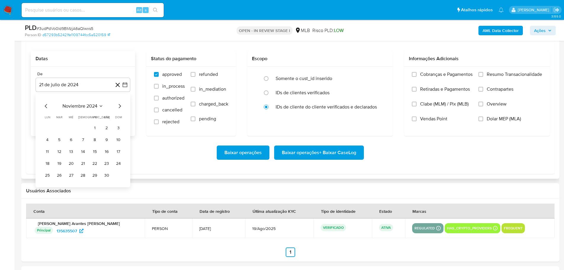
drag, startPoint x: 124, startPoint y: 106, endPoint x: 120, endPoint y: 105, distance: 3.4
click at [123, 106] on div "noviembre 2024 noviembre 2024 lun lunes mar martes mié miércoles jue jueves vie…" at bounding box center [83, 141] width 95 height 94
click at [120, 105] on icon "Mes siguiente" at bounding box center [120, 106] width 2 height 4
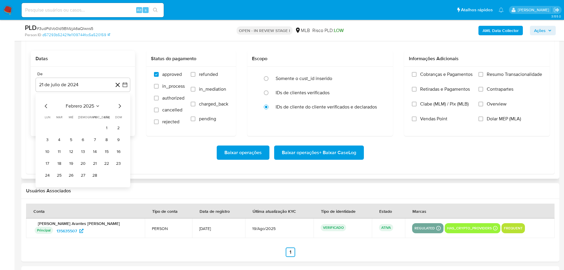
click at [120, 105] on icon "Mes siguiente" at bounding box center [120, 106] width 2 height 4
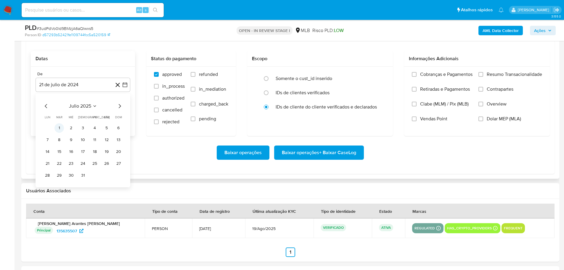
click at [56, 126] on button "1" at bounding box center [59, 127] width 9 height 9
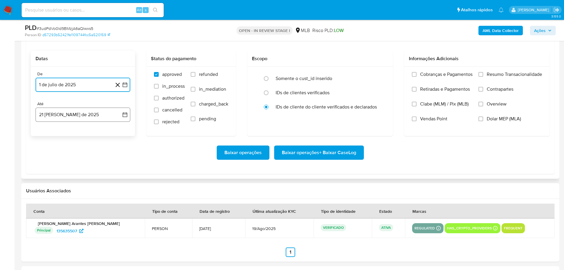
click at [69, 115] on button "21 [PERSON_NAME] de 2025" at bounding box center [83, 115] width 95 height 14
click at [61, 194] on button "19" at bounding box center [59, 193] width 9 height 9
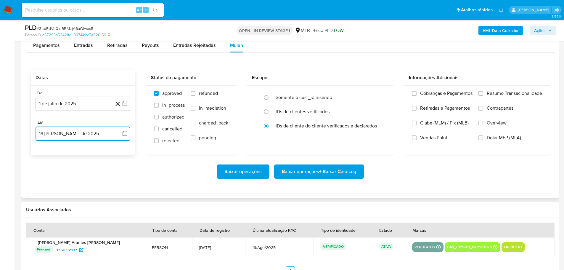
scroll to position [652, 0]
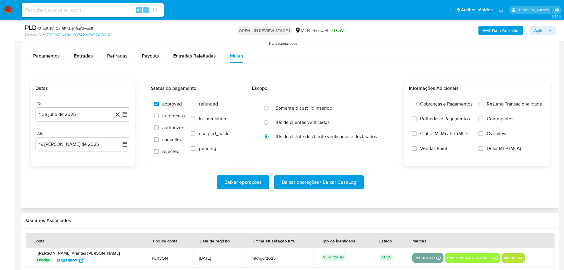
click at [483, 101] on label "Resumo Transacionalidade" at bounding box center [511, 108] width 64 height 15
click at [483, 102] on input "Resumo Transacionalidade" at bounding box center [481, 104] width 5 height 5
click at [332, 182] on span "Baixar operações + Baixar CaseLog" at bounding box center [319, 182] width 74 height 13
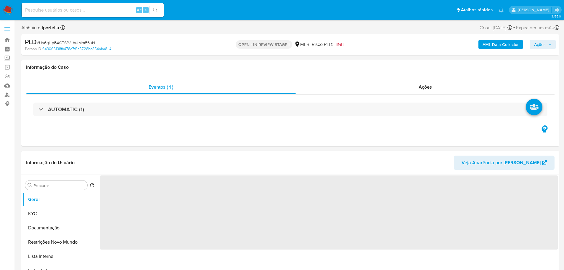
select select "10"
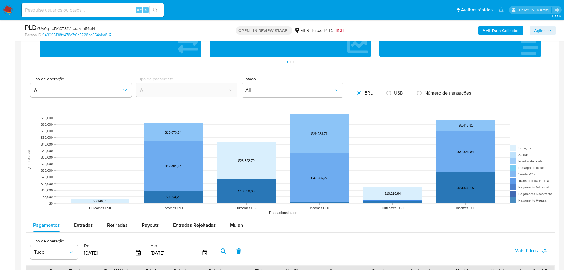
scroll to position [533, 0]
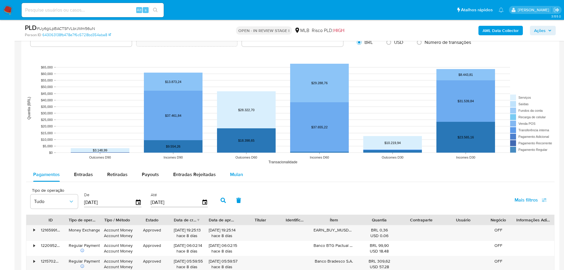
click at [238, 175] on span "Mulan" at bounding box center [236, 174] width 13 height 7
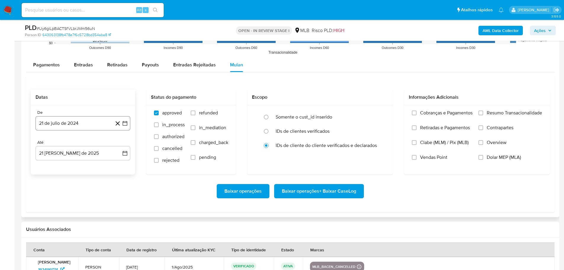
scroll to position [652, 0]
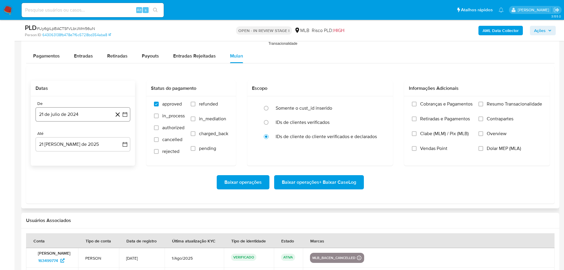
click at [84, 112] on button "21 de julio de 2024" at bounding box center [83, 114] width 95 height 14
click at [121, 134] on icon "Mes siguiente" at bounding box center [119, 135] width 7 height 7
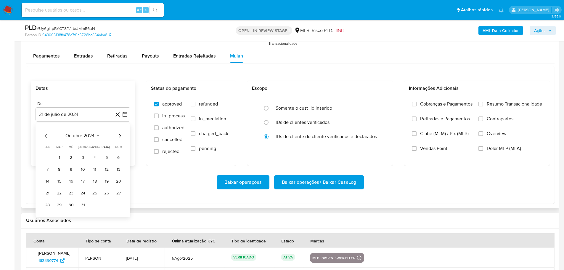
click at [121, 134] on icon "Mes siguiente" at bounding box center [119, 135] width 7 height 7
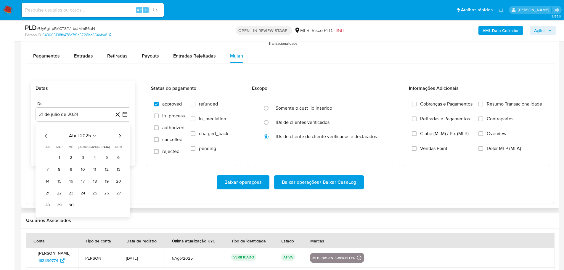
click at [121, 134] on icon "Mes siguiente" at bounding box center [119, 135] width 7 height 7
click at [57, 157] on button "1" at bounding box center [59, 157] width 9 height 9
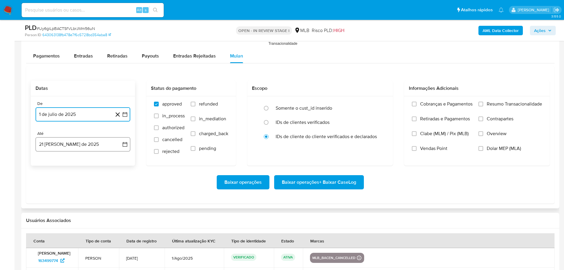
click at [65, 144] on button "21 [PERSON_NAME] de 2025" at bounding box center [83, 144] width 95 height 14
click at [59, 224] on button "19" at bounding box center [59, 222] width 9 height 9
click at [483, 105] on label "Resumo Transacionalidade" at bounding box center [511, 108] width 64 height 15
click at [483, 105] on input "Resumo Transacionalidade" at bounding box center [481, 104] width 5 height 5
click at [328, 180] on span "Baixar operações + Baixar CaseLog" at bounding box center [319, 182] width 74 height 13
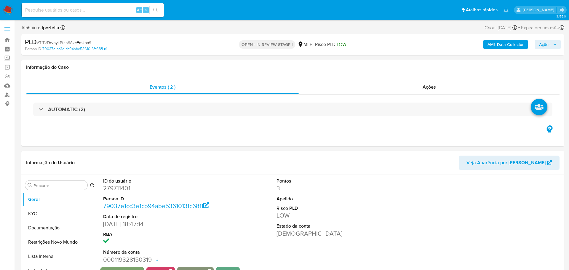
select select "10"
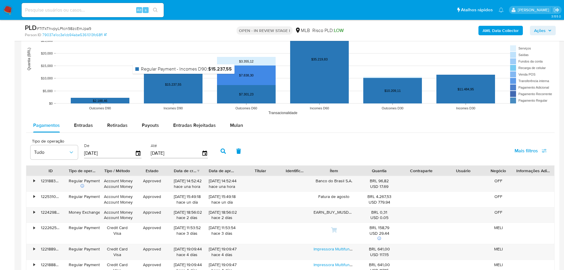
scroll to position [563, 0]
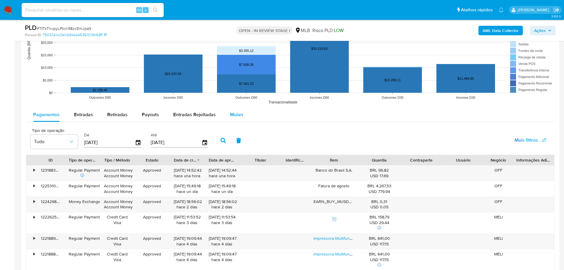
click at [233, 108] on div "Mulan" at bounding box center [236, 115] width 13 height 14
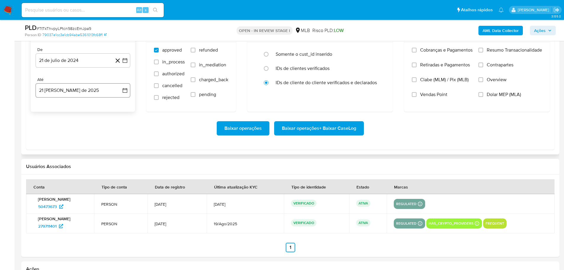
scroll to position [681, 0]
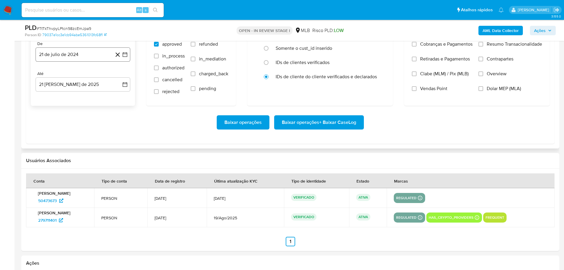
click at [75, 55] on button "21 de julio de 2024" at bounding box center [83, 54] width 95 height 14
click at [119, 75] on icon "Mes siguiente" at bounding box center [119, 75] width 7 height 7
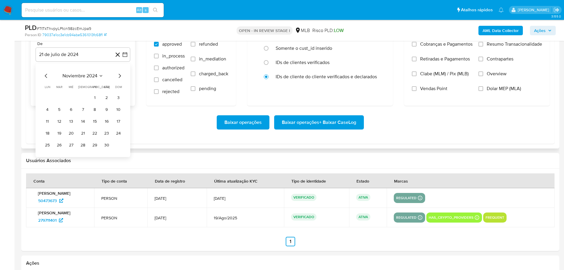
click at [119, 75] on icon "Mes siguiente" at bounding box center [119, 75] width 7 height 7
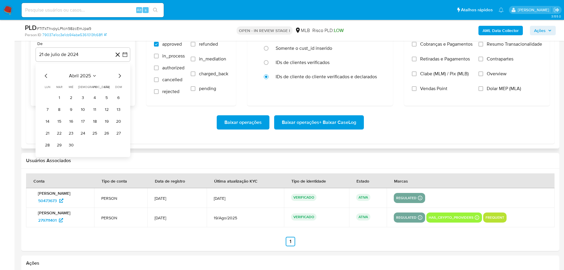
click at [119, 75] on icon "Mes siguiente" at bounding box center [119, 75] width 7 height 7
click at [44, 72] on icon "Mes anterior" at bounding box center [46, 75] width 7 height 7
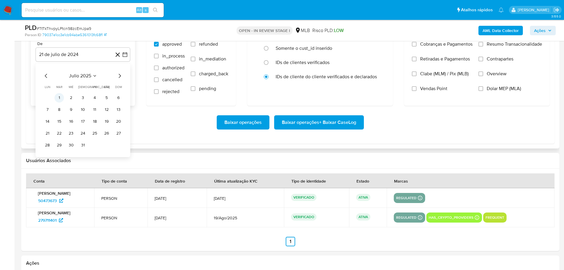
click at [58, 97] on button "1" at bounding box center [59, 97] width 9 height 9
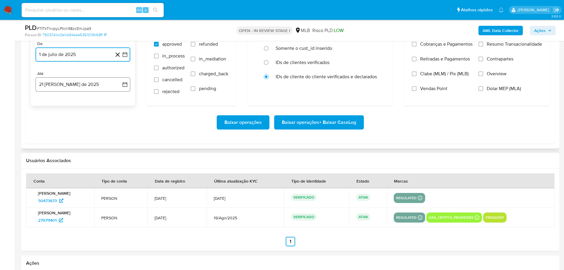
click at [71, 85] on button "21 [PERSON_NAME] de 2025" at bounding box center [83, 84] width 95 height 14
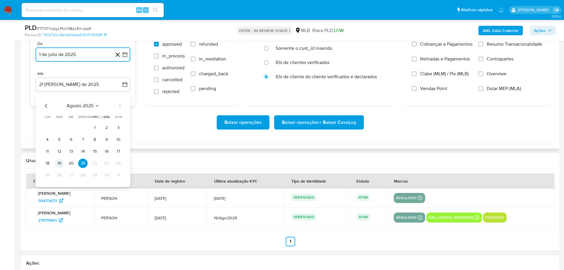
click at [63, 164] on button "19" at bounding box center [59, 162] width 9 height 9
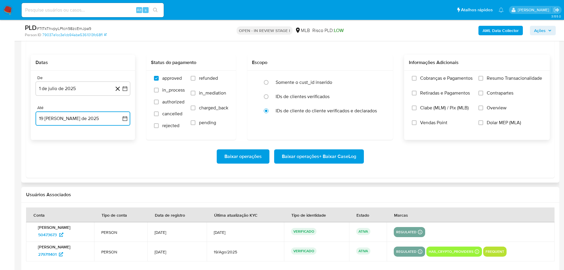
scroll to position [622, 0]
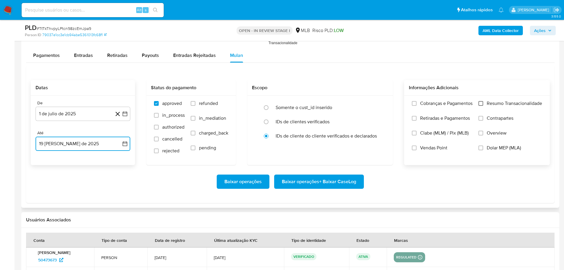
click at [480, 103] on input "Resumo Transacionalidade" at bounding box center [481, 103] width 5 height 5
click at [331, 184] on span "Baixar operações + Baixar CaseLog" at bounding box center [319, 181] width 74 height 13
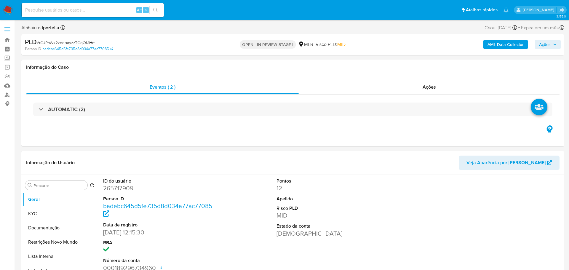
select select "10"
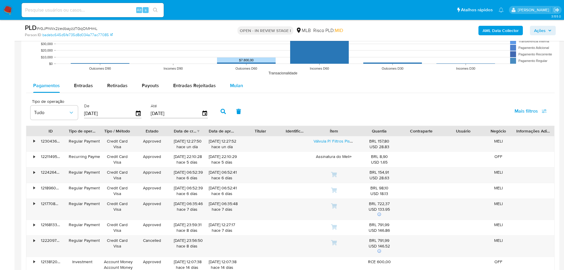
click at [243, 84] on button "Mulan" at bounding box center [236, 86] width 27 height 14
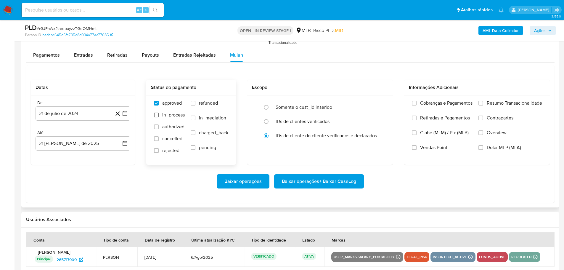
scroll to position [681, 0]
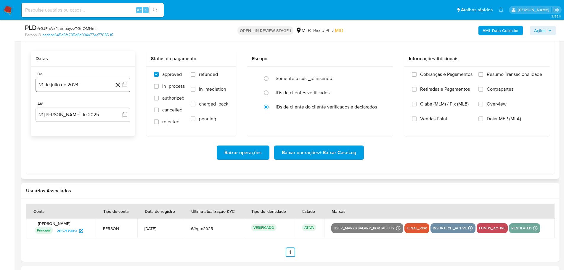
click at [79, 89] on button "21 de julio de 2024" at bounding box center [83, 85] width 95 height 14
click at [118, 105] on icon "Mes siguiente" at bounding box center [119, 106] width 7 height 7
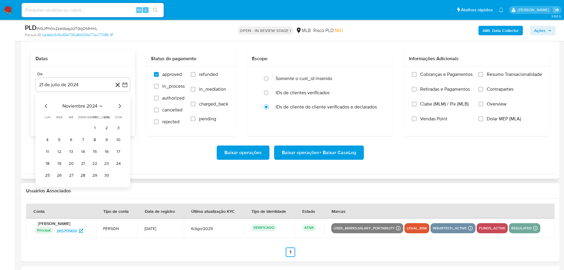
click at [118, 105] on icon "Mes siguiente" at bounding box center [119, 106] width 7 height 7
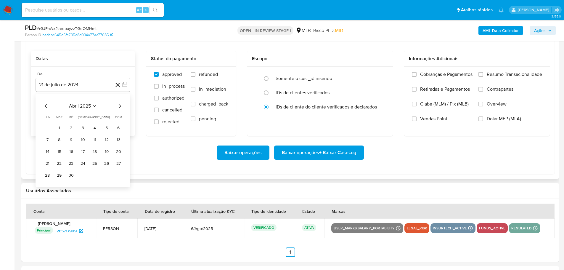
click at [118, 105] on icon "Mes siguiente" at bounding box center [119, 106] width 7 height 7
click at [62, 128] on button "1" at bounding box center [59, 127] width 9 height 9
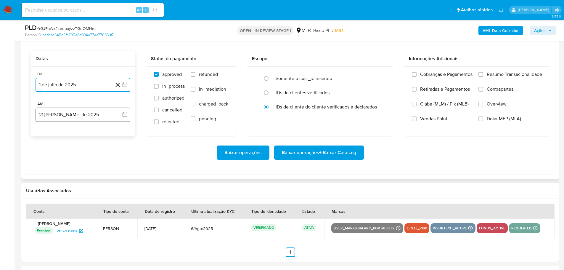
click at [65, 119] on button "21 [PERSON_NAME] de 2025" at bounding box center [83, 115] width 95 height 14
click at [61, 197] on button "19" at bounding box center [59, 193] width 9 height 9
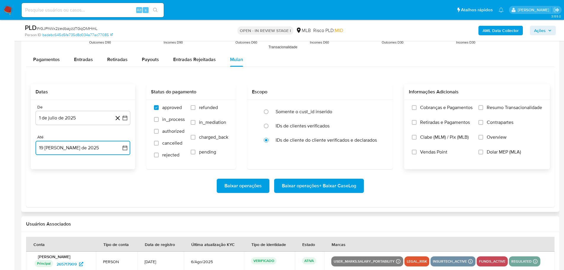
scroll to position [622, 0]
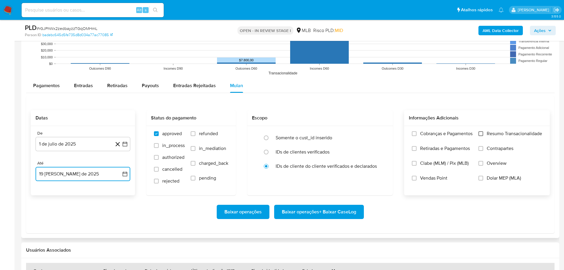
click at [481, 136] on input "Resumo Transacionalidade" at bounding box center [481, 133] width 5 height 5
click at [335, 210] on span "Baixar operações + Baixar CaseLog" at bounding box center [319, 211] width 74 height 13
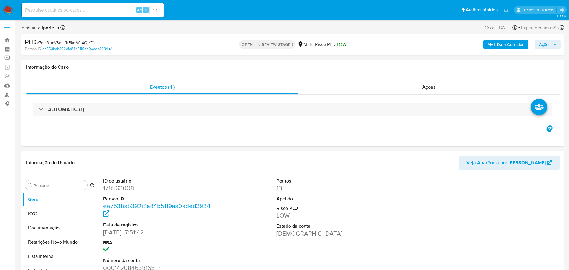
select select "10"
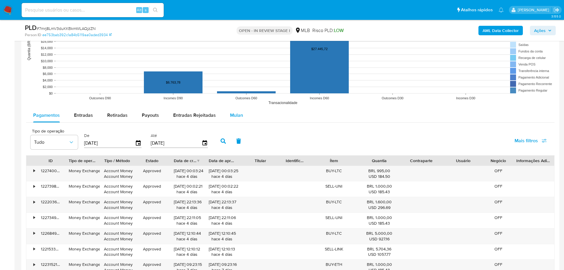
click at [240, 116] on span "Mulan" at bounding box center [236, 115] width 13 height 7
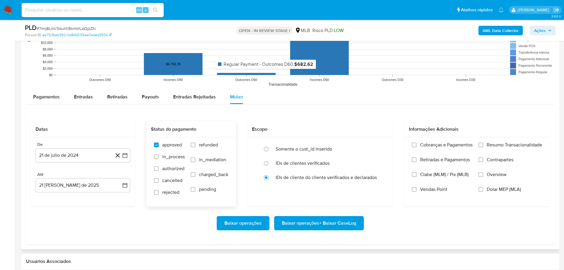
scroll to position [681, 0]
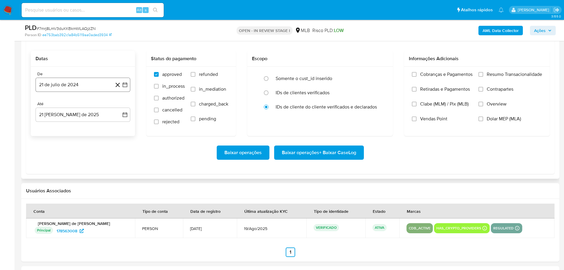
click at [92, 84] on button "21 de julio de 2024" at bounding box center [83, 85] width 95 height 14
click at [119, 106] on icon "Mes siguiente" at bounding box center [119, 106] width 7 height 7
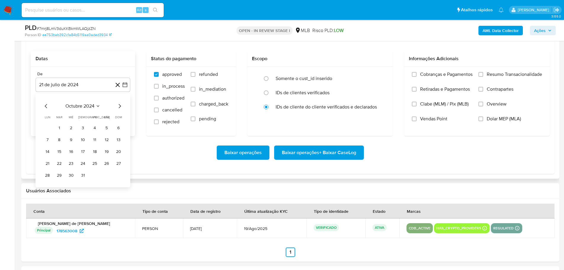
click at [119, 106] on icon "Mes siguiente" at bounding box center [119, 106] width 7 height 7
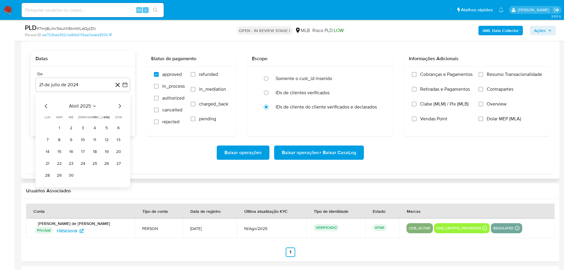
click at [119, 106] on icon "Mes siguiente" at bounding box center [119, 106] width 7 height 7
click at [58, 127] on button "1" at bounding box center [59, 127] width 9 height 9
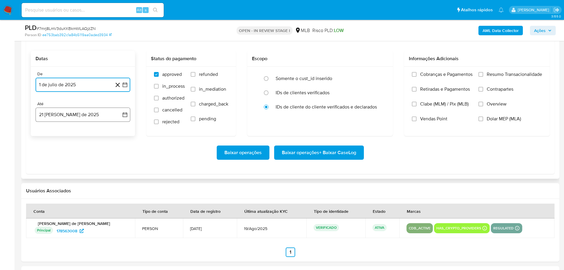
click at [64, 117] on button "21 [PERSON_NAME] de 2025" at bounding box center [83, 115] width 95 height 14
click at [62, 192] on button "19" at bounding box center [59, 193] width 9 height 9
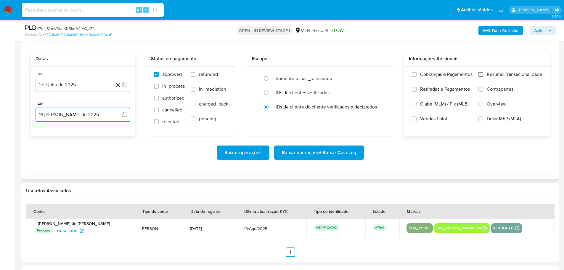
click at [480, 76] on input "Resumo Transacionalidade" at bounding box center [481, 74] width 5 height 5
click at [329, 158] on span "Baixar operações + Baixar CaseLog" at bounding box center [319, 152] width 74 height 13
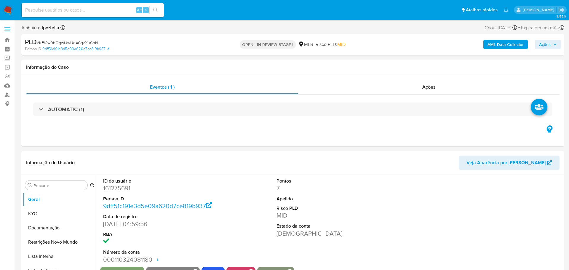
select select "10"
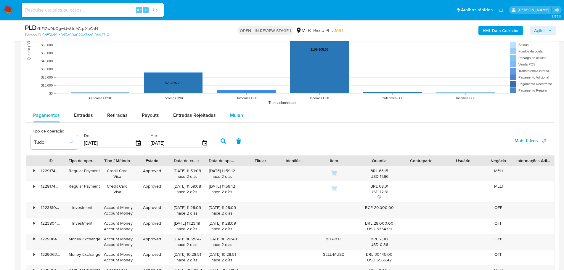
click at [226, 116] on button "Mulan" at bounding box center [236, 115] width 27 height 14
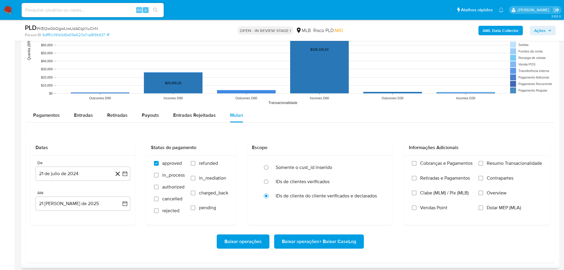
scroll to position [681, 0]
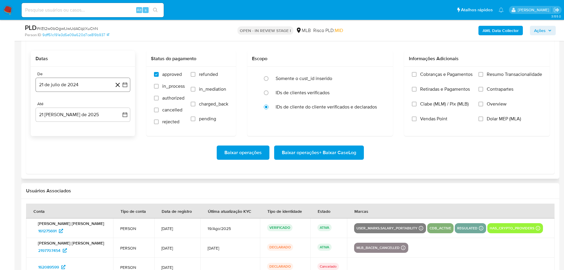
click at [80, 81] on button "21 de julio de 2024" at bounding box center [83, 85] width 95 height 14
click at [120, 106] on icon "Mes siguiente" at bounding box center [119, 106] width 7 height 7
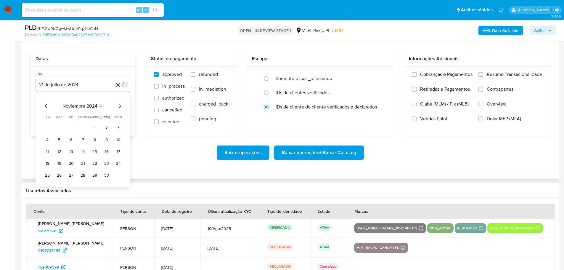
click at [120, 106] on icon "Mes siguiente" at bounding box center [119, 106] width 7 height 7
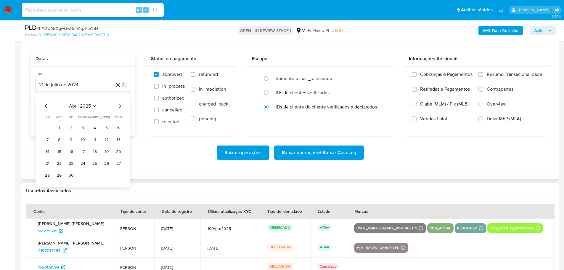
click at [120, 106] on icon "Mes siguiente" at bounding box center [119, 106] width 7 height 7
click at [57, 127] on button "1" at bounding box center [59, 127] width 9 height 9
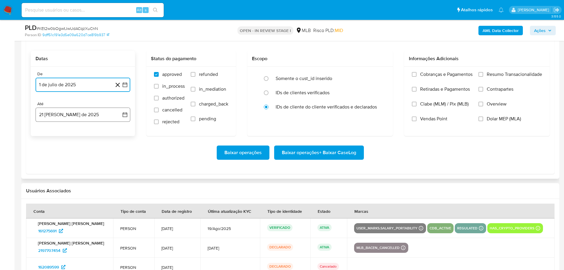
click at [68, 117] on button "21 [PERSON_NAME] de 2025" at bounding box center [83, 115] width 95 height 14
click at [59, 194] on button "19" at bounding box center [59, 193] width 9 height 9
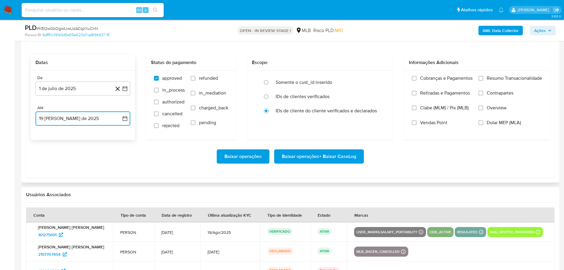
scroll to position [652, 0]
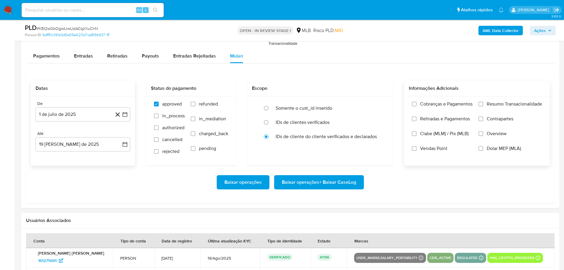
click at [483, 106] on span at bounding box center [481, 104] width 5 height 5
click at [483, 106] on input "Resumo Transacionalidade" at bounding box center [481, 104] width 5 height 5
click at [334, 182] on span "Baixar operações + Baixar CaseLog" at bounding box center [319, 182] width 74 height 13
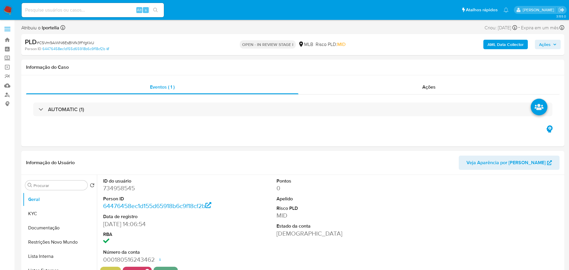
select select "10"
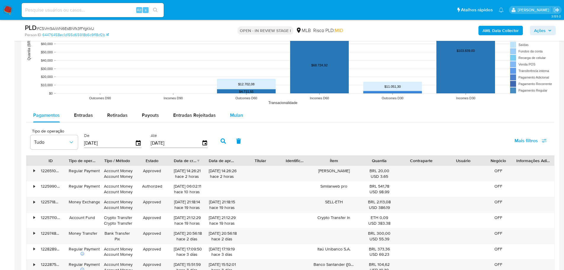
click at [233, 115] on span "Mulan" at bounding box center [236, 115] width 13 height 7
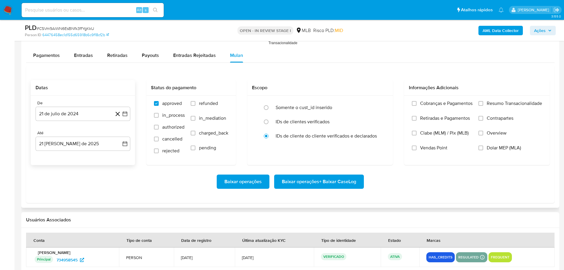
scroll to position [681, 0]
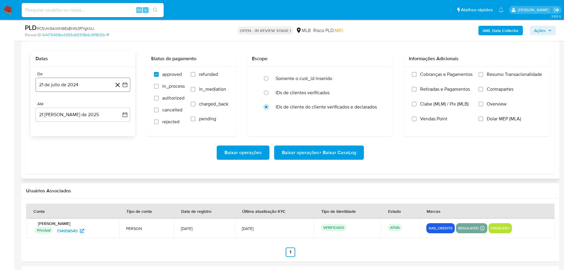
click at [52, 90] on button "21 de julio de 2024" at bounding box center [83, 85] width 95 height 14
click at [51, 85] on button "21 de julio de 2024" at bounding box center [83, 85] width 95 height 14
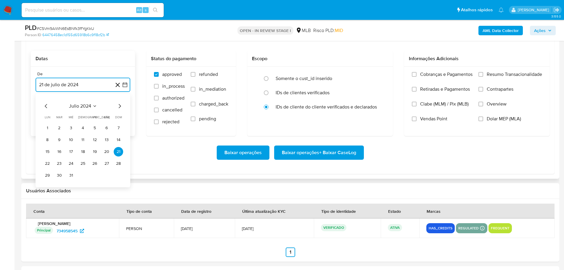
click at [121, 107] on icon "Mes siguiente" at bounding box center [119, 106] width 7 height 7
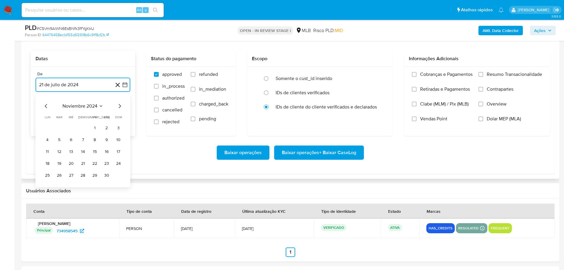
click at [121, 107] on icon "Mes siguiente" at bounding box center [119, 106] width 7 height 7
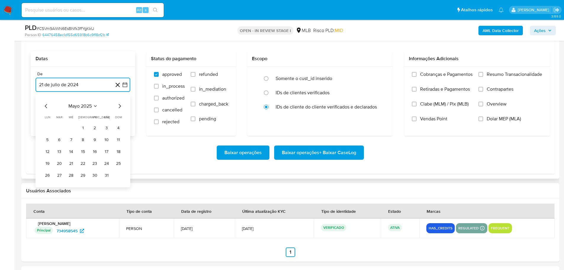
click at [121, 107] on icon "Mes siguiente" at bounding box center [119, 106] width 7 height 7
click at [61, 124] on button "1" at bounding box center [59, 127] width 9 height 9
click at [67, 117] on button "21 de agosto de 2025" at bounding box center [83, 115] width 95 height 14
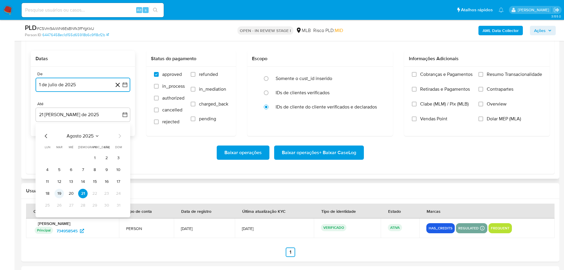
click at [58, 193] on button "19" at bounding box center [59, 193] width 9 height 9
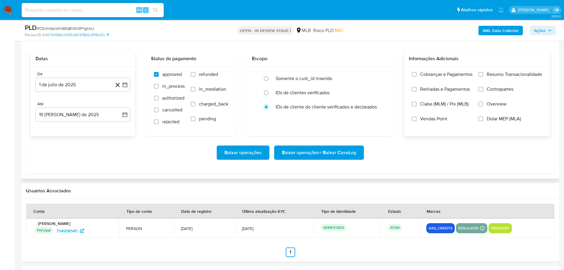
click at [483, 77] on label "Resumo Transacionalidade" at bounding box center [511, 78] width 64 height 15
click at [483, 77] on input "Resumo Transacionalidade" at bounding box center [481, 74] width 5 height 5
click at [300, 153] on span "Baixar operações + Baixar CaseLog" at bounding box center [319, 152] width 74 height 13
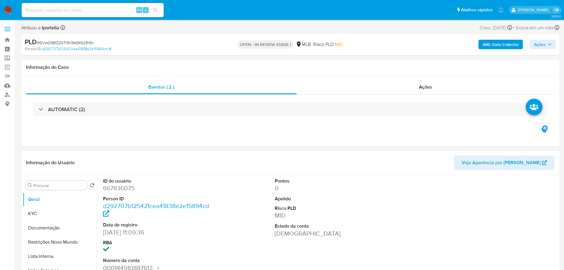
select select "10"
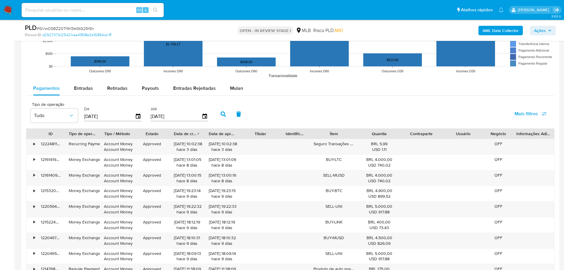
scroll to position [622, 0]
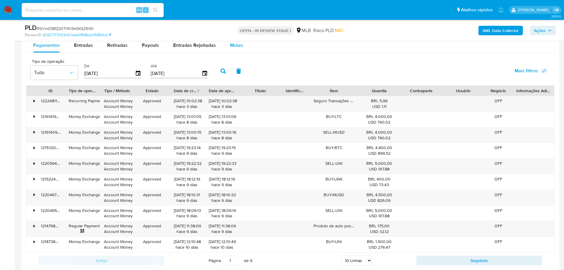
click at [241, 48] on span "Mulan" at bounding box center [236, 45] width 13 height 7
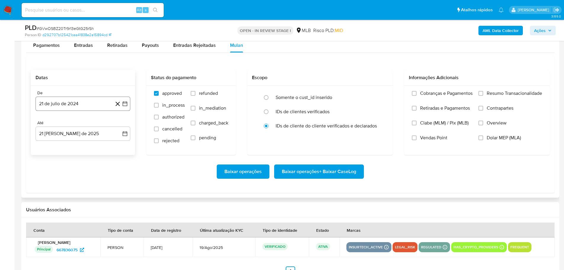
click at [91, 108] on button "21 de julio de 2024" at bounding box center [83, 104] width 95 height 14
click at [119, 124] on icon "Mes siguiente" at bounding box center [119, 124] width 7 height 7
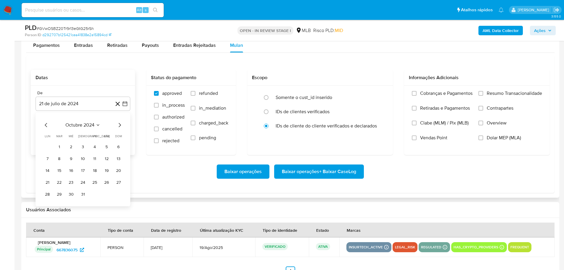
click at [119, 124] on icon "Mes siguiente" at bounding box center [119, 124] width 7 height 7
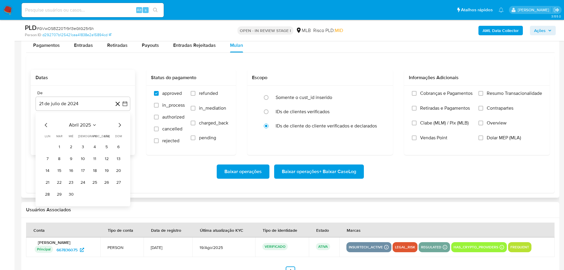
click at [119, 124] on icon "Mes siguiente" at bounding box center [119, 124] width 7 height 7
click at [59, 147] on button "1" at bounding box center [59, 146] width 9 height 9
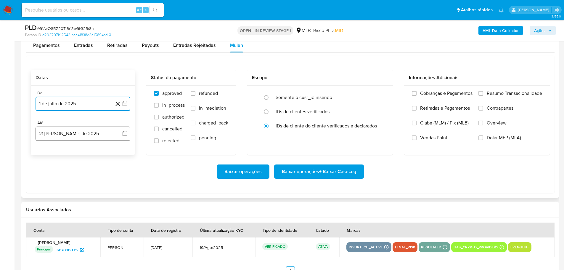
click at [67, 135] on button "21 de agosto de 2025" at bounding box center [83, 133] width 95 height 14
click at [60, 213] on button "19" at bounding box center [59, 212] width 9 height 9
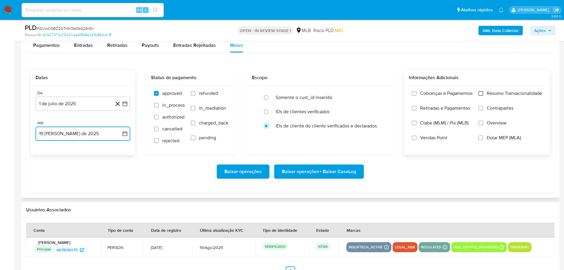
click at [482, 94] on input "Resumo Transacionalidade" at bounding box center [481, 93] width 5 height 5
click at [328, 175] on span "Baixar operações + Baixar CaseLog" at bounding box center [319, 171] width 74 height 13
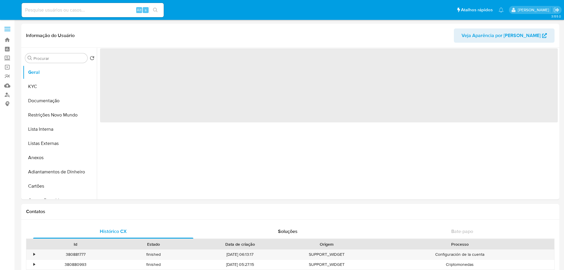
select select "10"
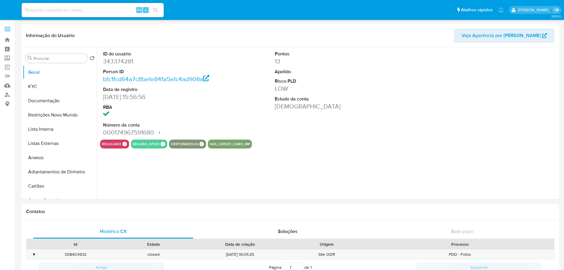
select select "10"
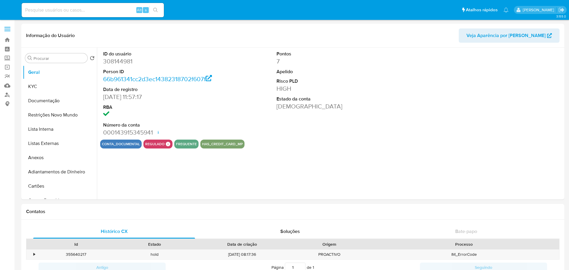
select select "10"
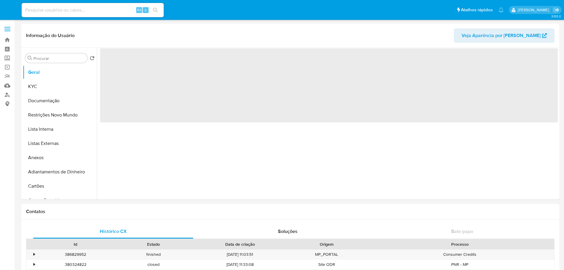
select select "10"
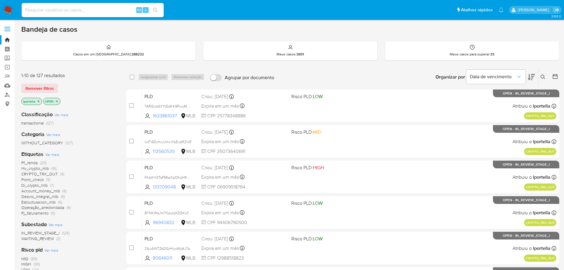
click at [537, 73] on div "Organizar por Data de vencimento" at bounding box center [485, 77] width 108 height 18
click at [533, 77] on icon at bounding box center [531, 76] width 7 height 7
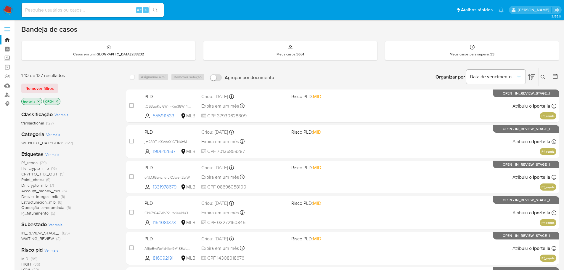
click at [533, 77] on icon at bounding box center [531, 76] width 7 height 7
